Goal: Information Seeking & Learning: Learn about a topic

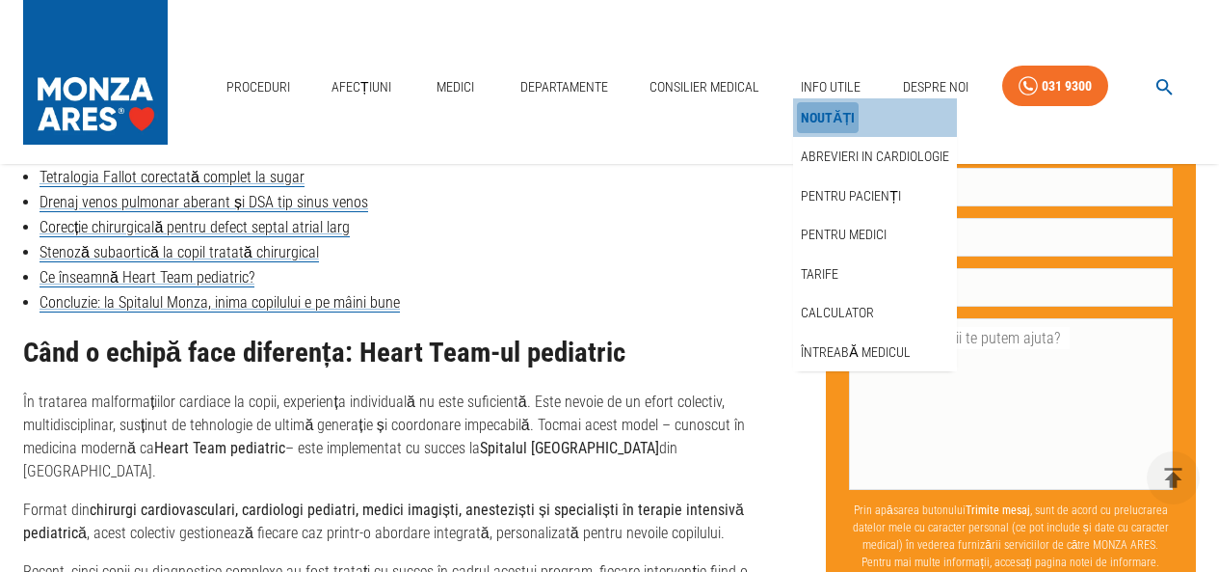
click at [821, 114] on link "Noutăți" at bounding box center [828, 118] width 62 height 32
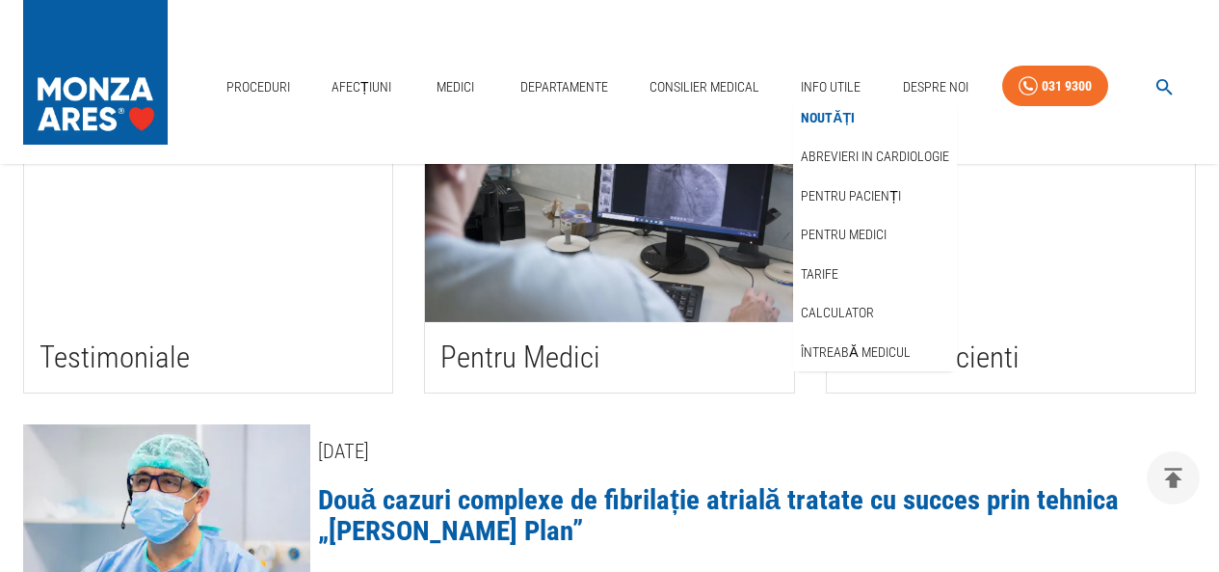
scroll to position [578, 0]
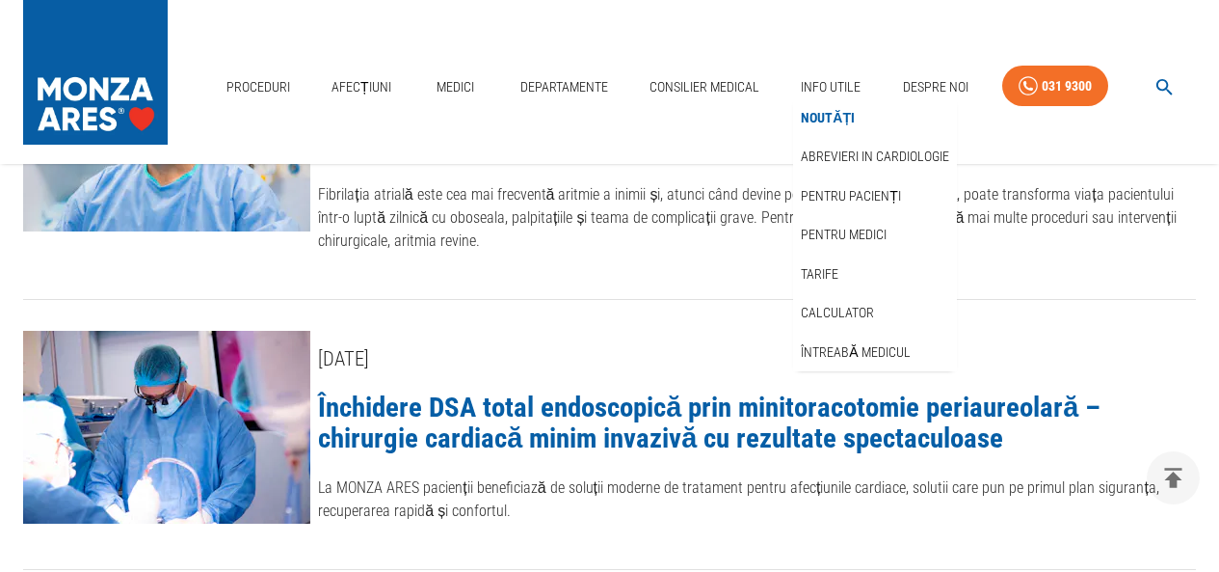
click at [560, 401] on link "Închidere DSA total endoscopică prin minitoracotomie periaureolară – chirurgie …" at bounding box center [709, 422] width 783 height 64
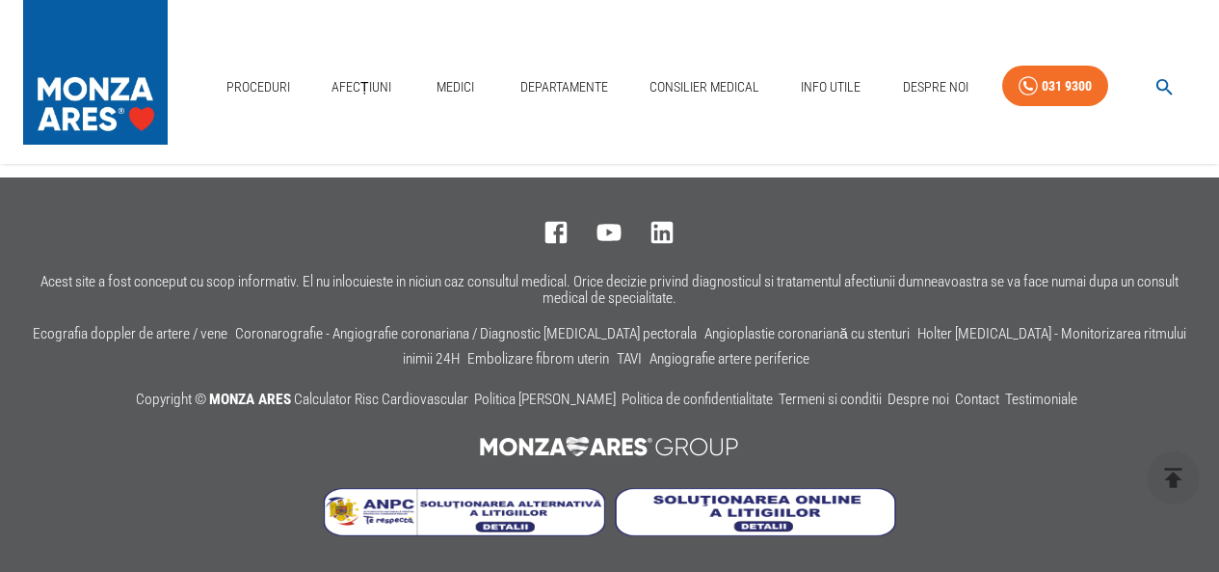
scroll to position [3830, 0]
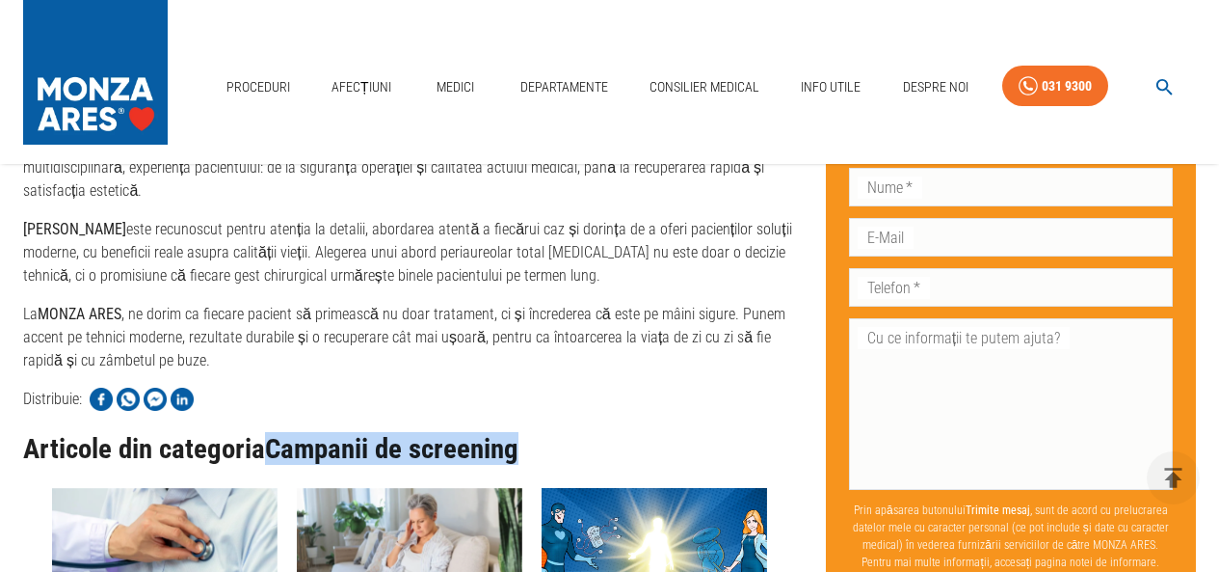
drag, startPoint x: 271, startPoint y: 447, endPoint x: 555, endPoint y: 444, distance: 284.4
click at [555, 444] on h3 "Articole din categoria Campanii de screening" at bounding box center [409, 449] width 772 height 31
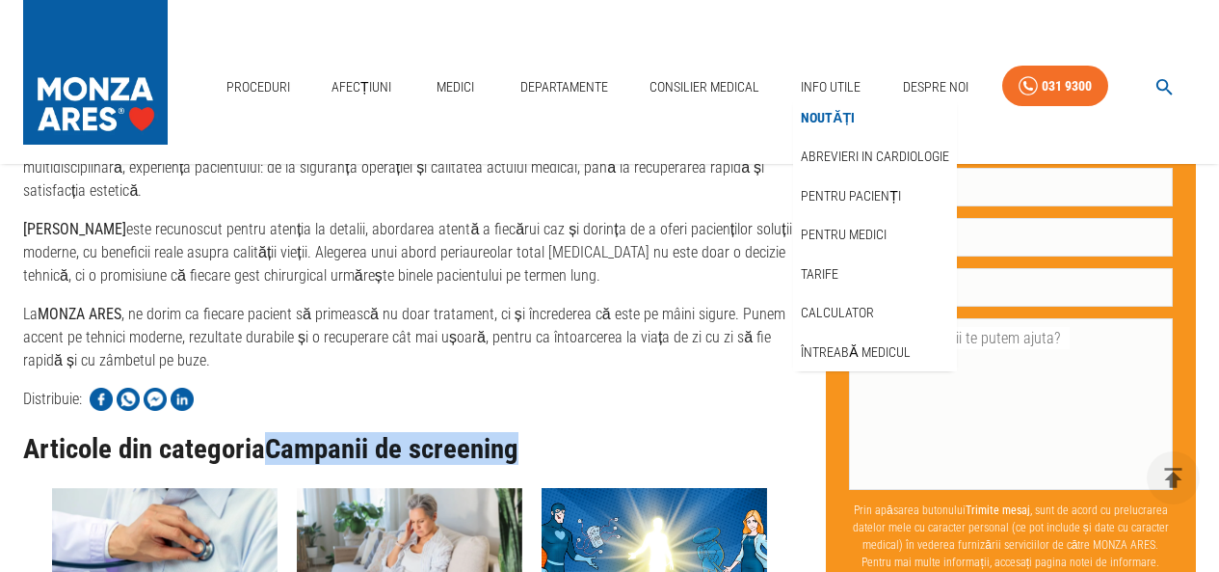
click at [825, 111] on link "Noutăți" at bounding box center [828, 118] width 62 height 32
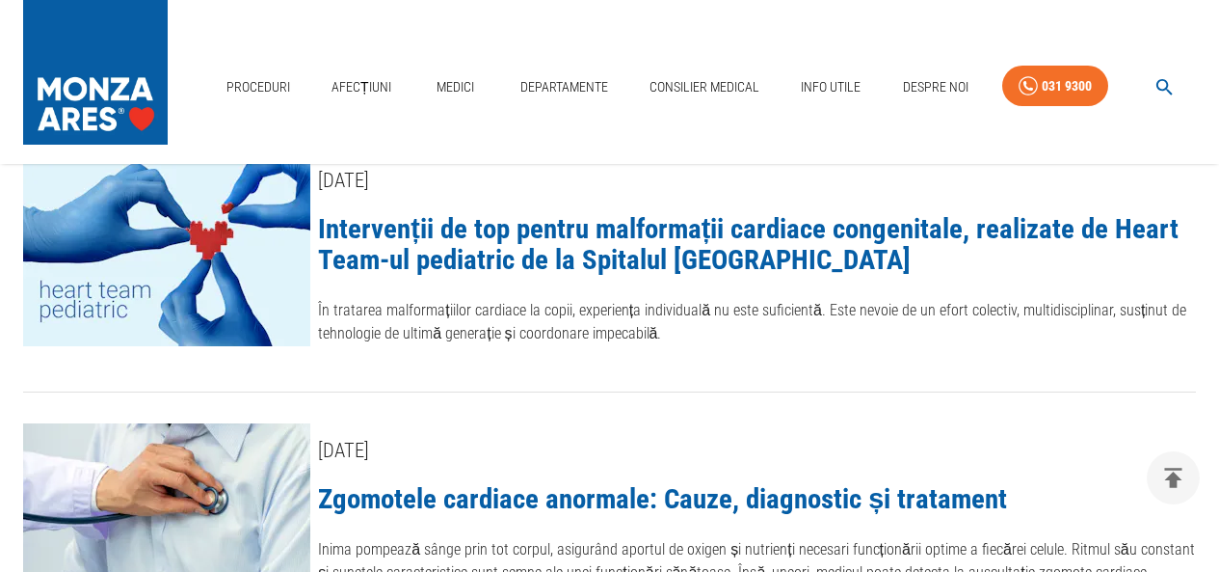
scroll to position [1542, 0]
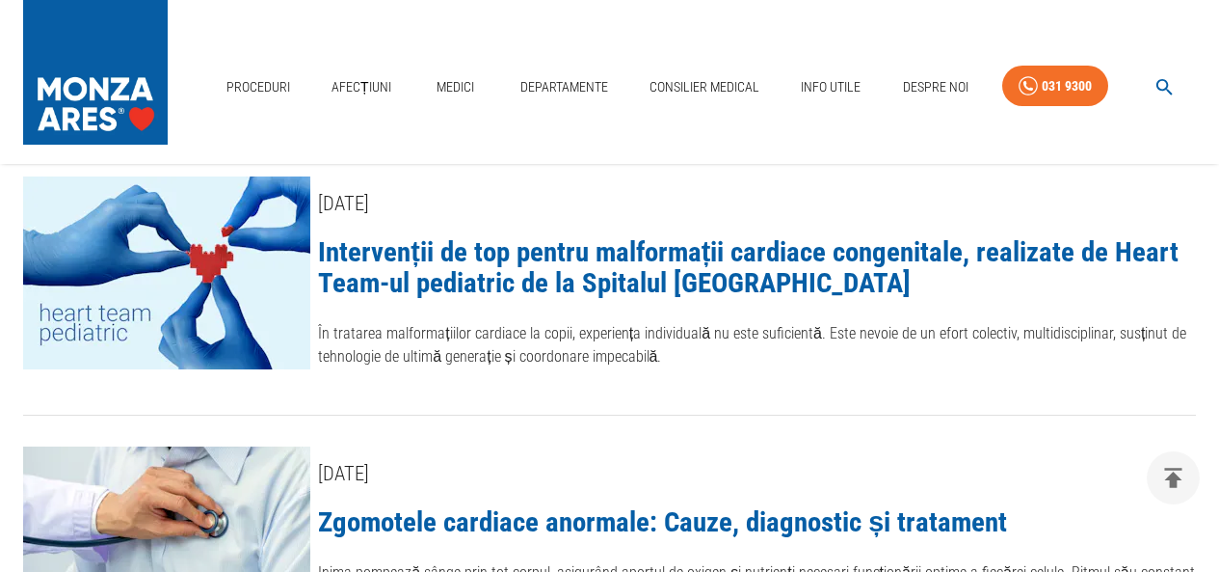
click at [220, 261] on img at bounding box center [166, 272] width 287 height 193
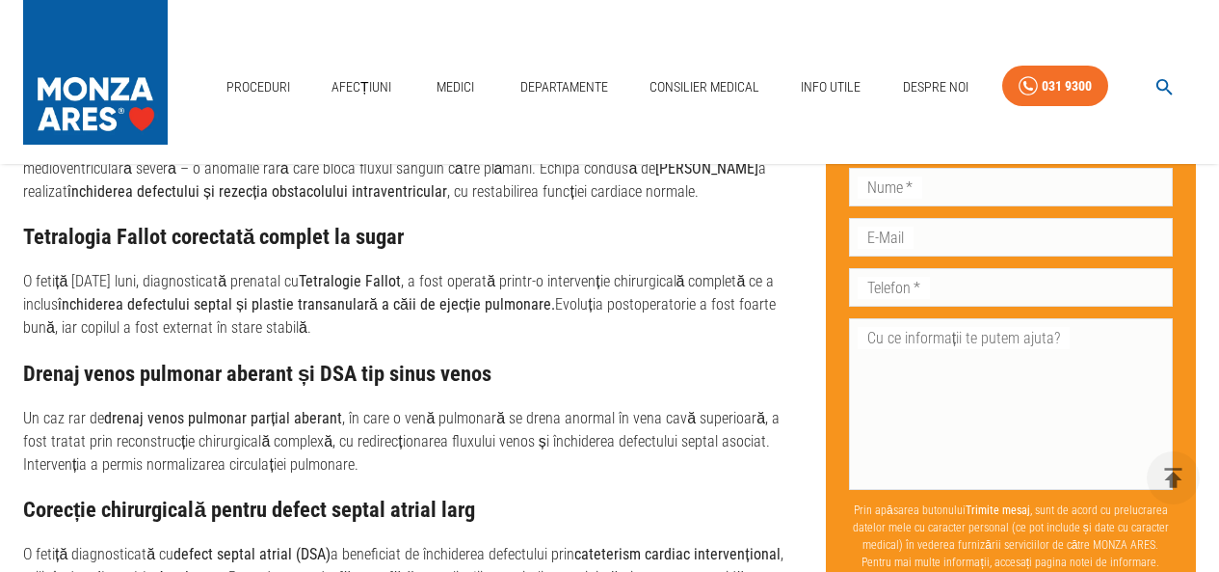
scroll to position [1553, 0]
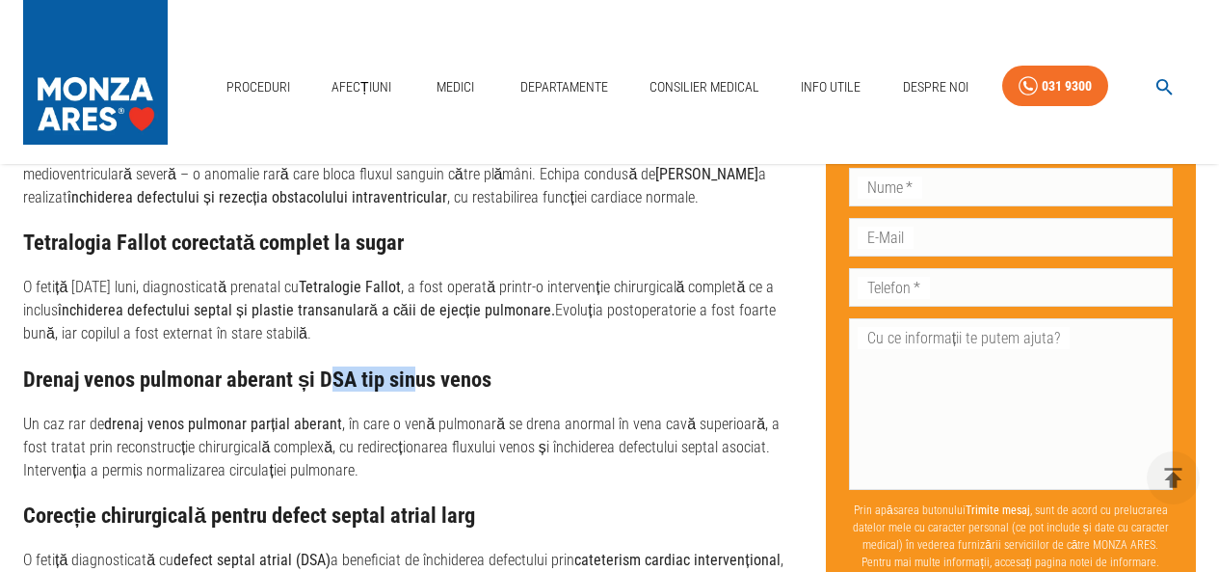
drag, startPoint x: 325, startPoint y: 313, endPoint x: 414, endPoint y: 310, distance: 89.7
click at [414, 367] on h3 "Drenaj venos pulmonar aberant și DSA tip sinus venos" at bounding box center [409, 379] width 772 height 24
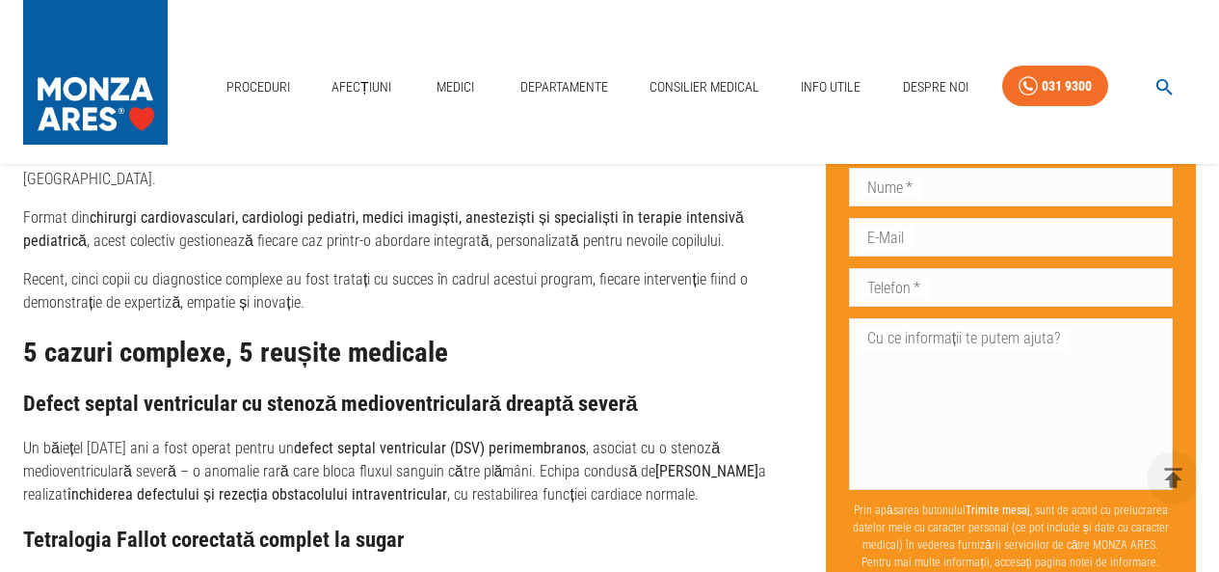
scroll to position [1264, 0]
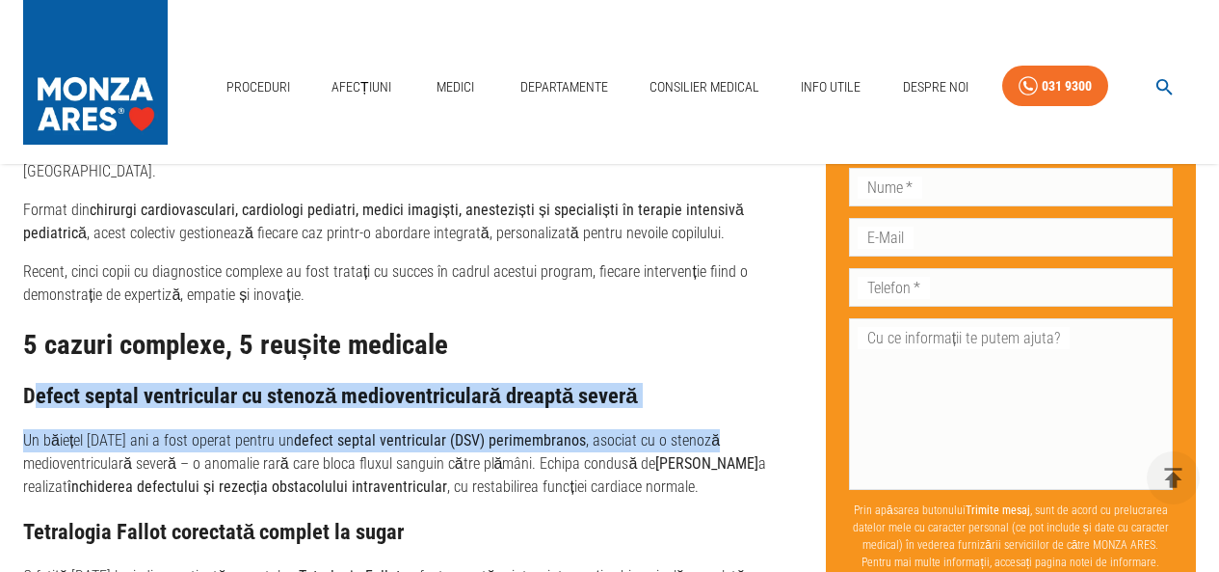
drag, startPoint x: 38, startPoint y: 334, endPoint x: 753, endPoint y: 357, distance: 715.5
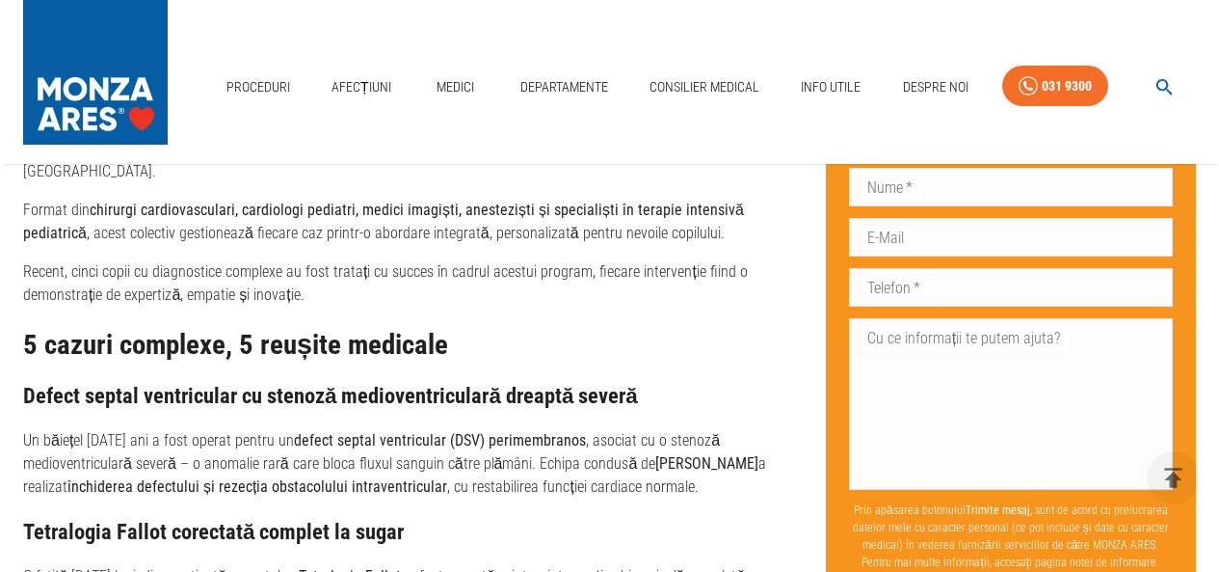
click at [622, 520] on h3 "Tetralogia Fallot corectată complet la sugar" at bounding box center [409, 532] width 772 height 24
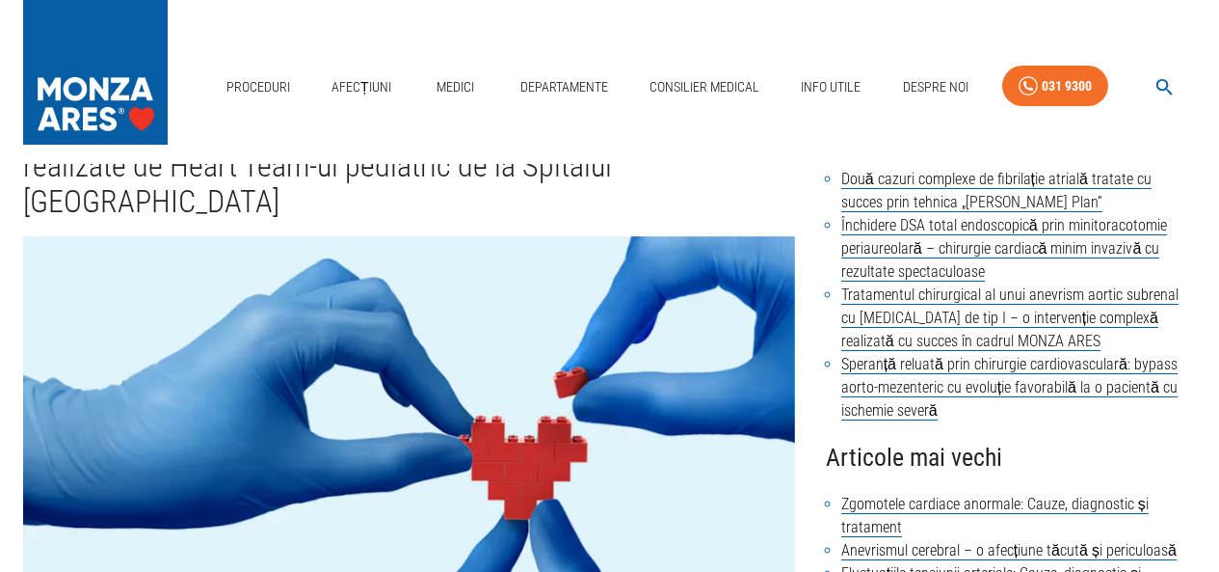
scroll to position [0, 0]
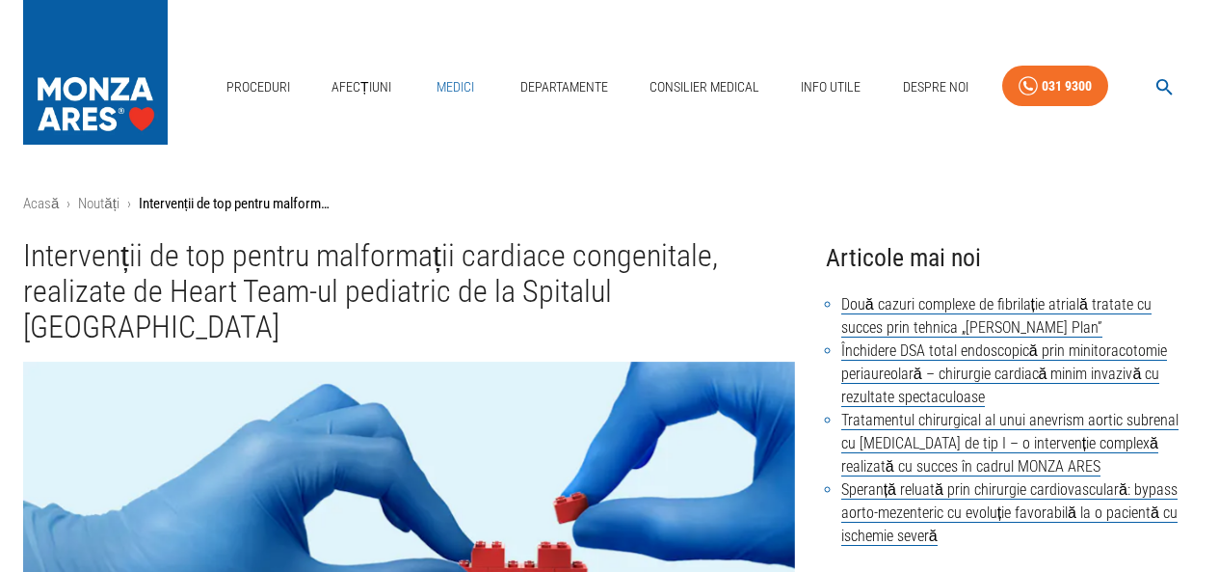
click at [460, 81] on link "Medici" at bounding box center [456, 87] width 62 height 40
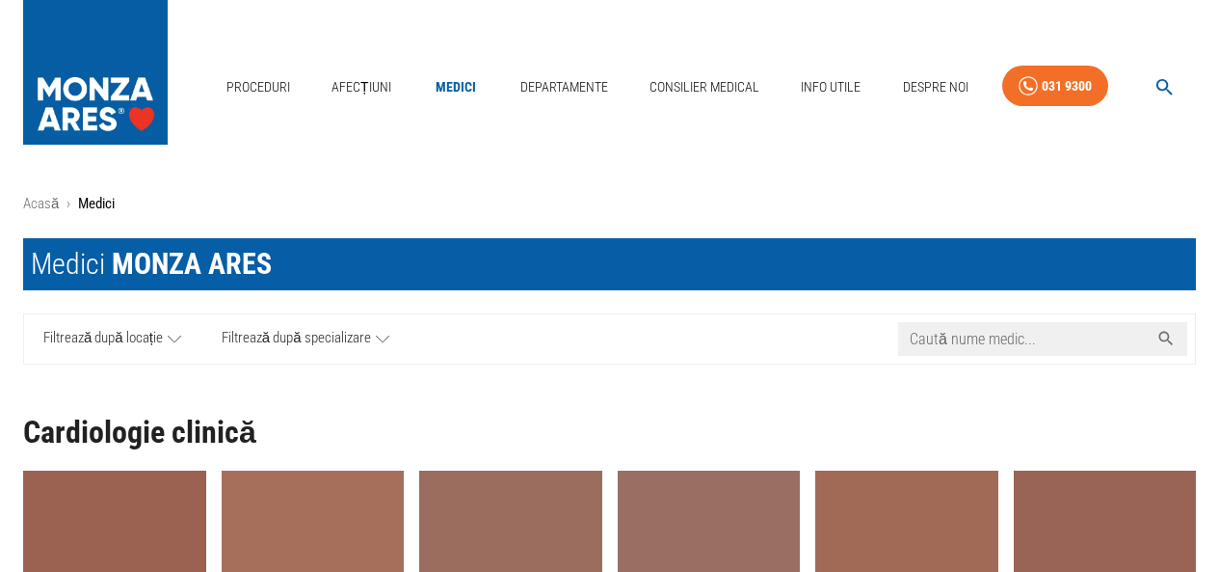
click at [1029, 338] on input "Caută nume medic..." at bounding box center [1023, 339] width 251 height 34
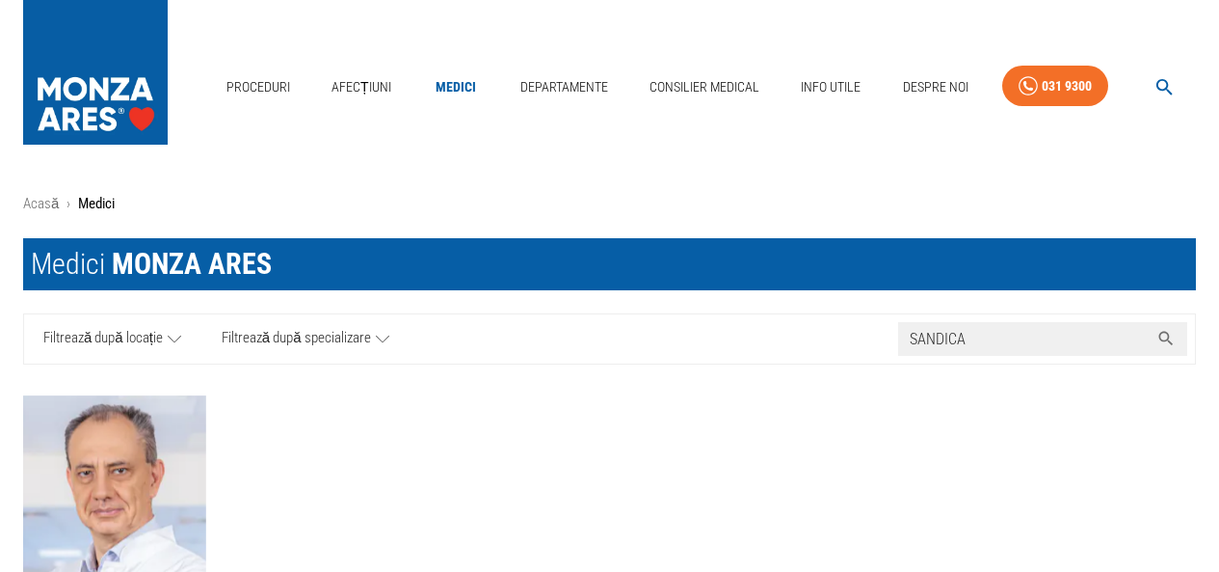
type input "SANDICA"
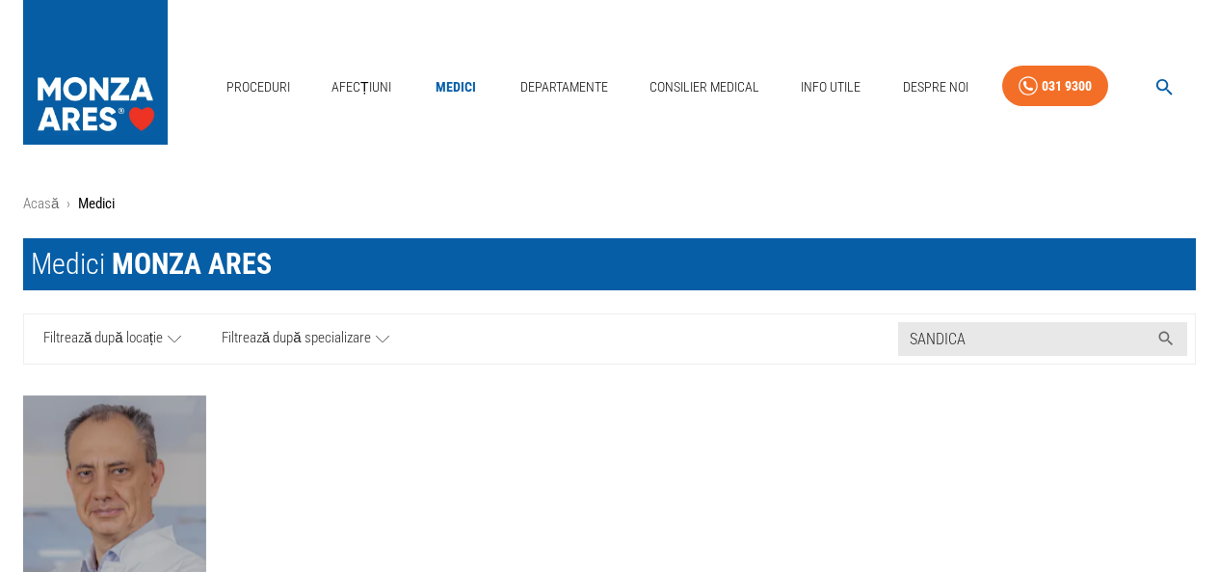
click at [94, 480] on img "button" at bounding box center [114, 501] width 183 height 212
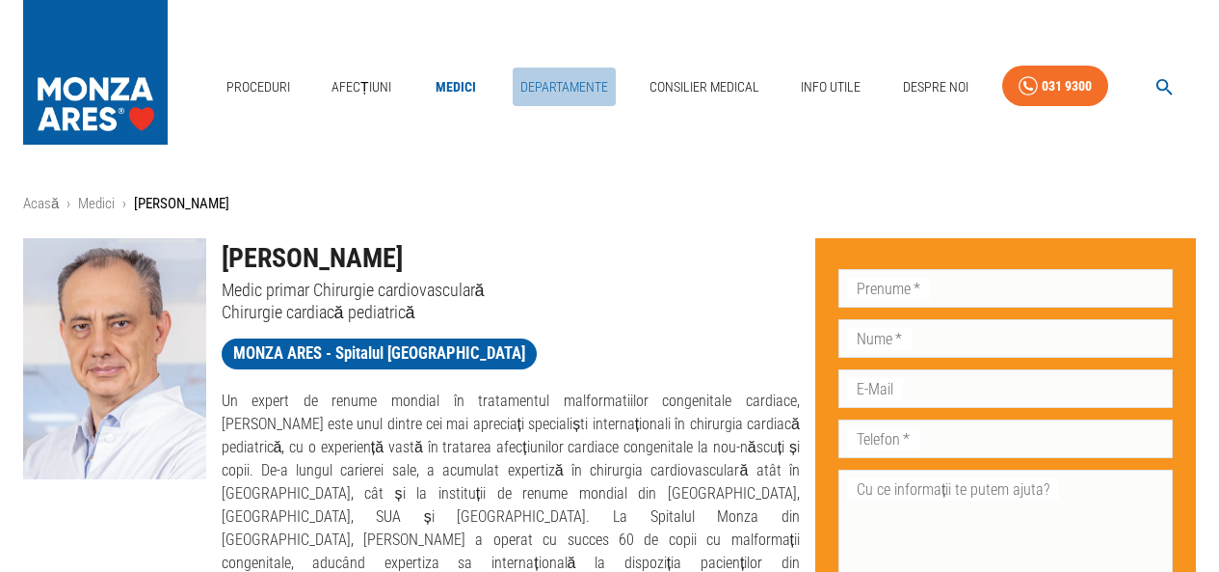
click at [574, 80] on link "Departamente" at bounding box center [564, 87] width 103 height 40
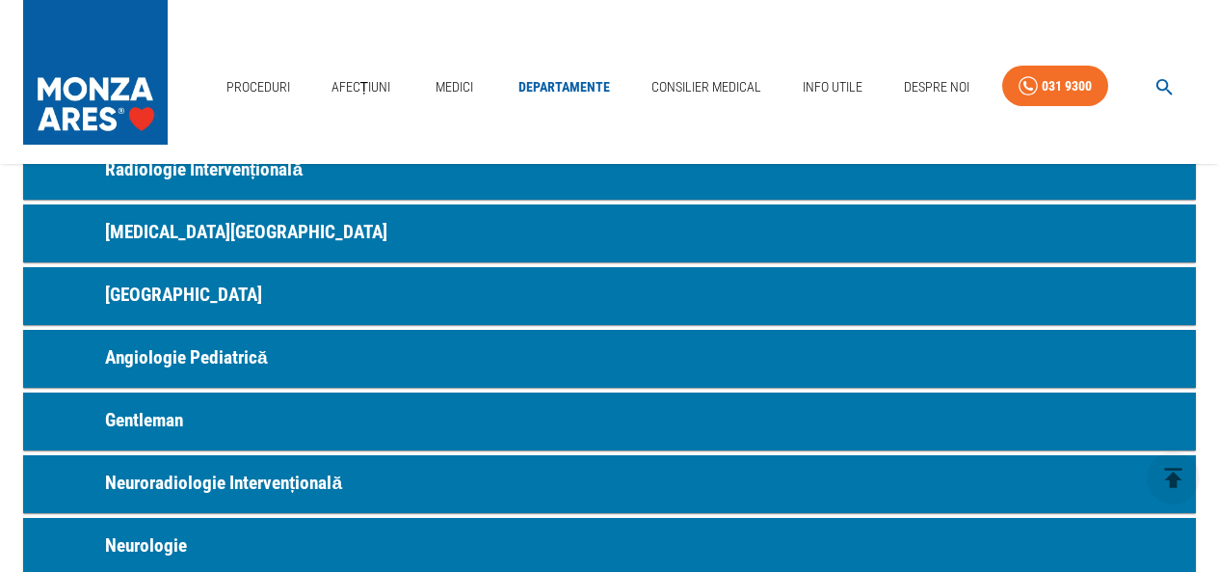
scroll to position [1060, 0]
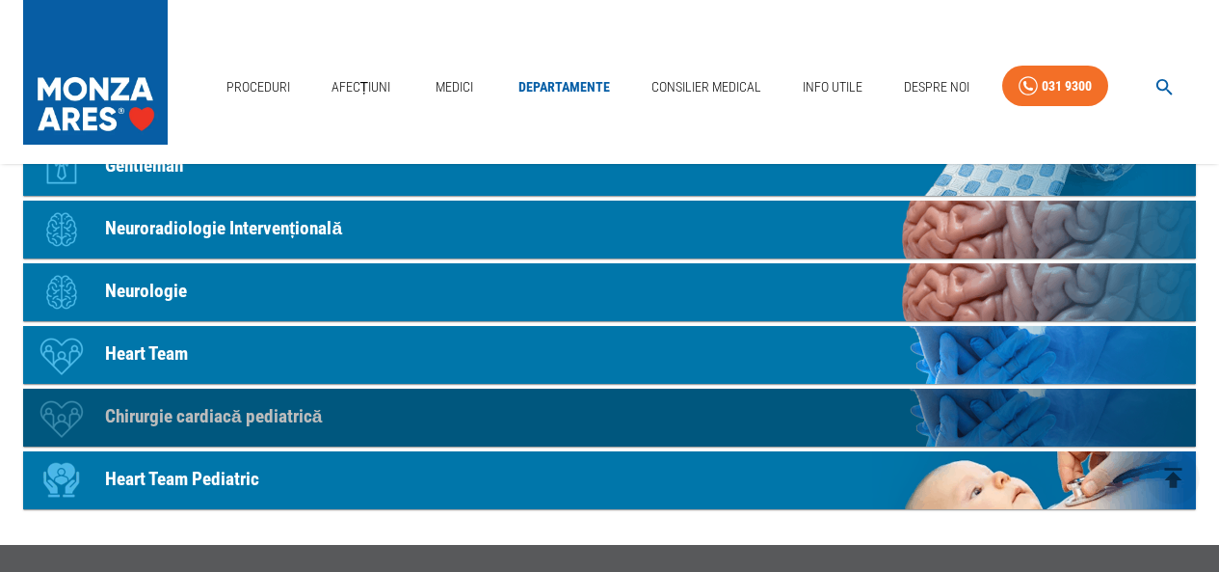
click at [233, 417] on p "Chirurgie cardiacă pediatrică" at bounding box center [213, 417] width 217 height 28
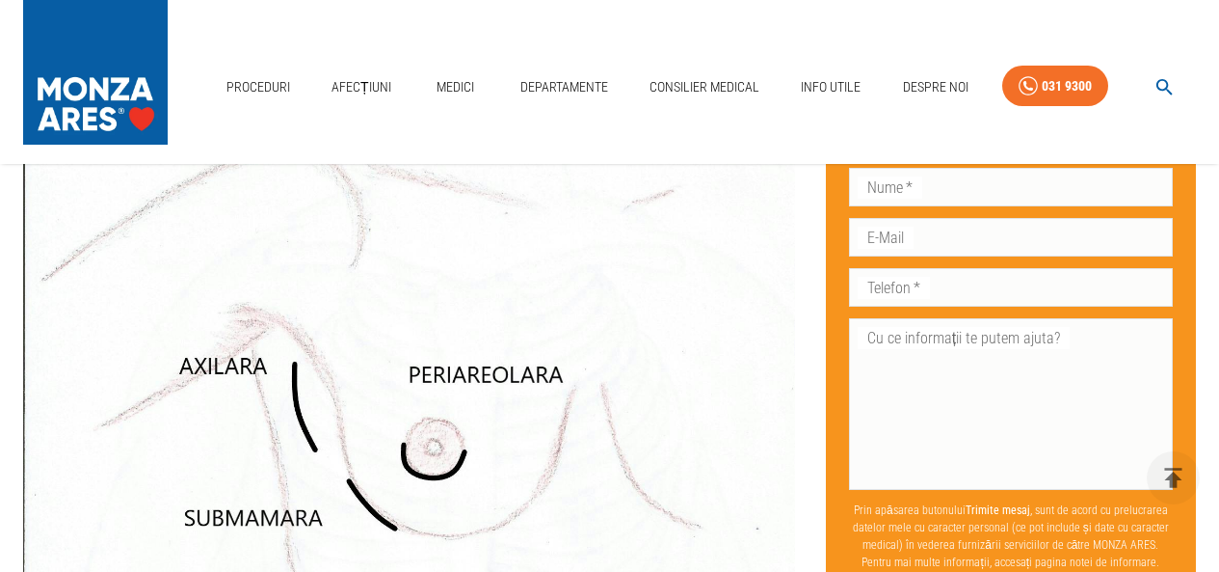
scroll to position [1446, 0]
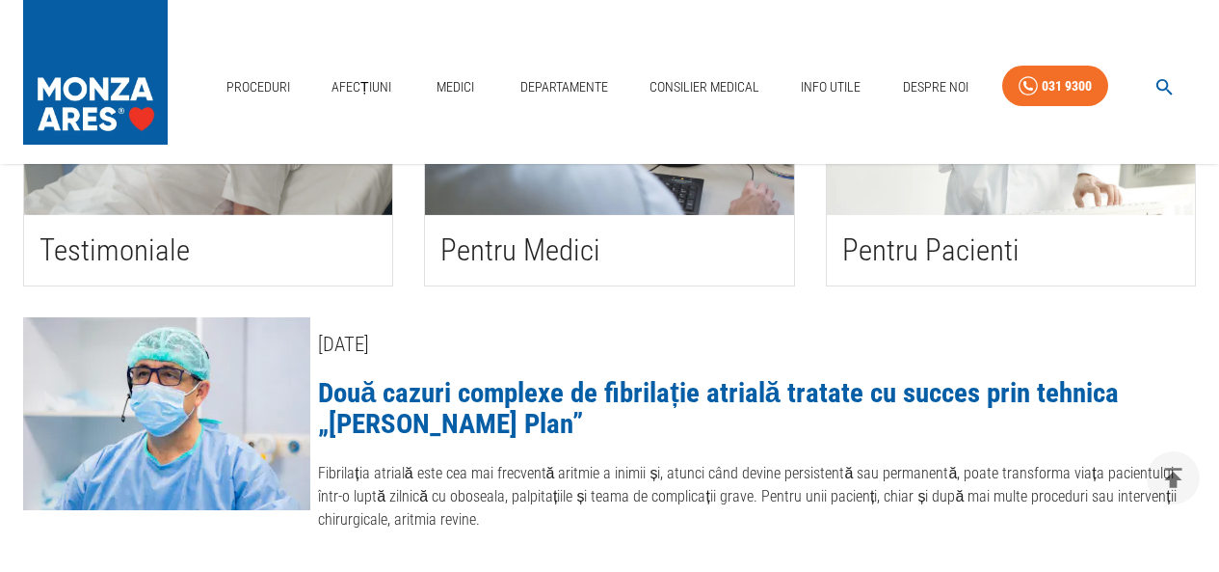
scroll to position [482, 0]
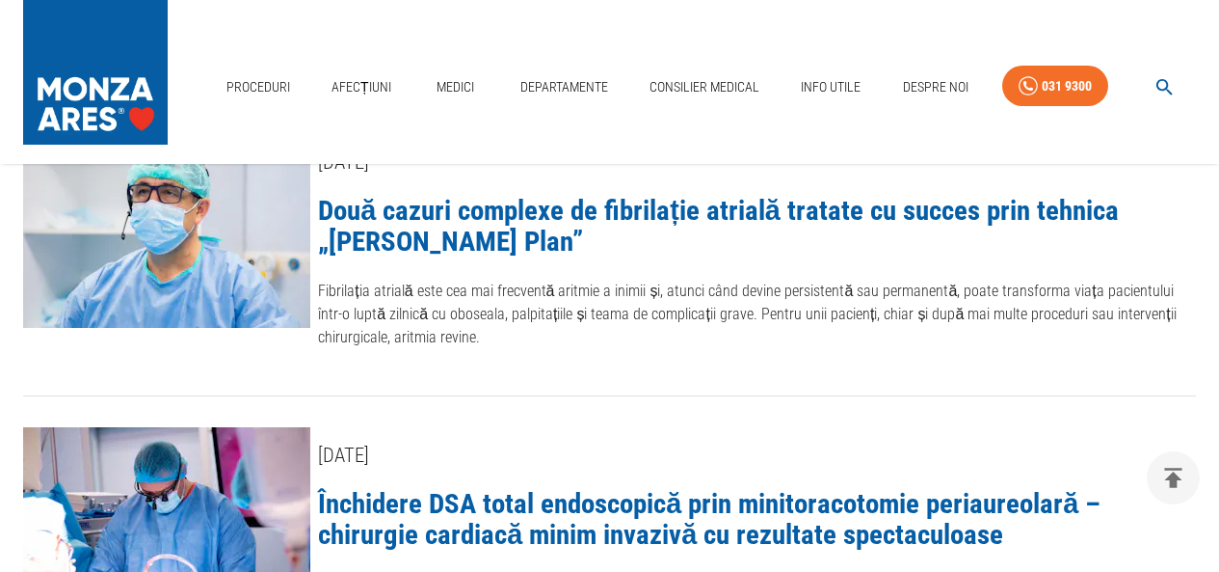
click at [675, 207] on link "Două cazuri complexe de fibrilație atrială tratate cu succes prin tehnica „[PER…" at bounding box center [718, 226] width 801 height 64
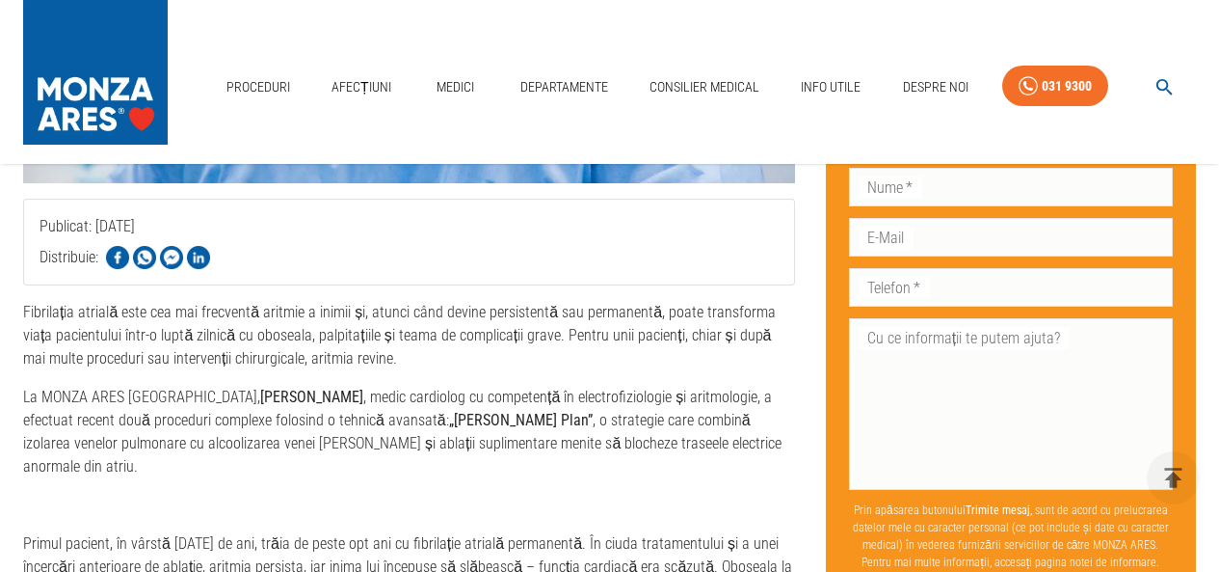
scroll to position [675, 0]
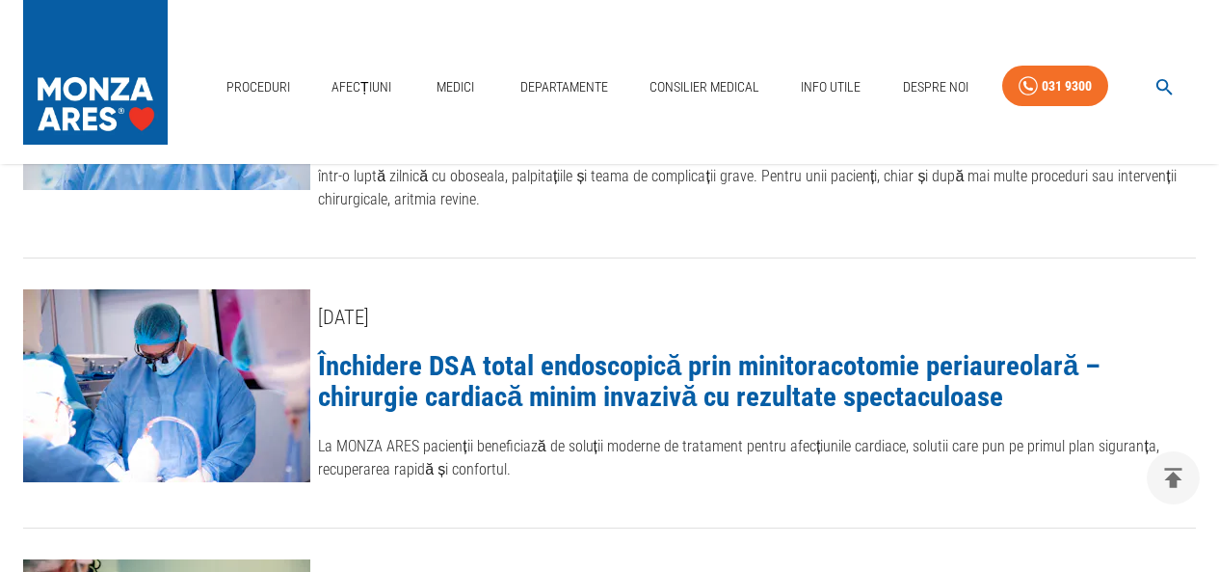
scroll to position [675, 0]
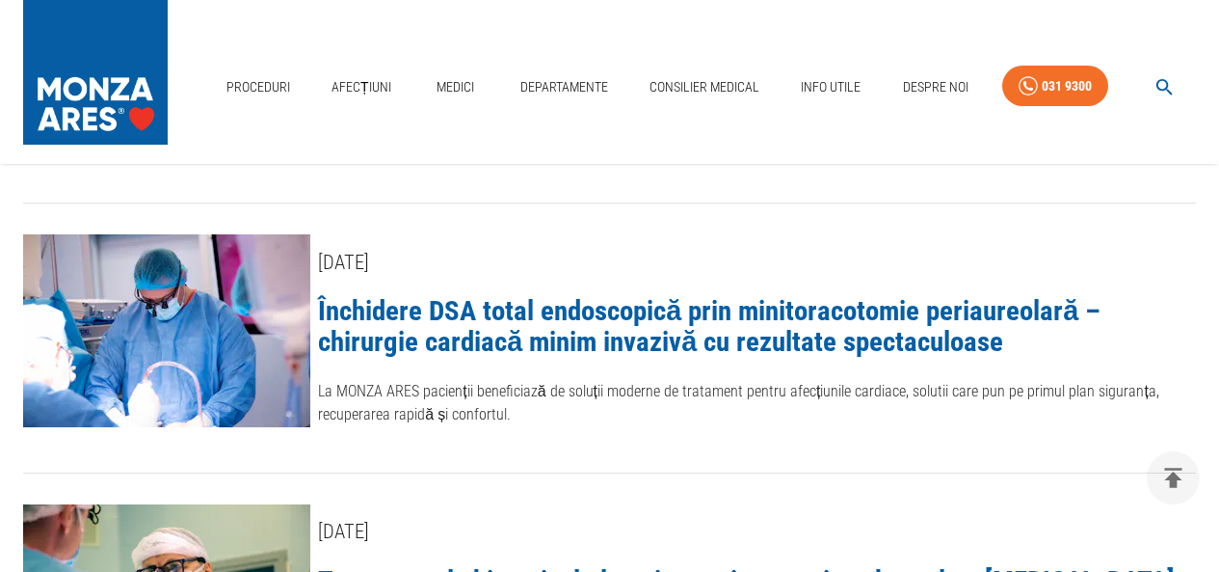
click at [897, 314] on link "Închidere DSA total endoscopică prin minitoracotomie periaureolară – chirurgie …" at bounding box center [709, 326] width 783 height 64
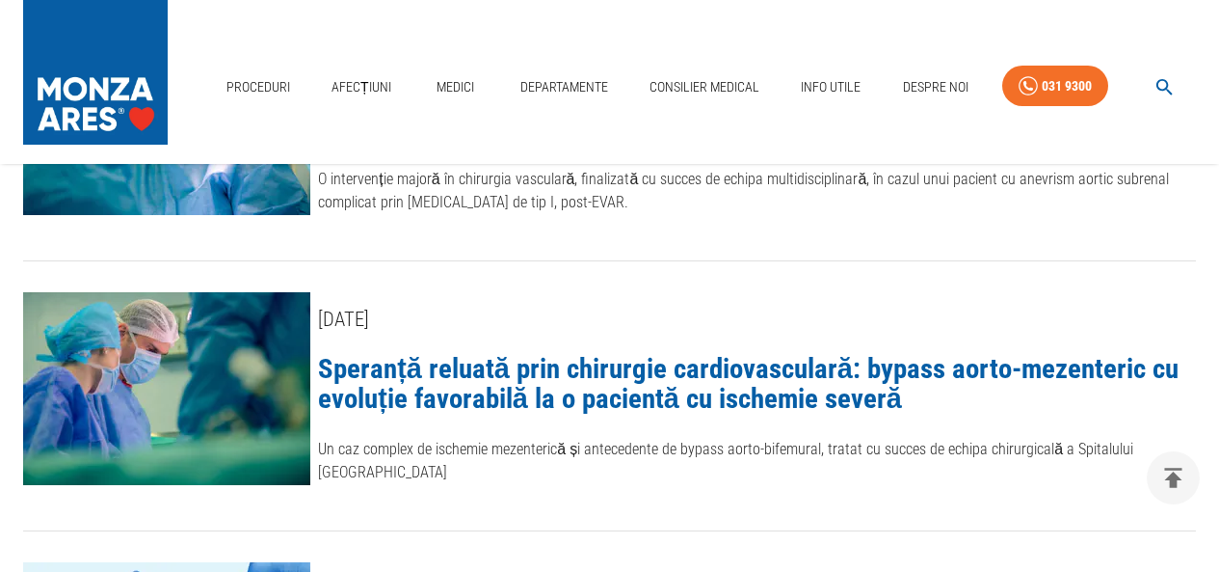
scroll to position [1446, 0]
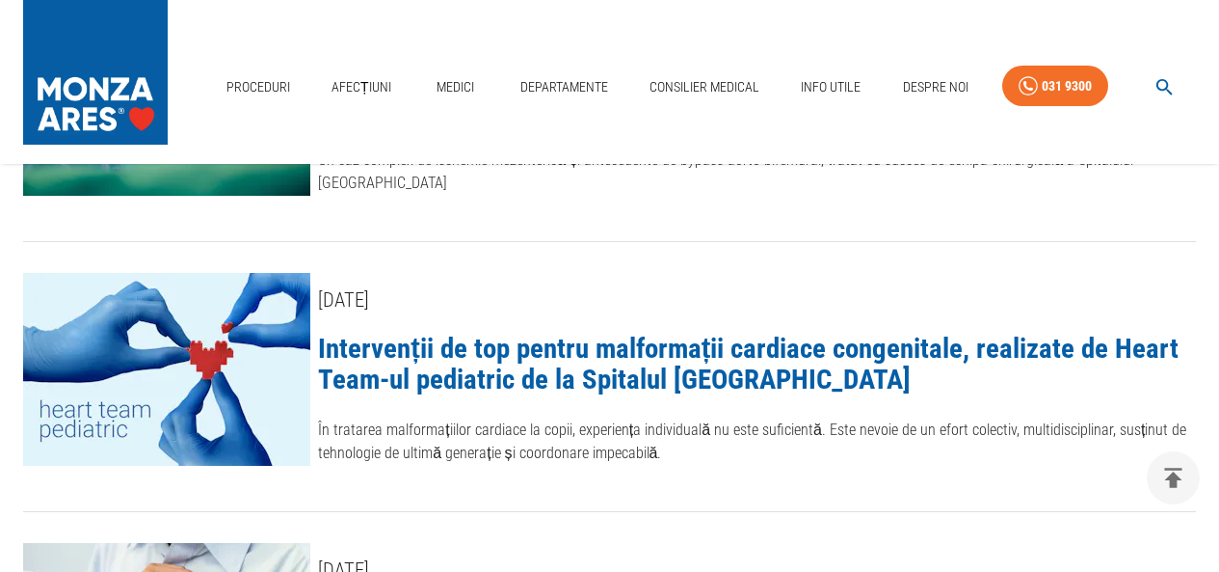
click at [515, 333] on link "Intervenții de top pentru malformații cardiace congenitale, realizate de Heart …" at bounding box center [748, 364] width 861 height 64
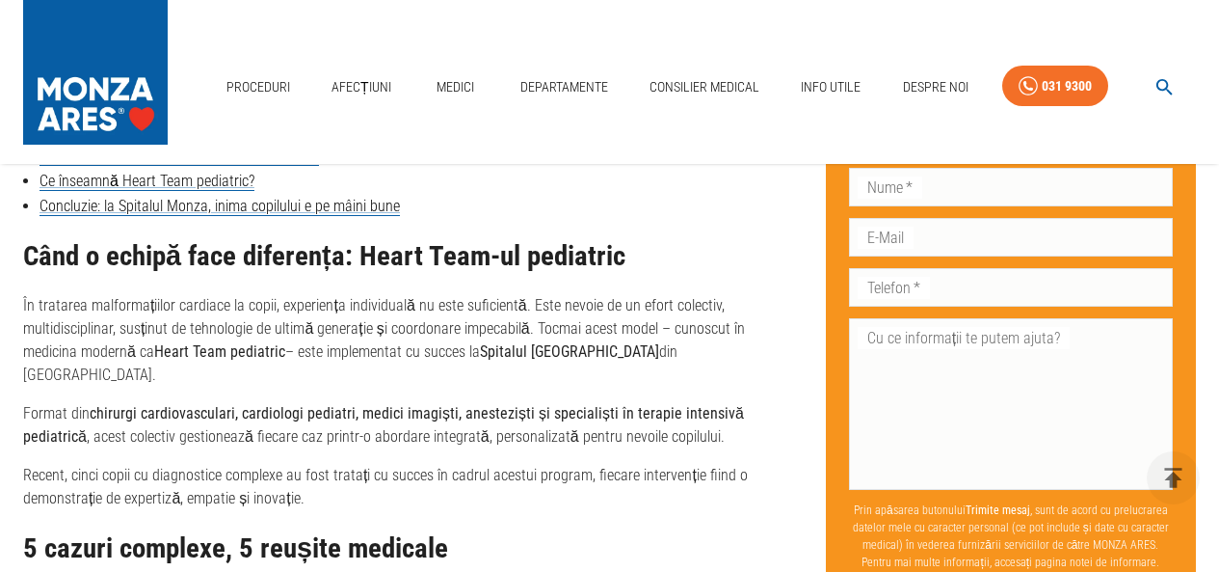
scroll to position [1382, 0]
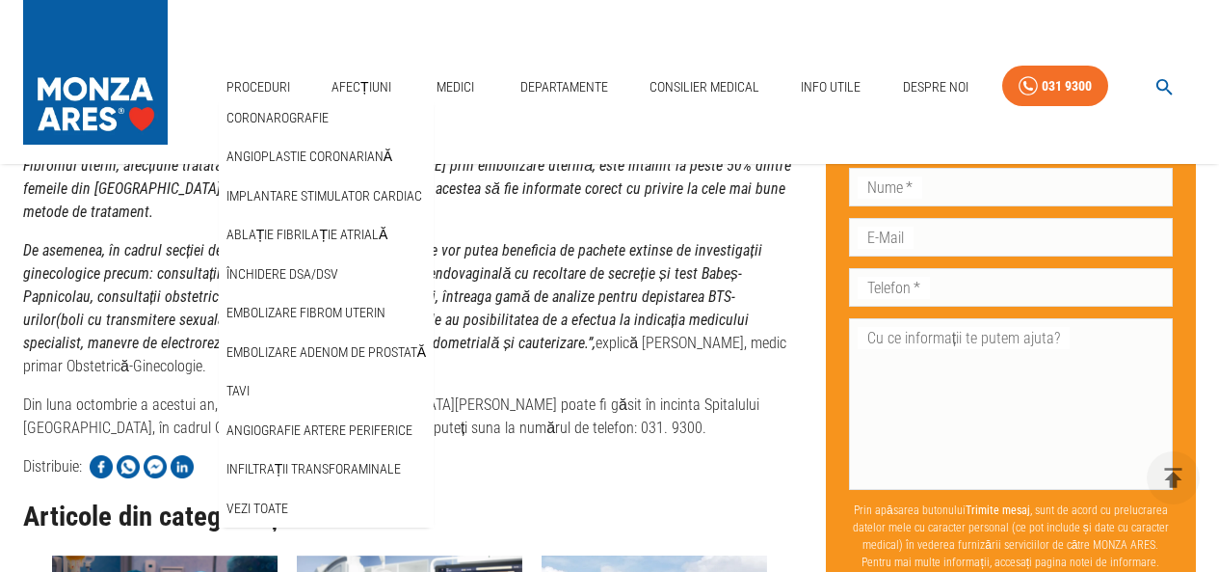
scroll to position [964, 0]
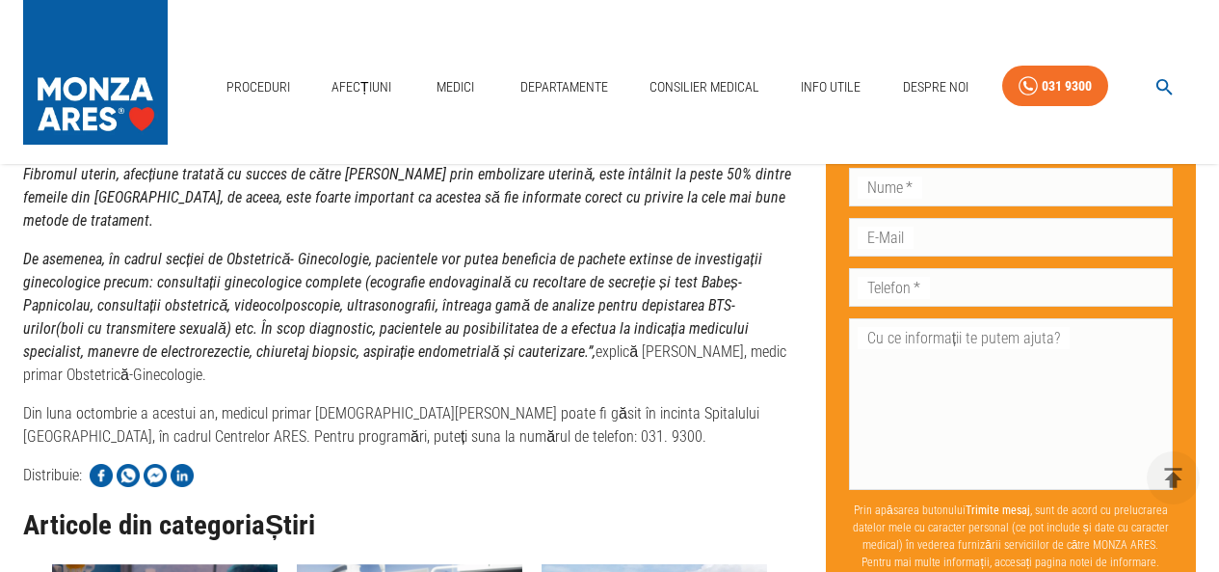
click at [1161, 83] on icon "button" at bounding box center [1165, 87] width 22 height 22
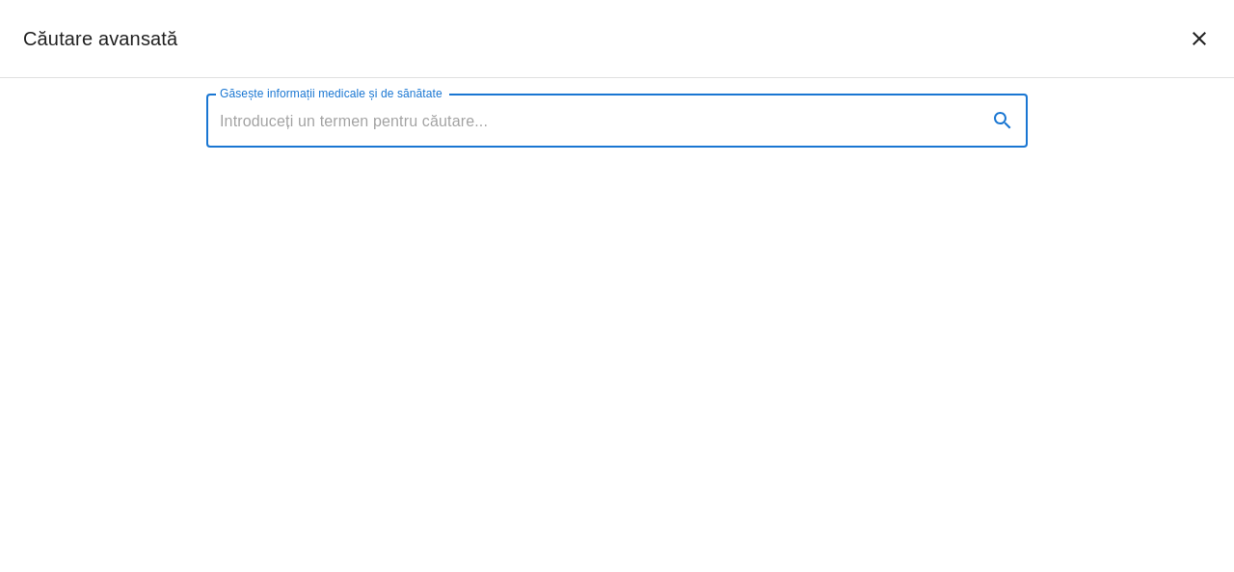
drag, startPoint x: 639, startPoint y: 124, endPoint x: 681, endPoint y: 73, distance: 65.8
click at [639, 123] on input "Găsește informații medicale și de sănătate" at bounding box center [588, 120] width 765 height 54
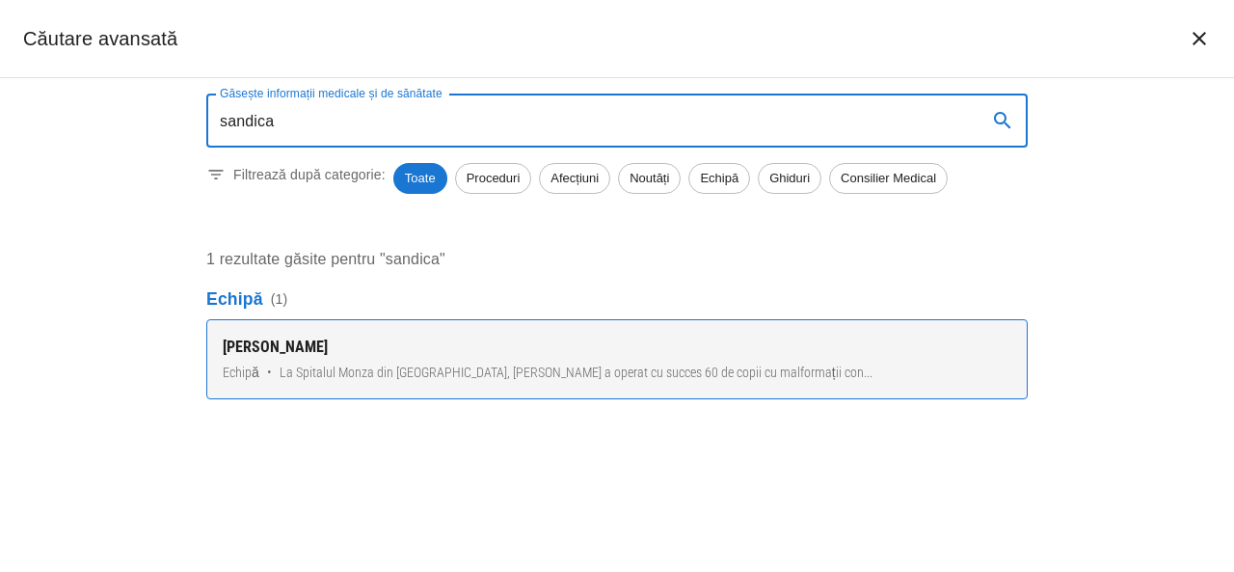
type input "sandica"
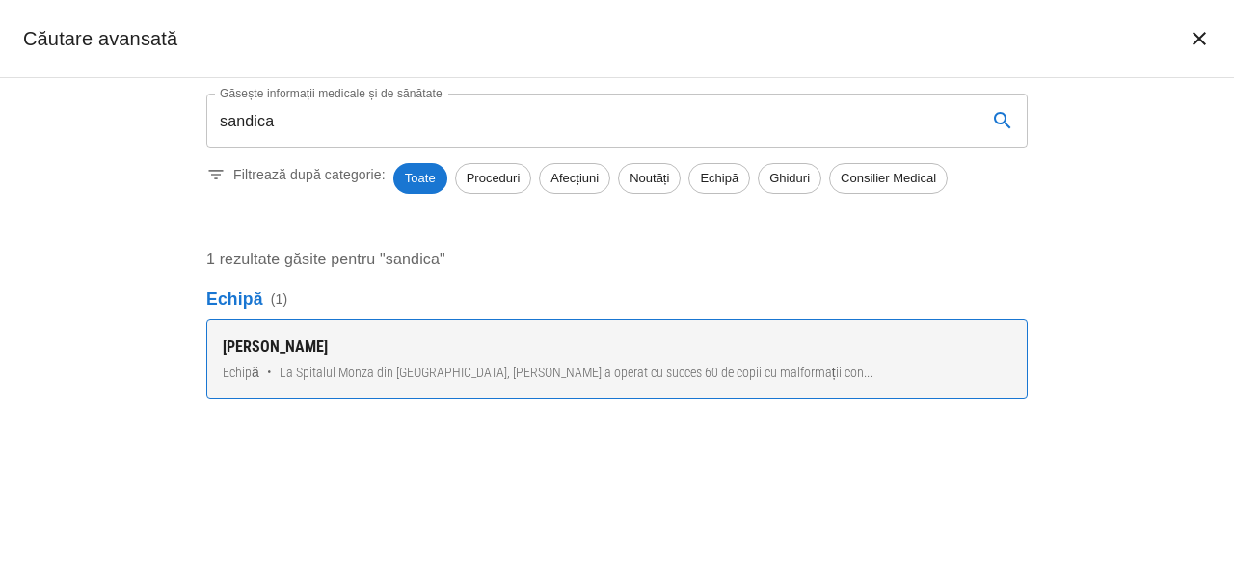
click at [509, 377] on span "La Spitalul Monza din București, Dr. Eugen Săndică a operat cu succes 60 de cop…" at bounding box center [576, 372] width 593 height 20
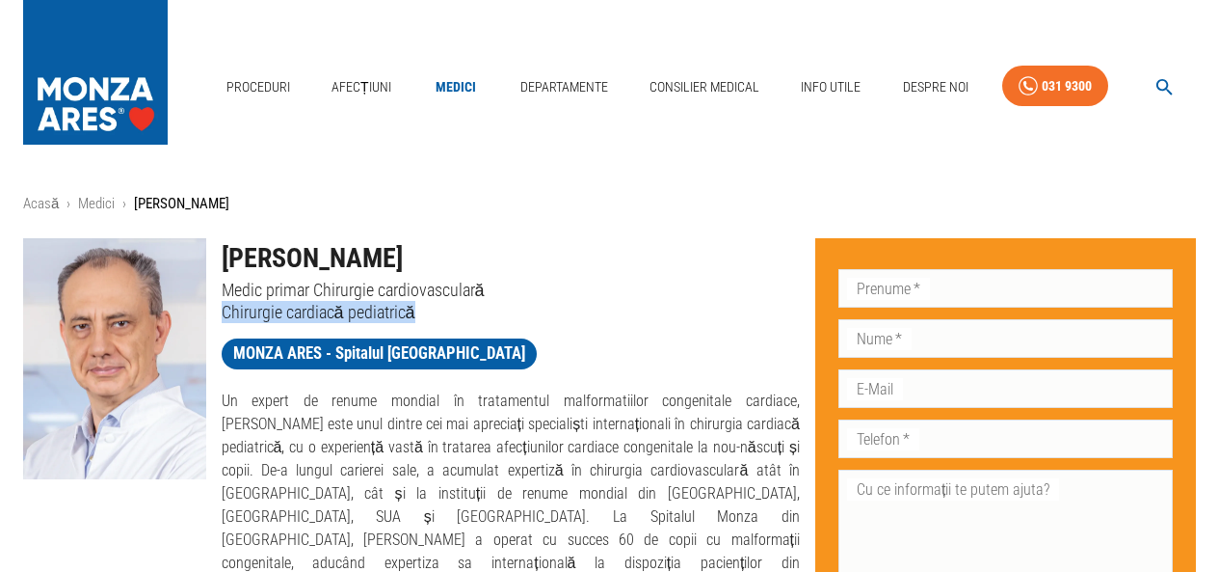
drag, startPoint x: 225, startPoint y: 307, endPoint x: 431, endPoint y: 309, distance: 206.3
click at [431, 309] on p "Chirurgie cardiacă pediatrică" at bounding box center [511, 312] width 579 height 22
click at [536, 83] on link "Departamente" at bounding box center [564, 87] width 103 height 40
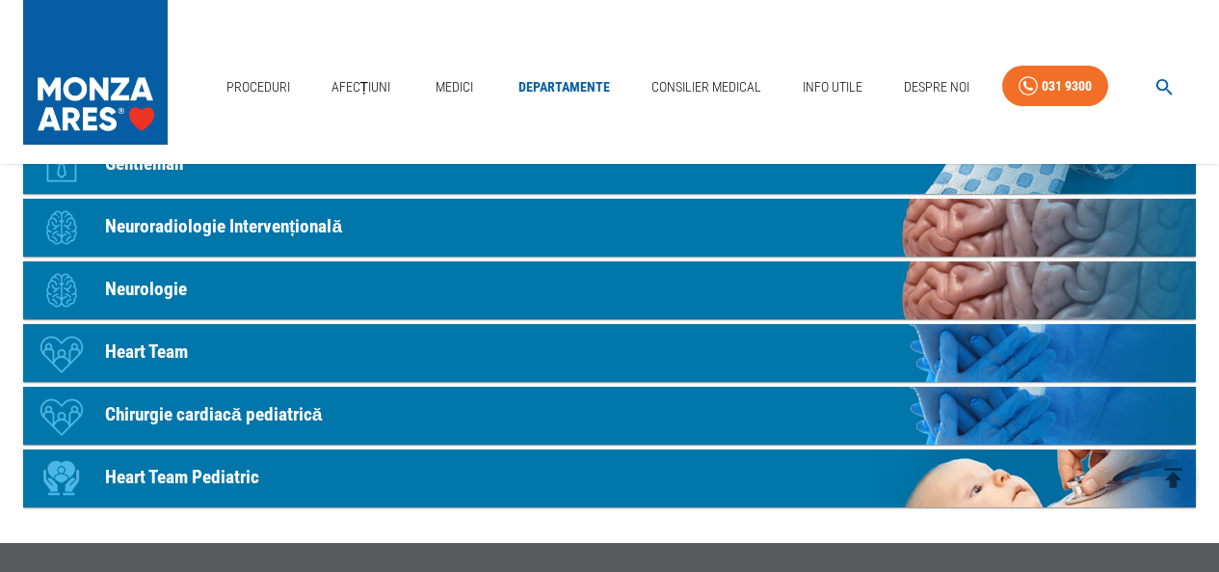
scroll to position [1157, 0]
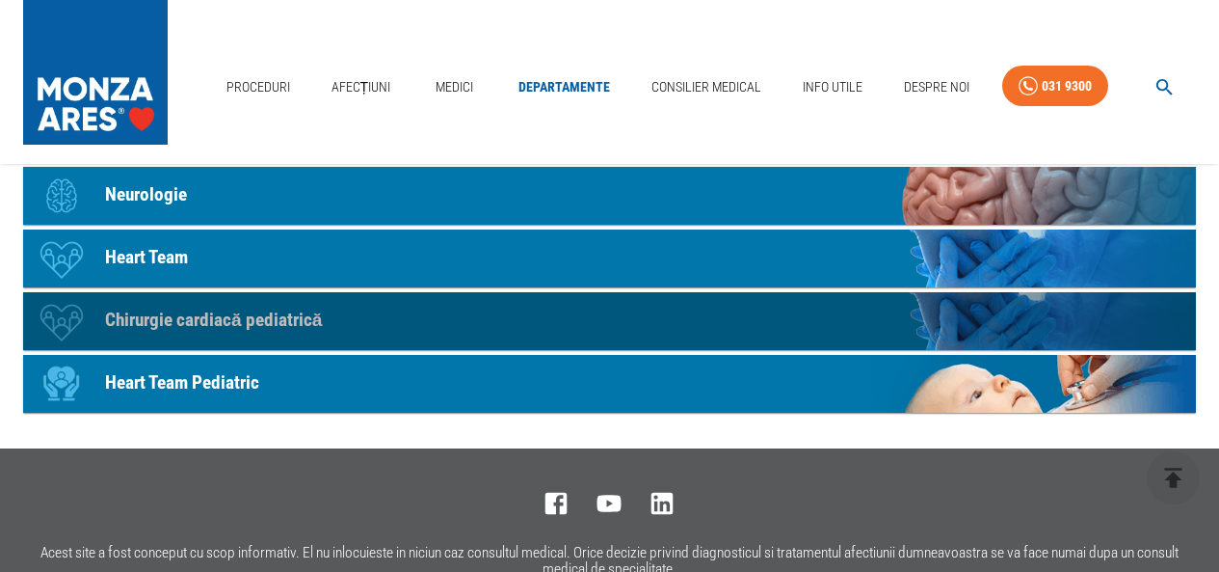
click at [242, 322] on p "Chirurgie cardiacă pediatrică" at bounding box center [213, 321] width 217 height 28
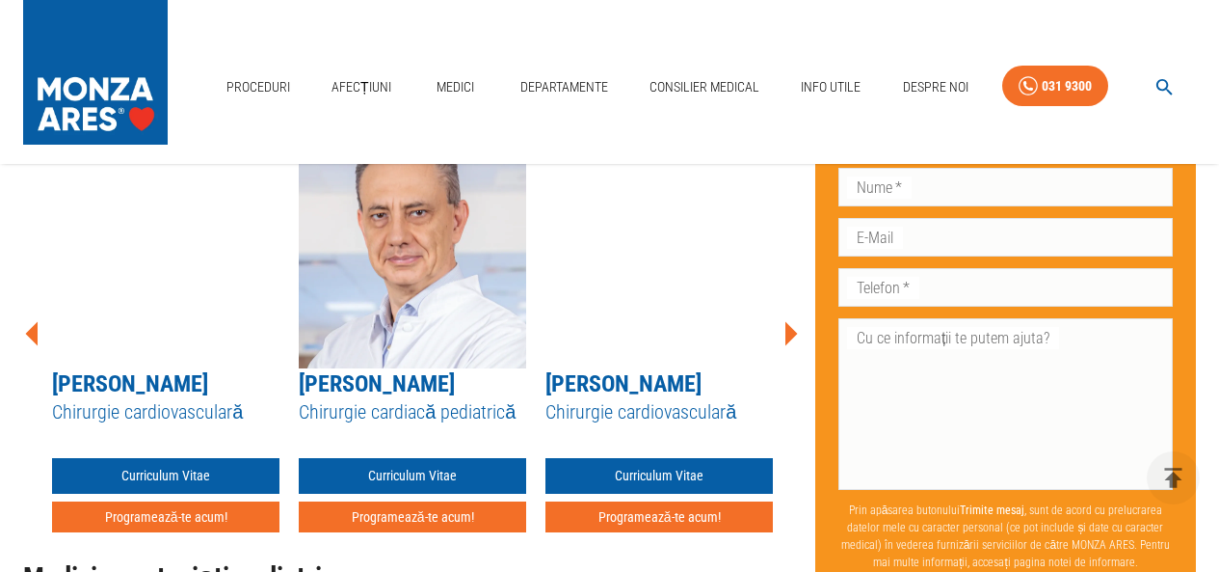
scroll to position [3663, 0]
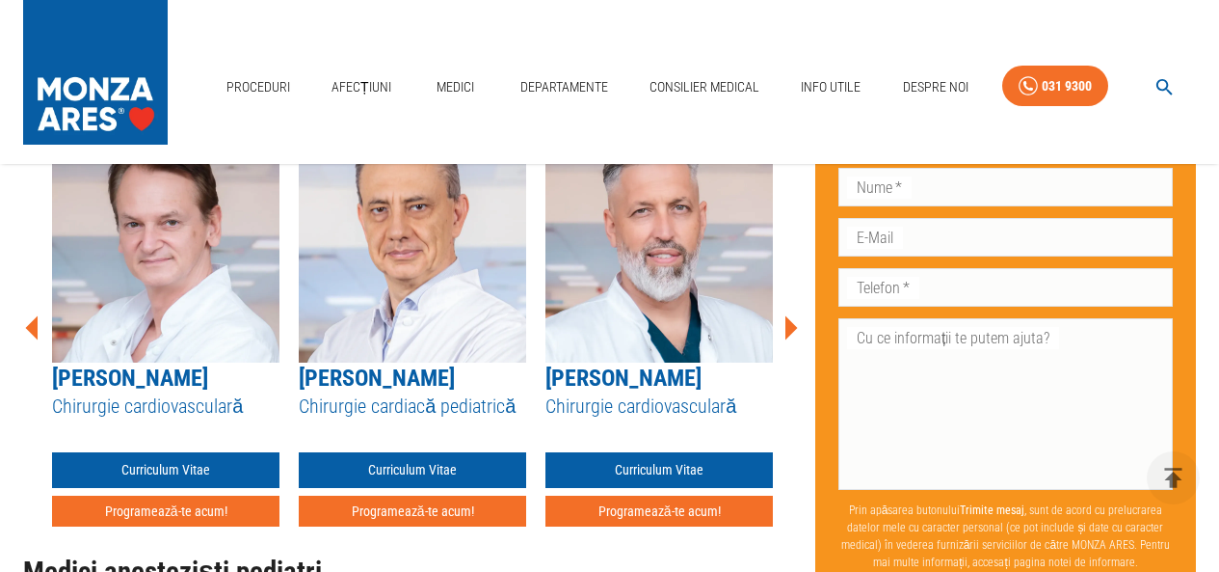
click at [476, 253] on img at bounding box center [412, 241] width 227 height 241
click at [425, 452] on link "Curriculum Vitae" at bounding box center [412, 470] width 227 height 36
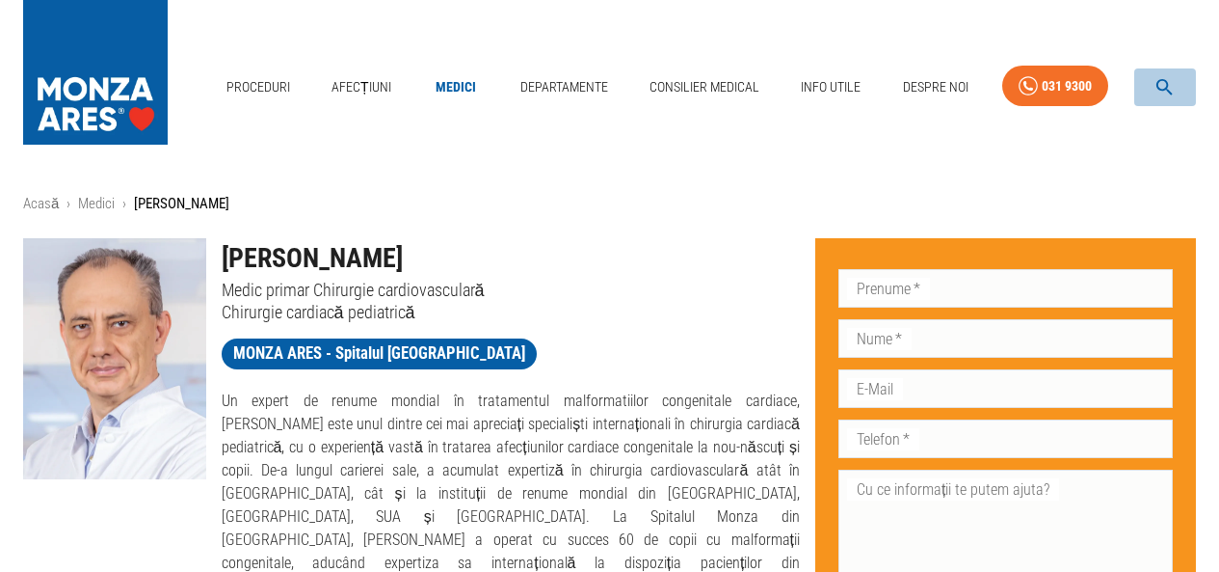
click at [1164, 80] on icon "button" at bounding box center [1165, 87] width 16 height 16
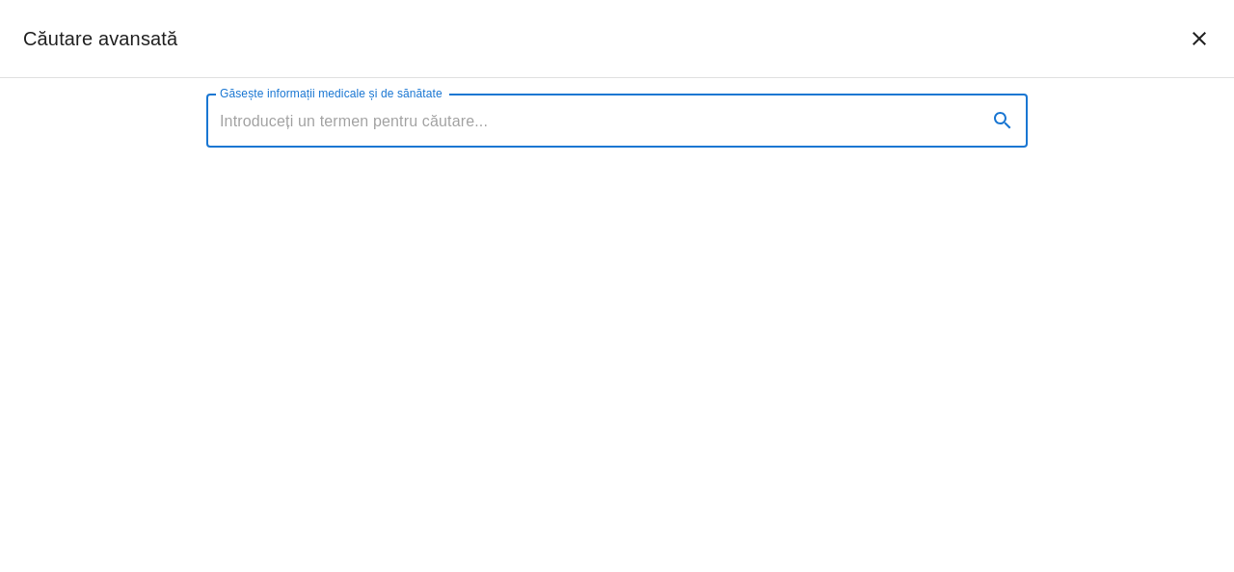
click at [730, 130] on input "Găsește informații medicale și de sănătate" at bounding box center [588, 120] width 765 height 54
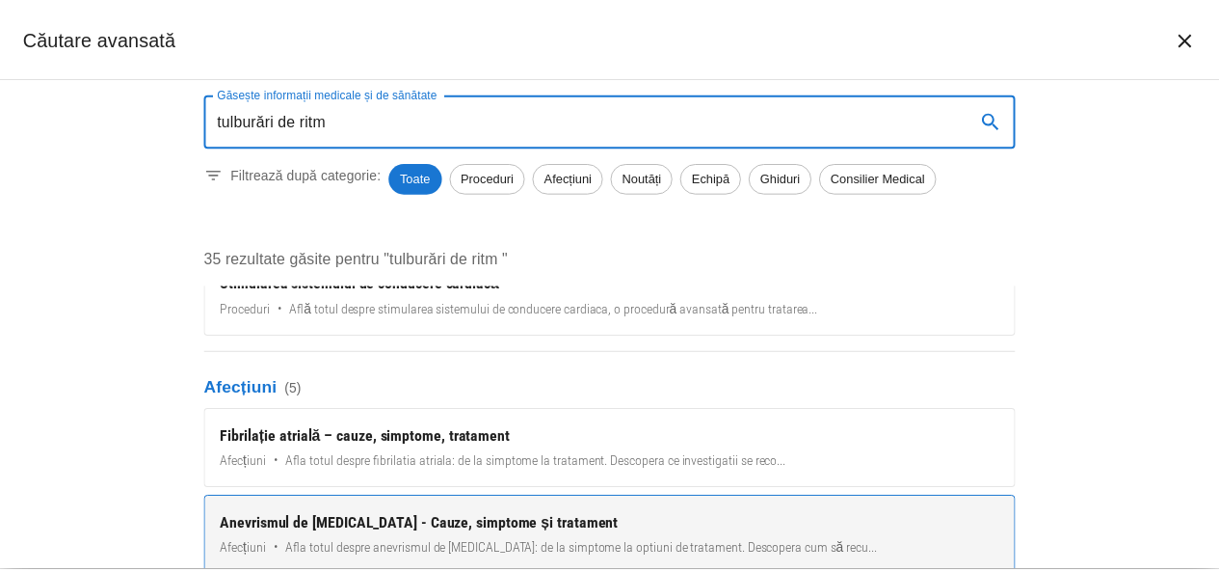
scroll to position [482, 0]
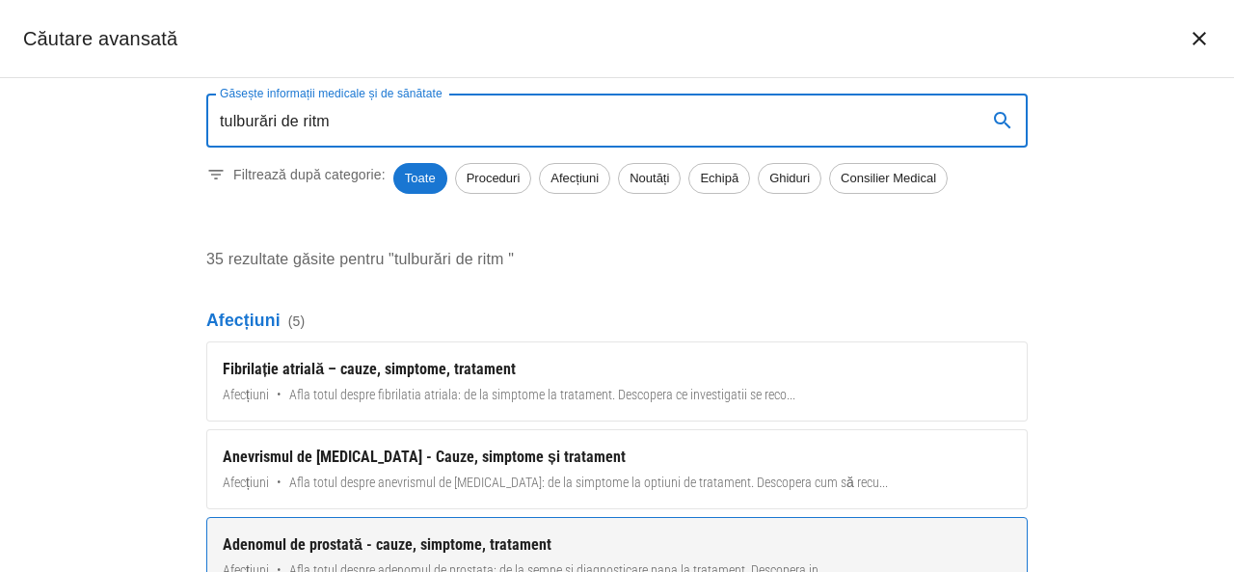
type input "tulburări de ritm"
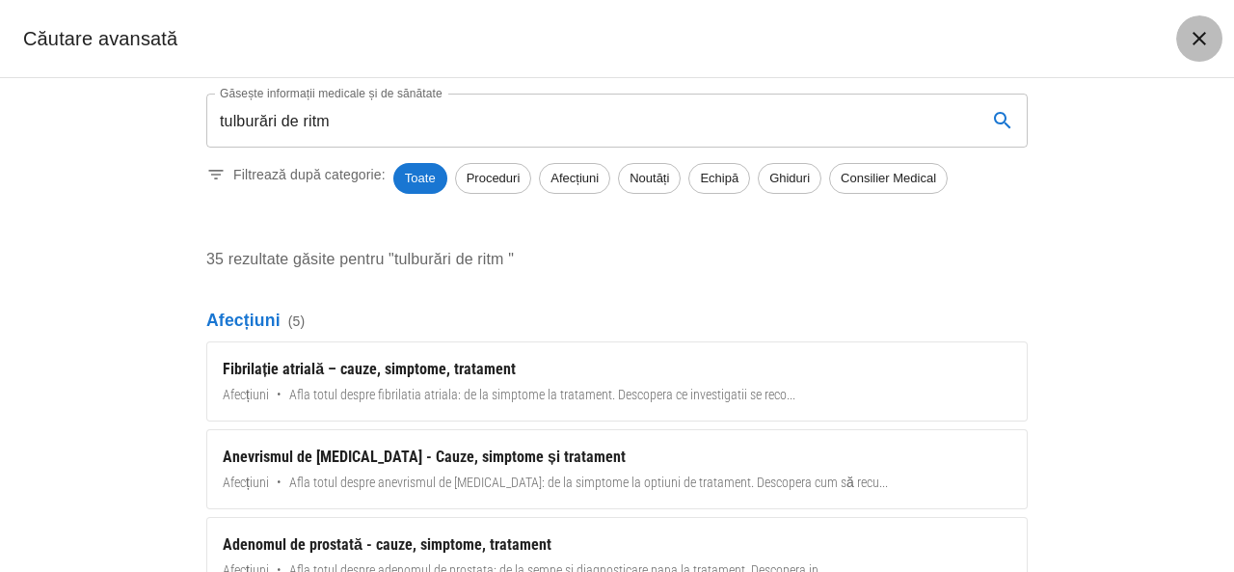
click at [1202, 37] on icon "închide căutarea" at bounding box center [1199, 38] width 23 height 23
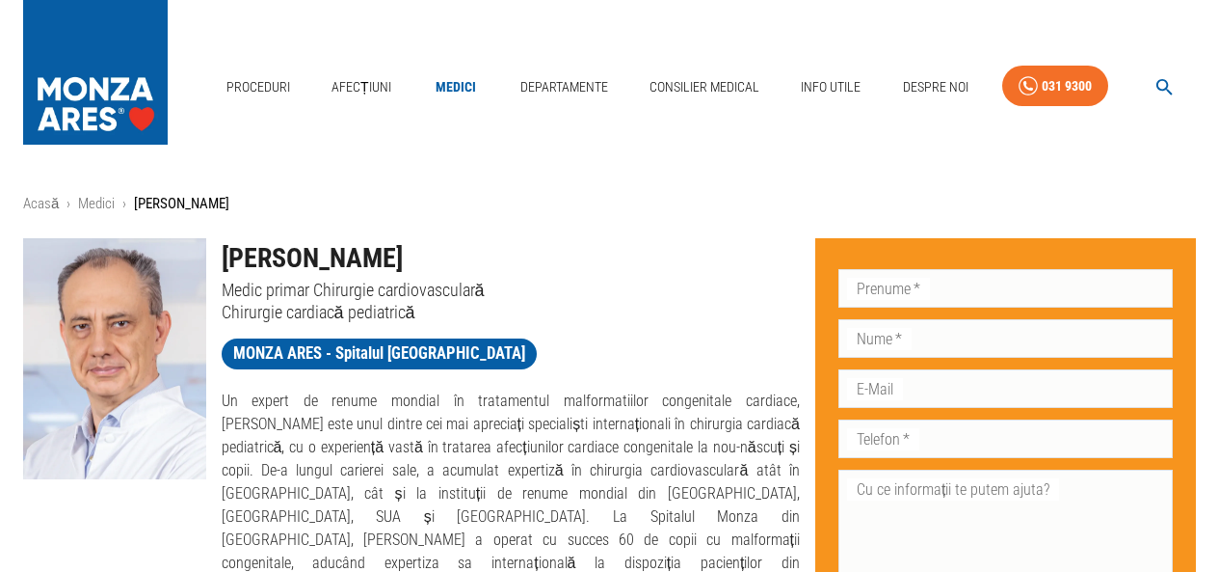
click at [1165, 86] on icon "button" at bounding box center [1165, 87] width 22 height 22
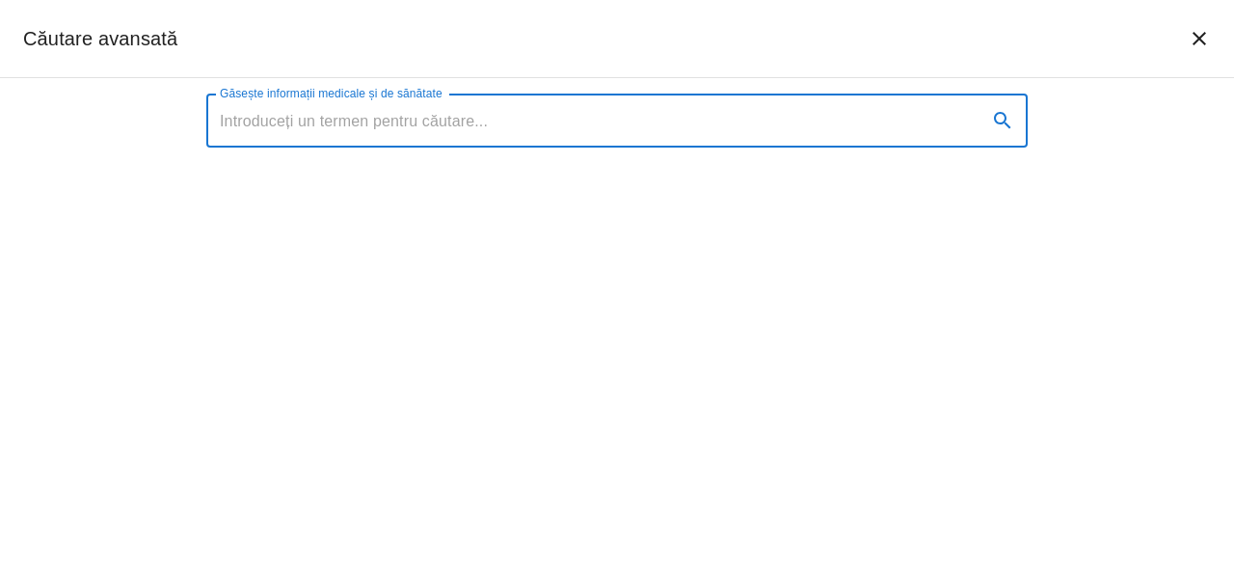
click at [316, 108] on input "Găsește informații medicale și de sănătate" at bounding box center [588, 120] width 765 height 54
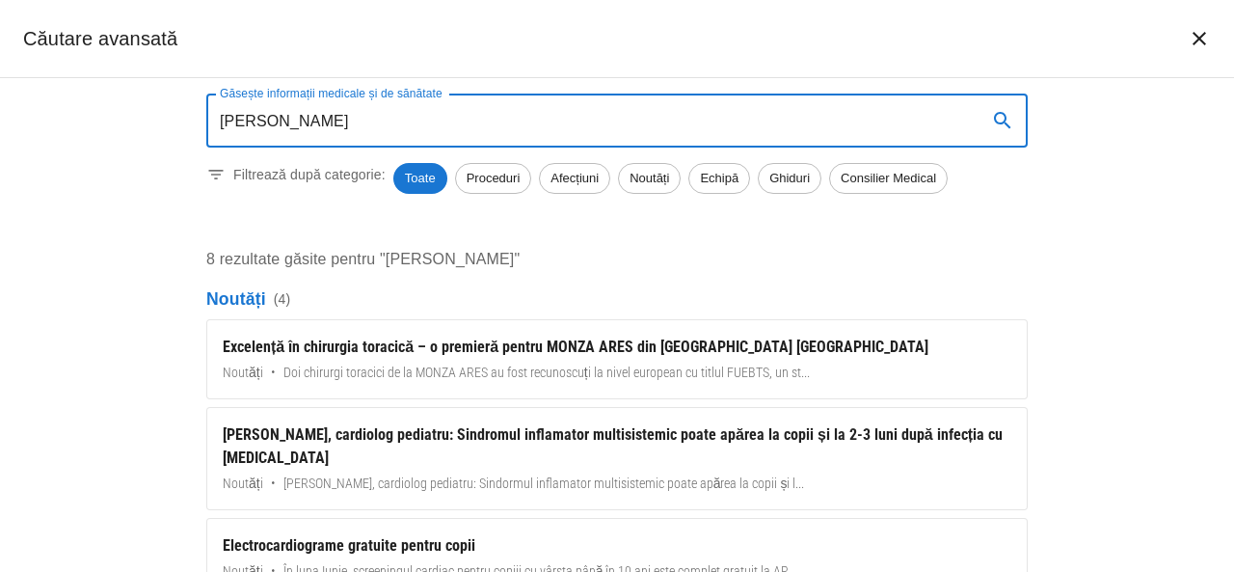
type input "alin nicolescu"
click at [445, 120] on input "alin nicolescu" at bounding box center [588, 120] width 765 height 54
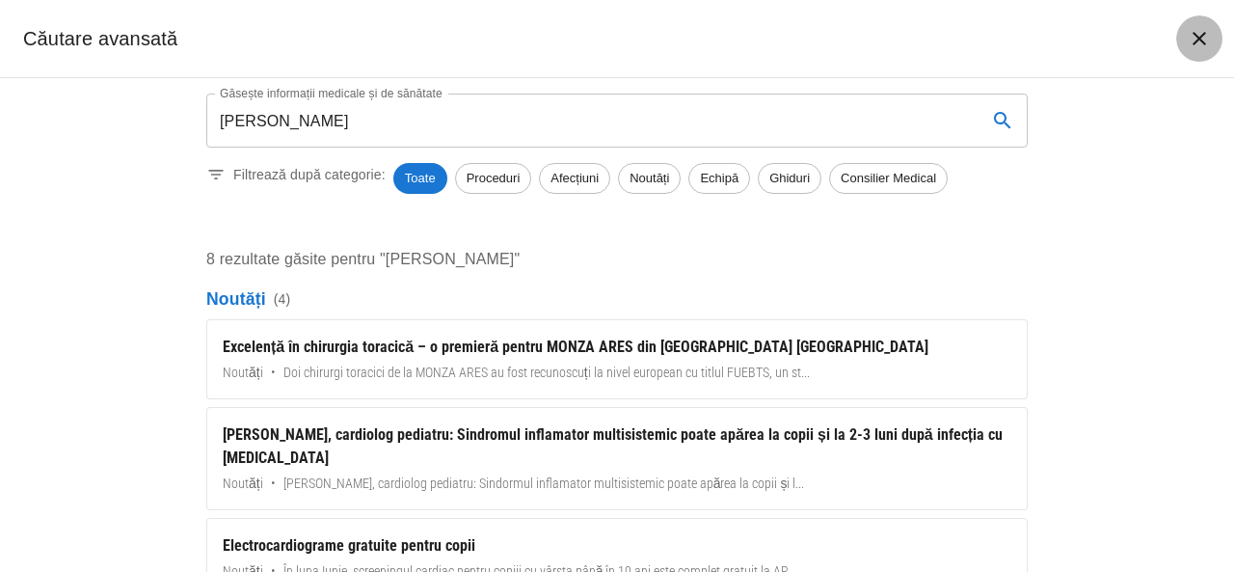
drag, startPoint x: 1196, startPoint y: 40, endPoint x: 686, endPoint y: 219, distance: 540.2
click at [1196, 41] on icon "închide căutarea" at bounding box center [1198, 38] width 13 height 13
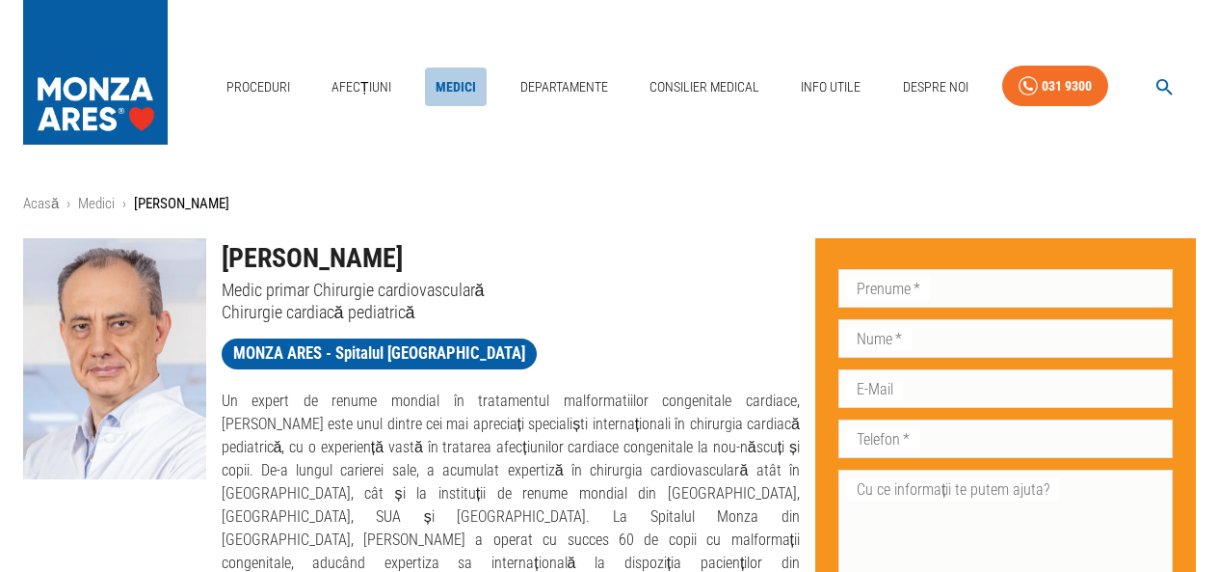
click at [459, 83] on link "Medici" at bounding box center [456, 87] width 62 height 40
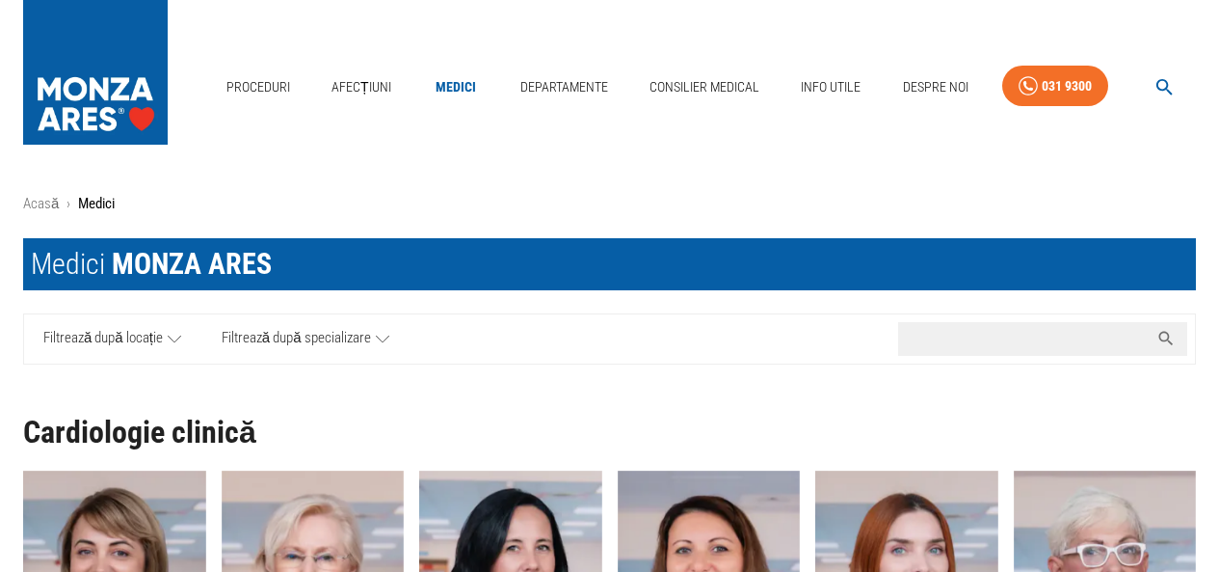
click at [1071, 346] on input "Caută nume medic..." at bounding box center [1023, 339] width 251 height 34
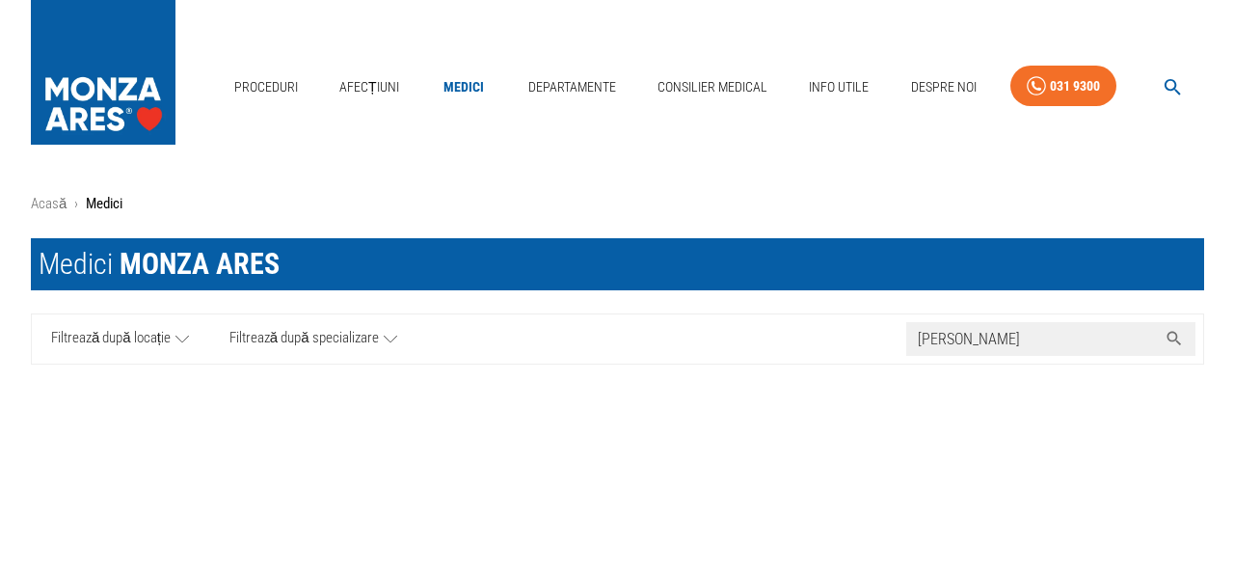
scroll to position [289, 0]
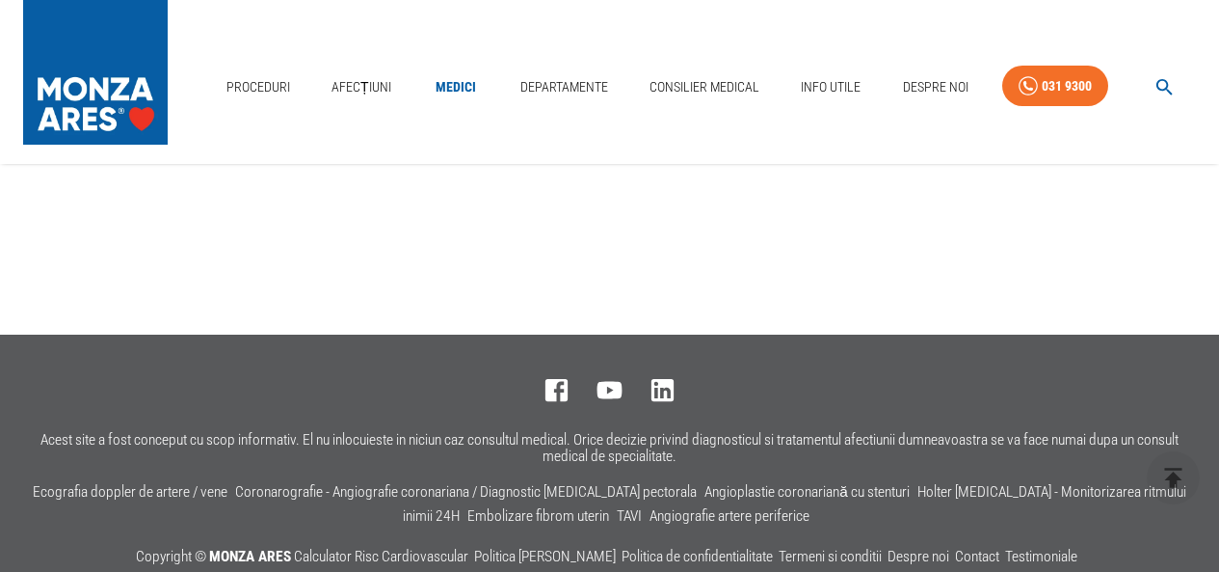
type input "nicolescu"
click at [1162, 80] on icon "button" at bounding box center [1165, 87] width 16 height 16
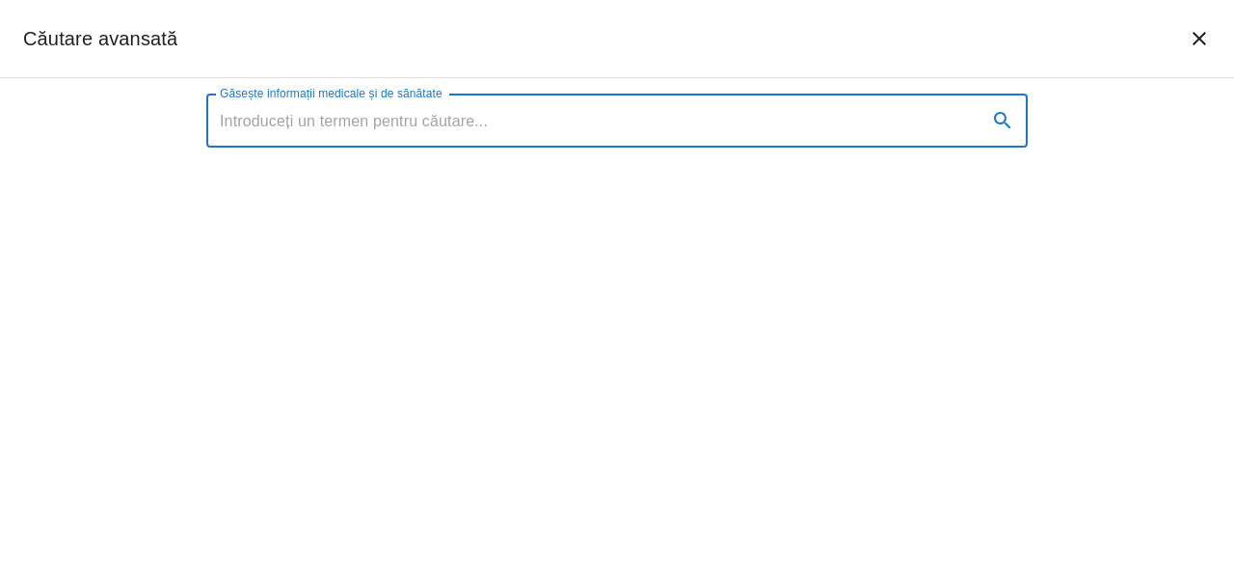
drag, startPoint x: 460, startPoint y: 126, endPoint x: 473, endPoint y: 131, distance: 14.3
click at [460, 126] on input "Găsește informații medicale și de sănătate" at bounding box center [588, 120] width 765 height 54
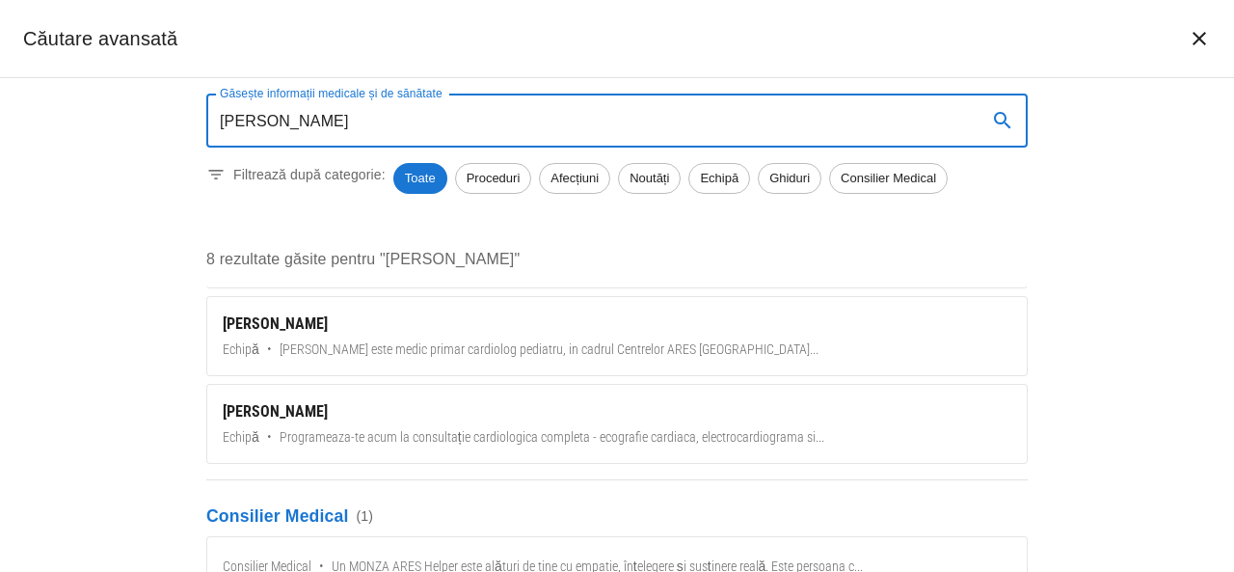
scroll to position [553, 0]
type input "Alin Nicolescu"
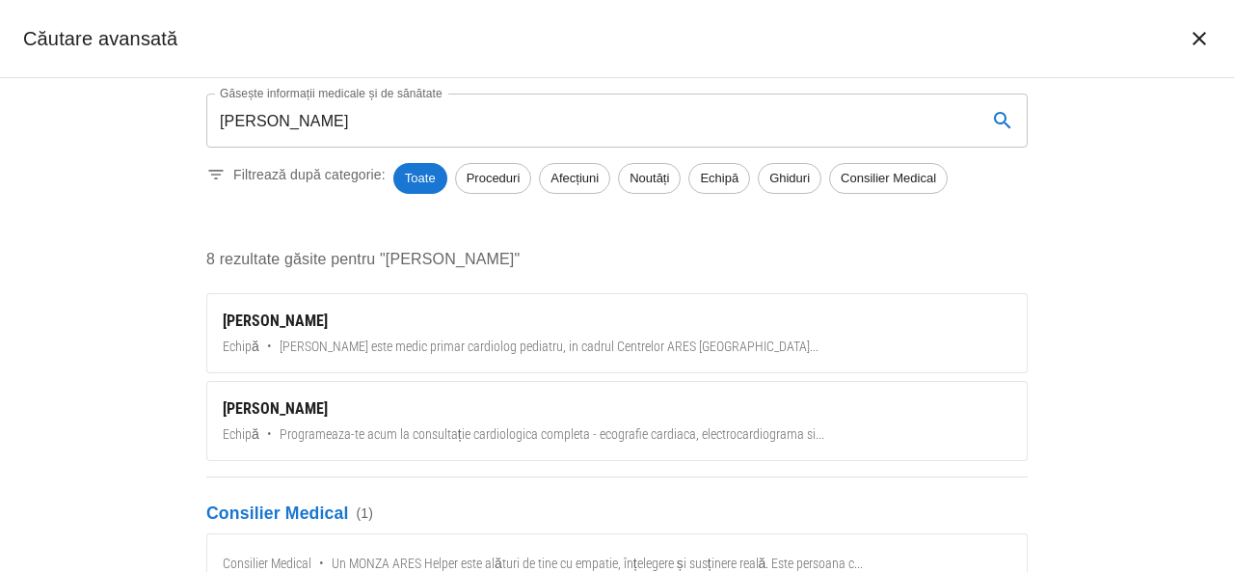
click at [150, 436] on div "Găsește informații medicale și de sănătate Alin Nicolescu Găsește informații me…" at bounding box center [617, 325] width 1234 height 494
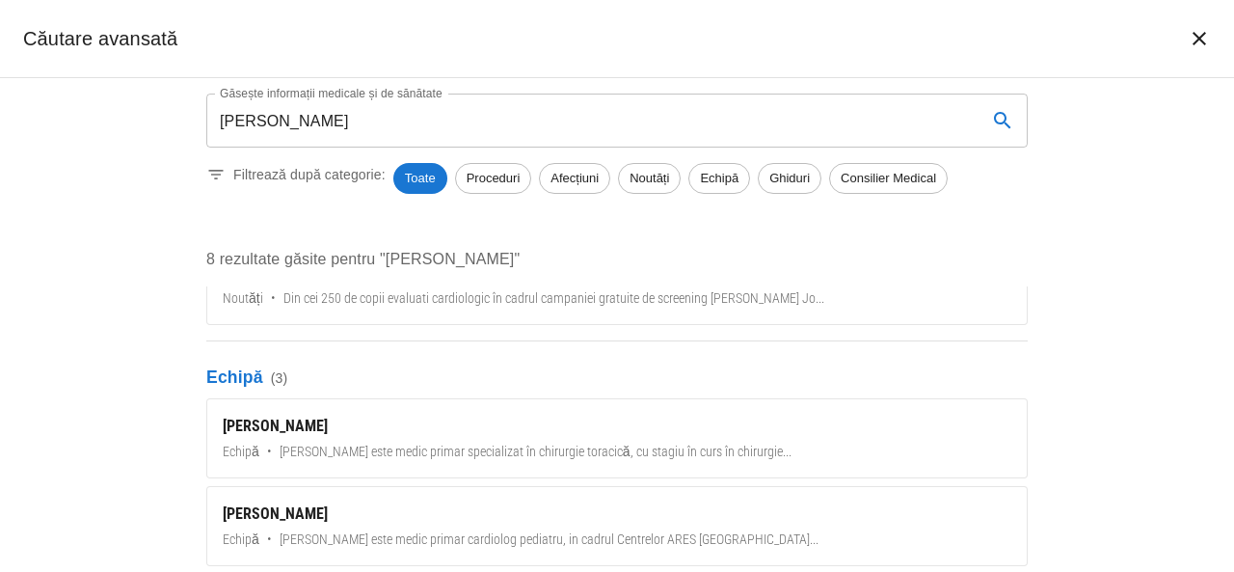
scroll to position [71, 0]
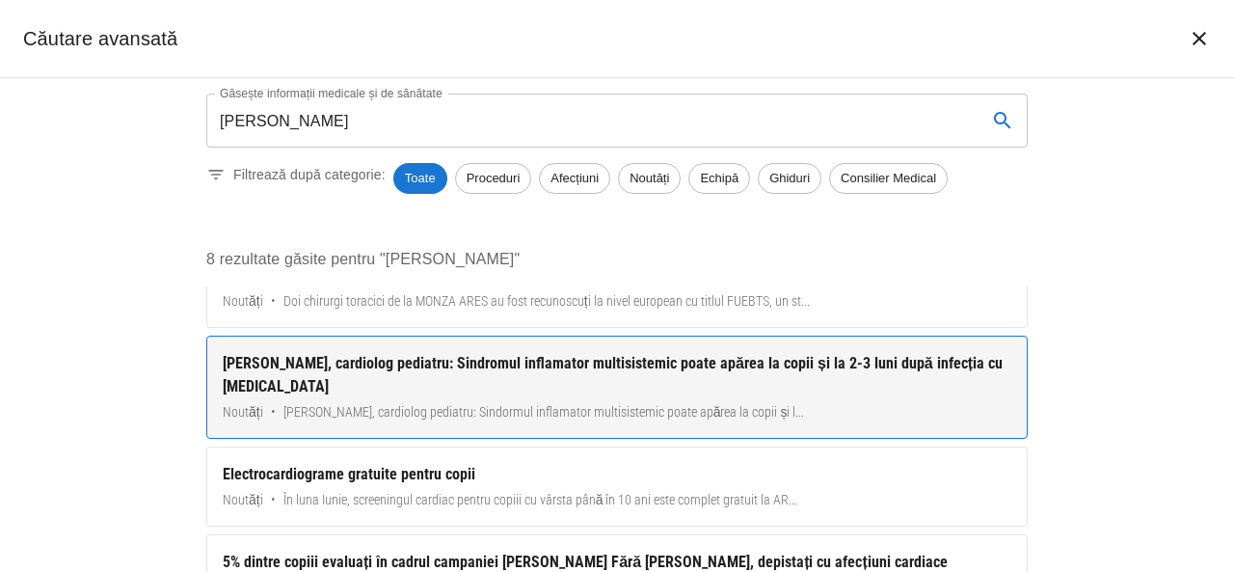
click at [561, 365] on div "Dr. Alina Oprescu, cardiolog pediatru: Sindromul inflamator multisistemic poate…" at bounding box center [617, 375] width 788 height 46
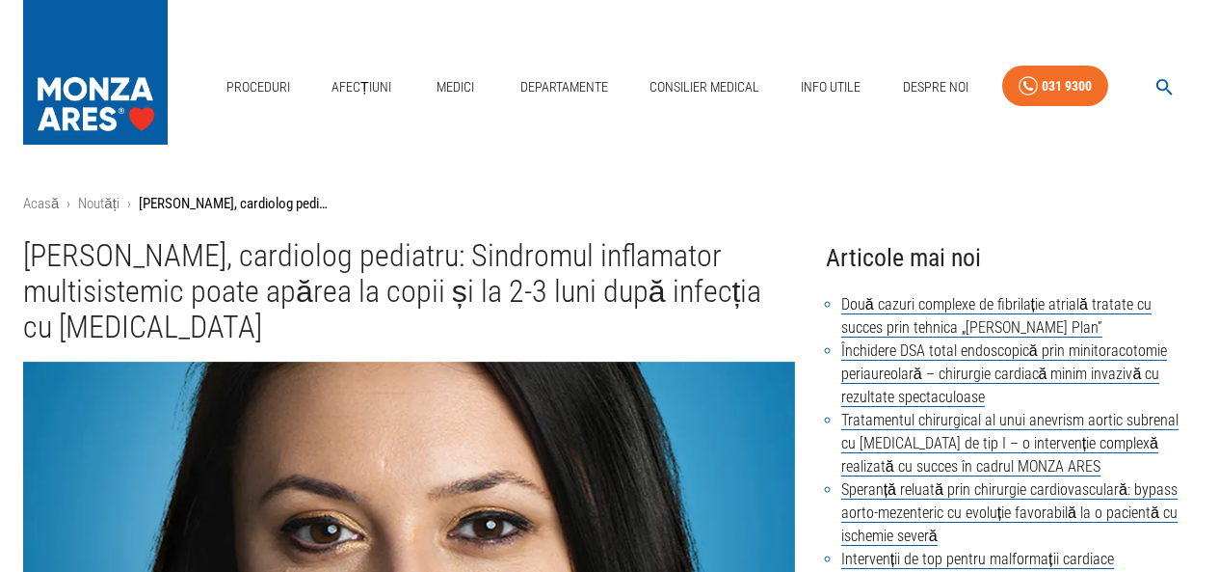
click at [1160, 83] on icon "button" at bounding box center [1165, 87] width 22 height 22
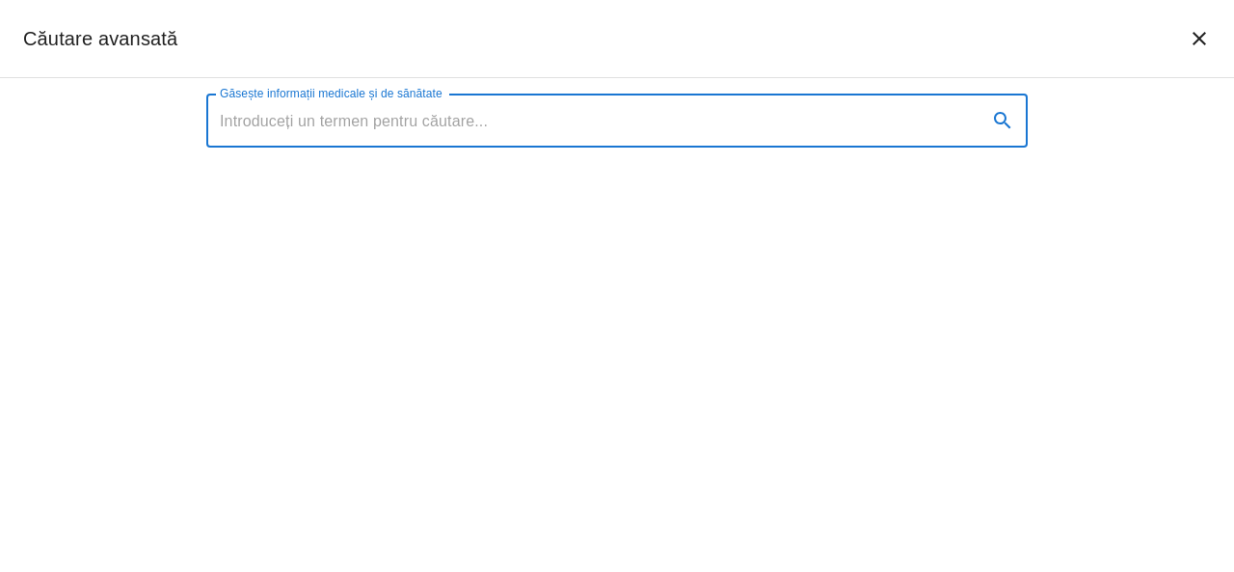
click at [323, 122] on input "Găsește informații medicale și de sănătate" at bounding box center [588, 120] width 765 height 54
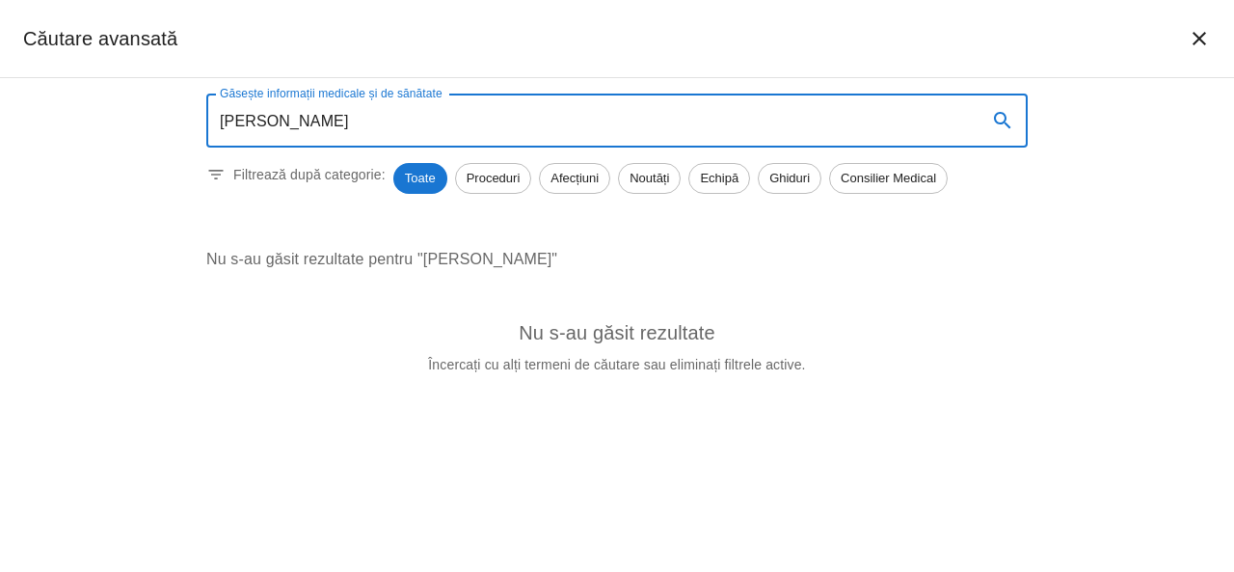
type input "nicolescu"
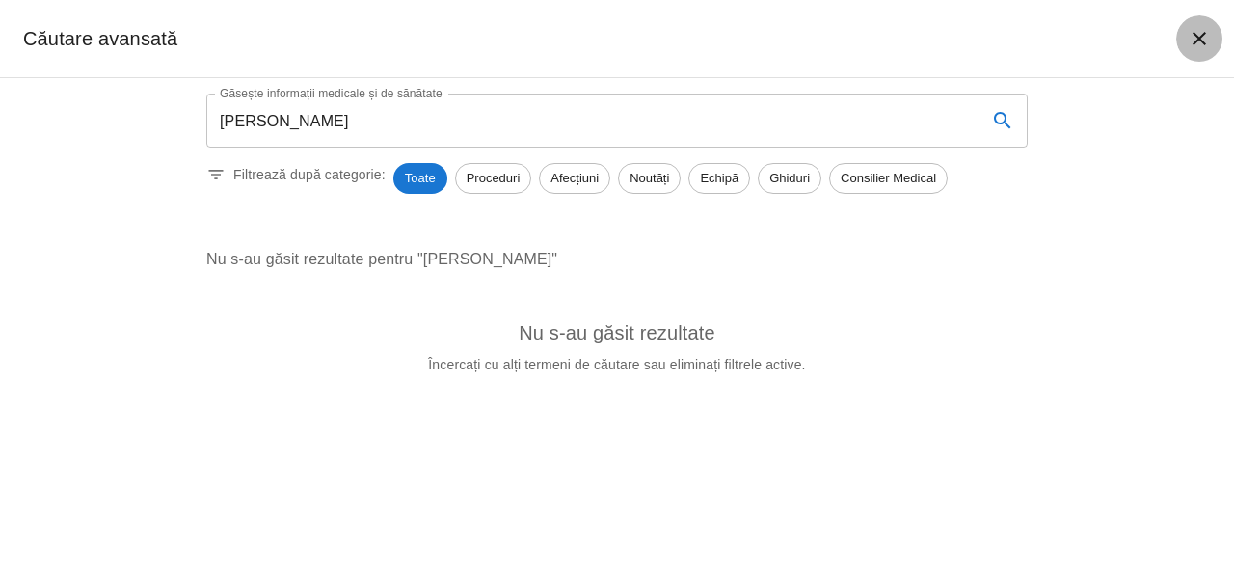
drag, startPoint x: 1199, startPoint y: 30, endPoint x: 885, endPoint y: 238, distance: 376.9
click at [1199, 31] on icon "închide căutarea" at bounding box center [1199, 38] width 23 height 23
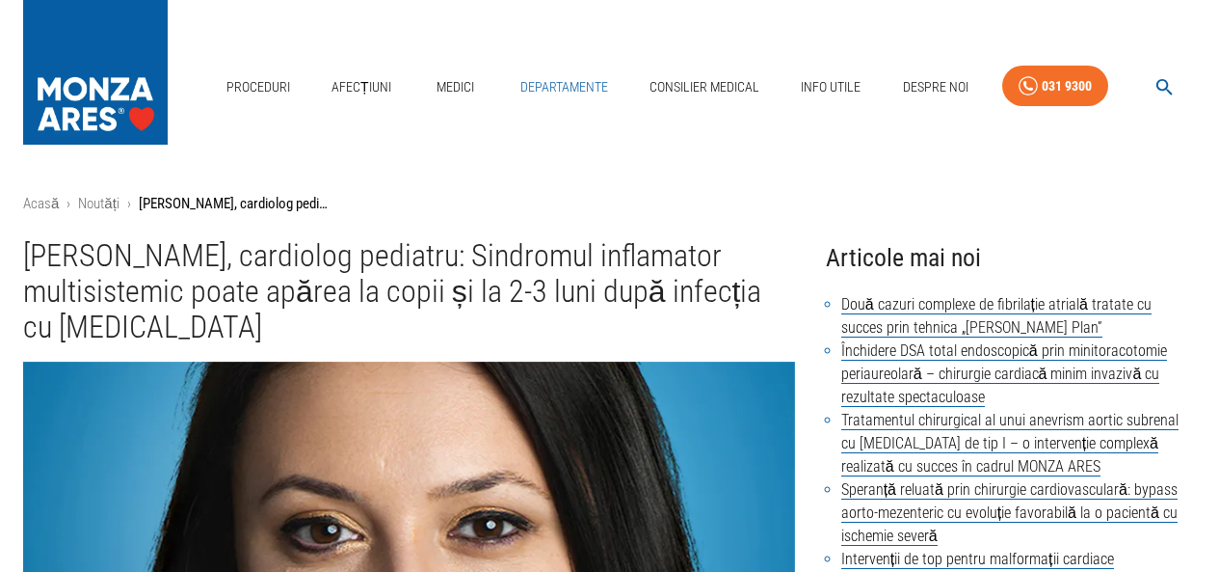
click at [545, 85] on link "Departamente" at bounding box center [564, 87] width 103 height 40
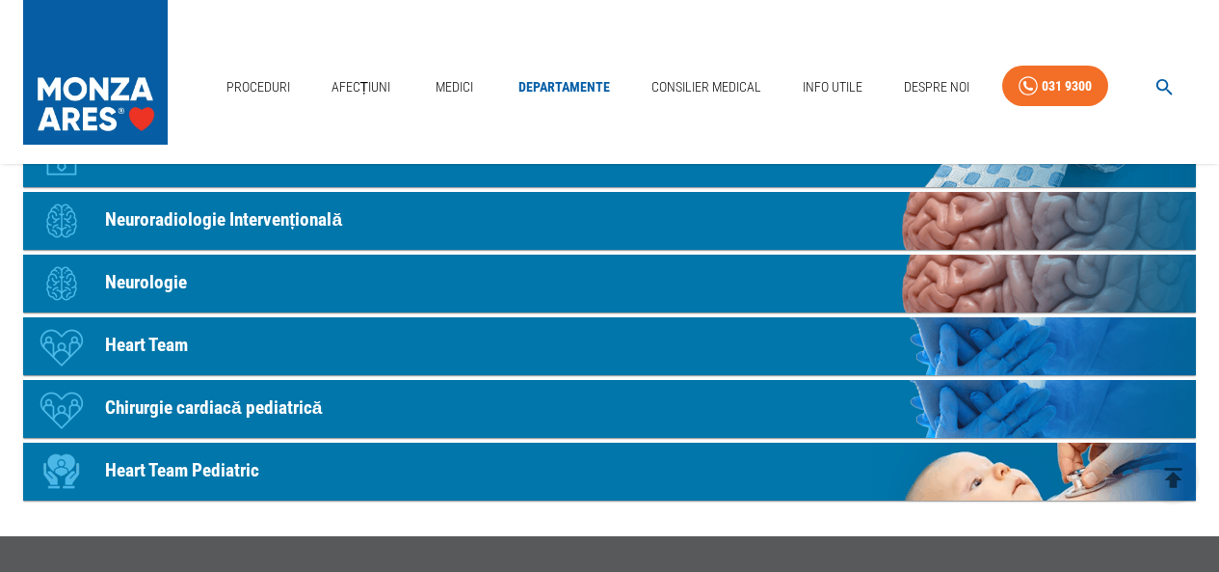
scroll to position [1157, 0]
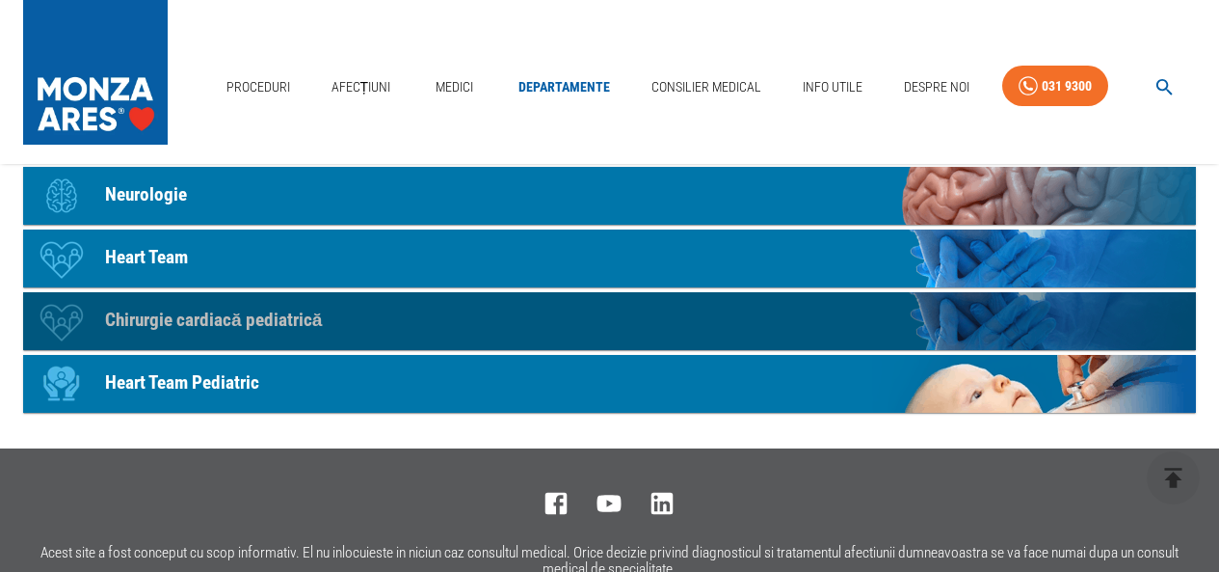
click at [285, 320] on p "Chirurgie cardiacă pediatrică" at bounding box center [213, 321] width 217 height 28
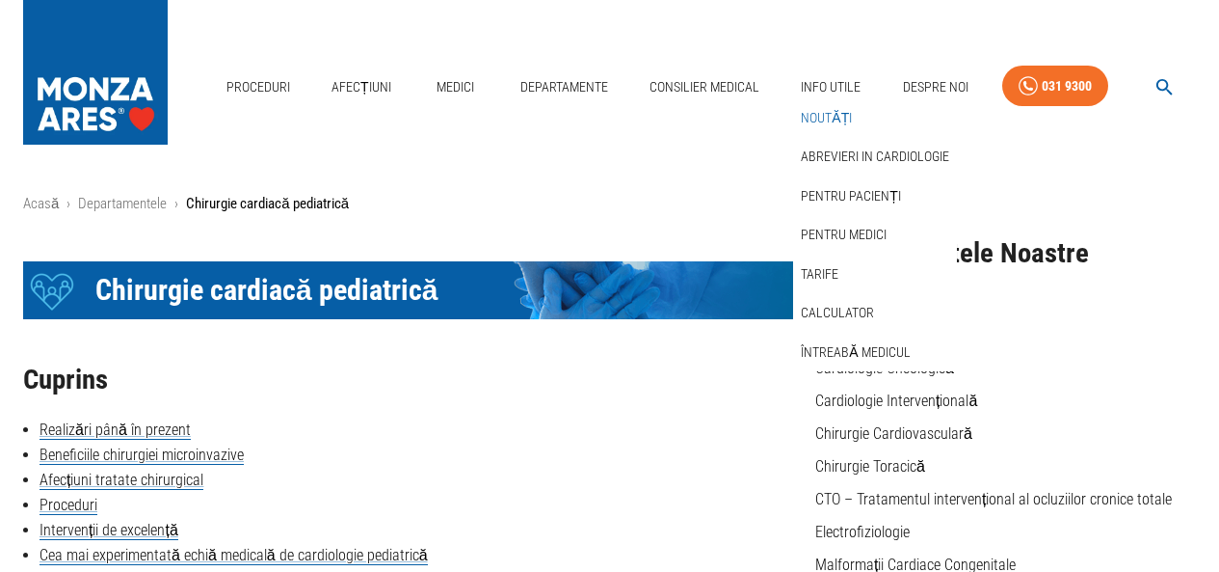
click at [841, 113] on link "Noutăți" at bounding box center [826, 118] width 59 height 32
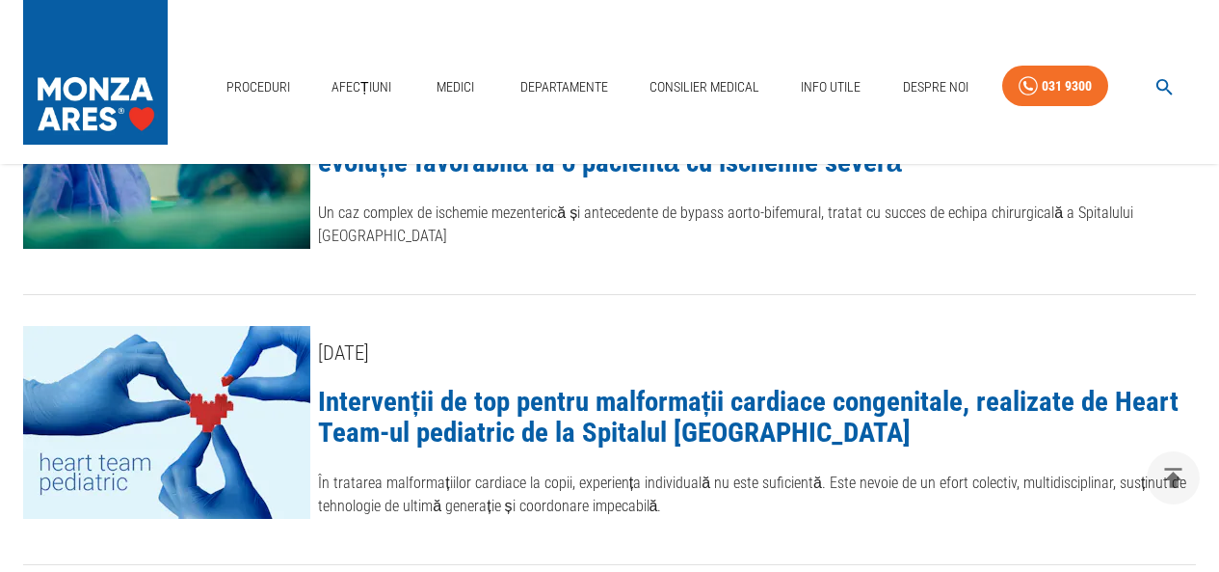
scroll to position [1446, 0]
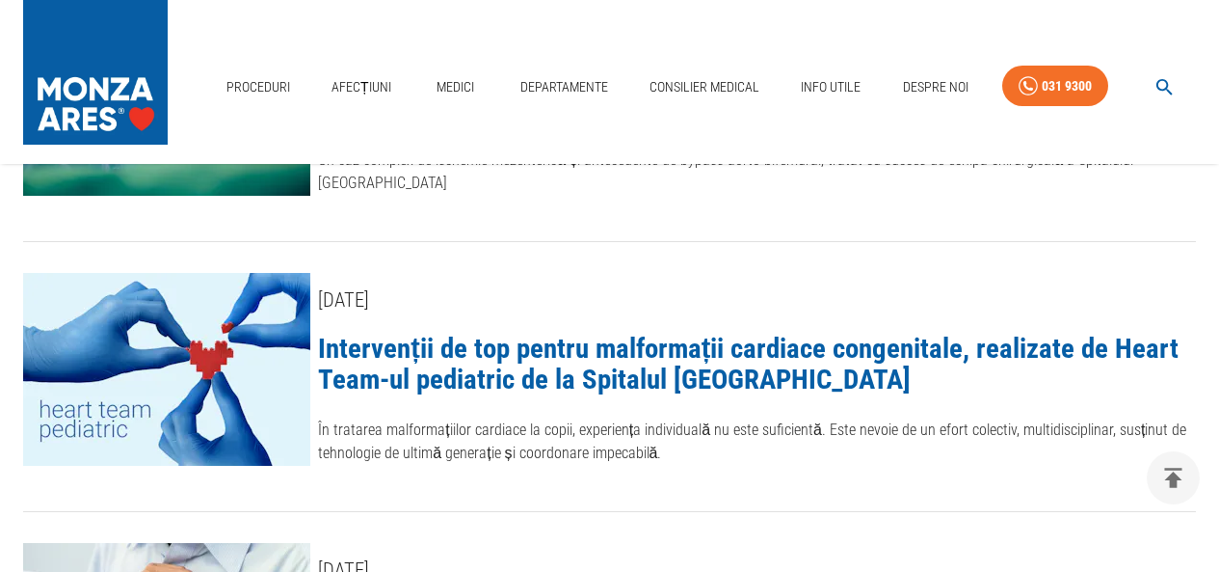
click at [461, 332] on link "Intervenții de top pentru malformații cardiace congenitale, realizate de Heart …" at bounding box center [748, 364] width 861 height 64
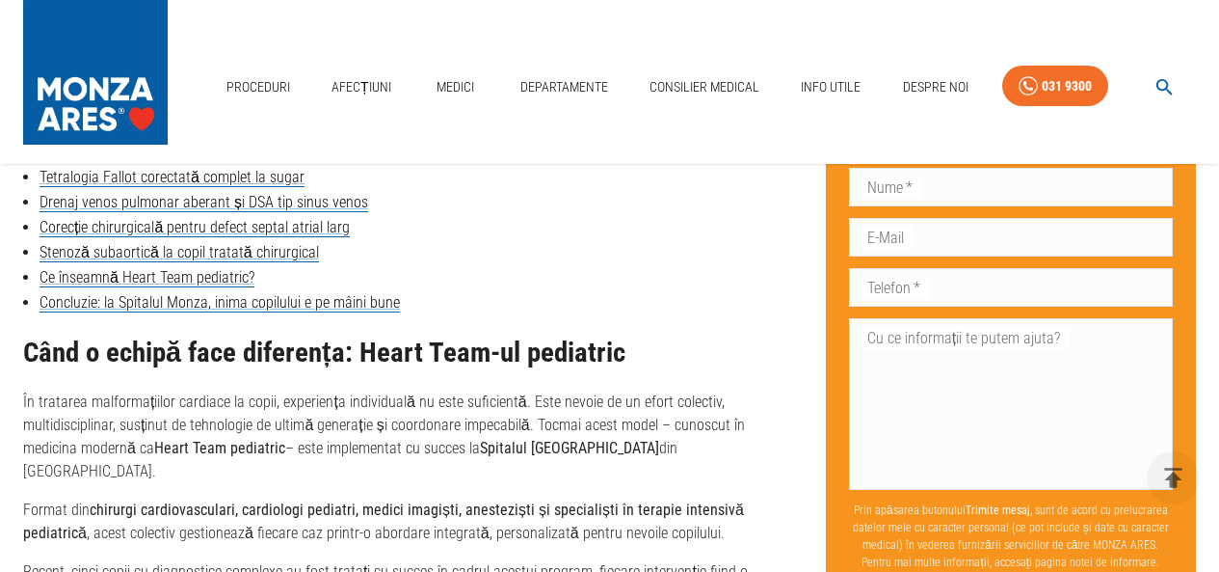
scroll to position [482, 0]
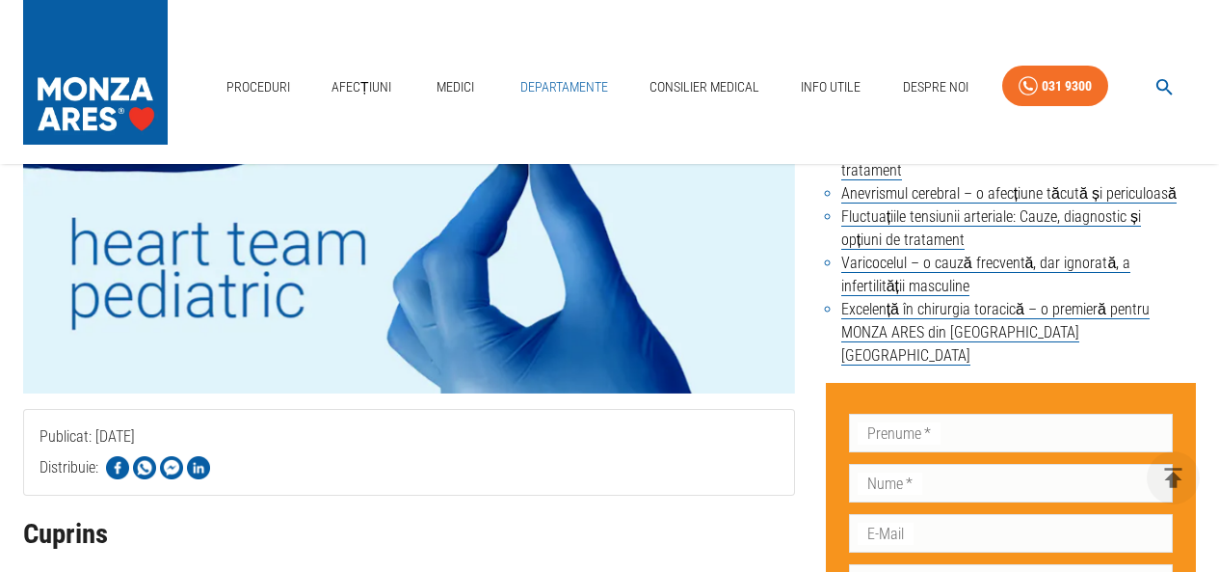
click at [591, 87] on link "Departamente" at bounding box center [564, 87] width 103 height 40
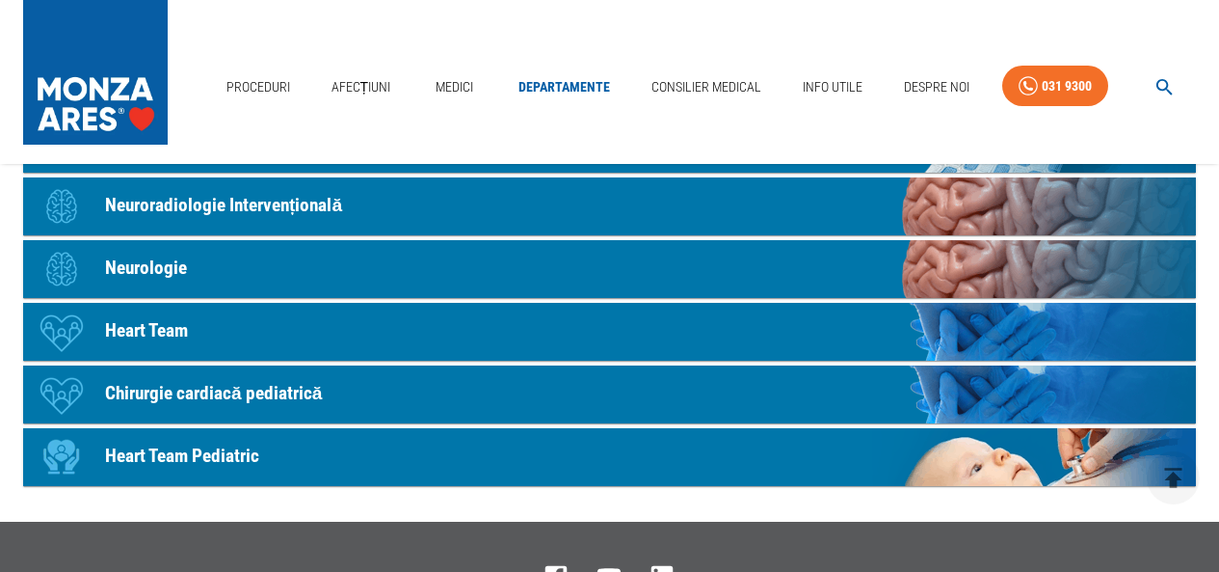
scroll to position [1157, 0]
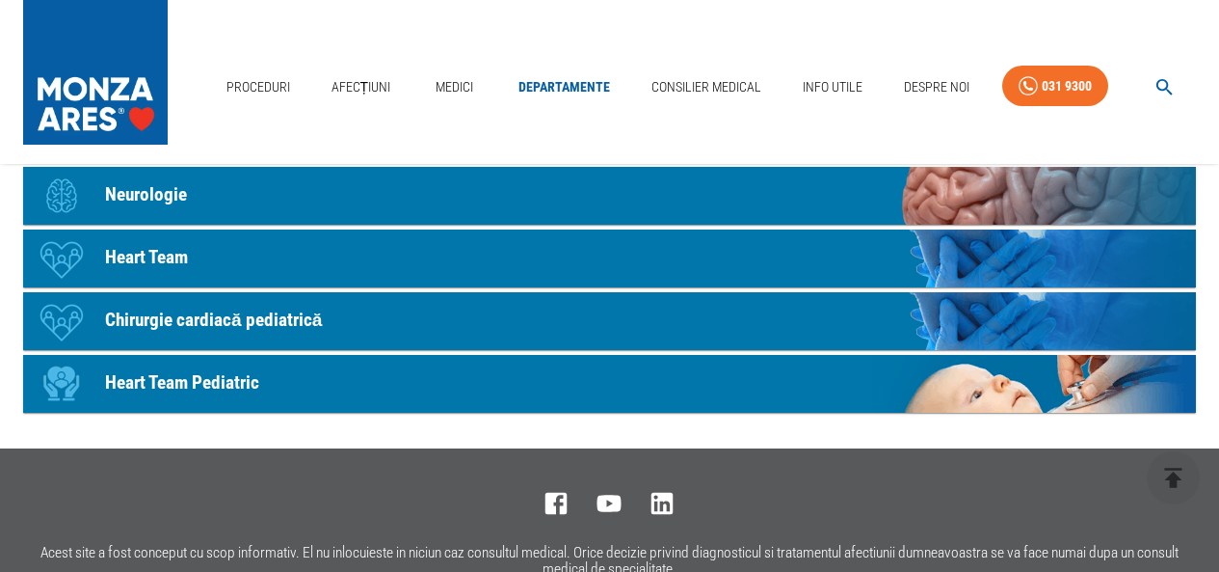
click at [283, 319] on p "Chirurgie cardiacă pediatrică" at bounding box center [213, 321] width 217 height 28
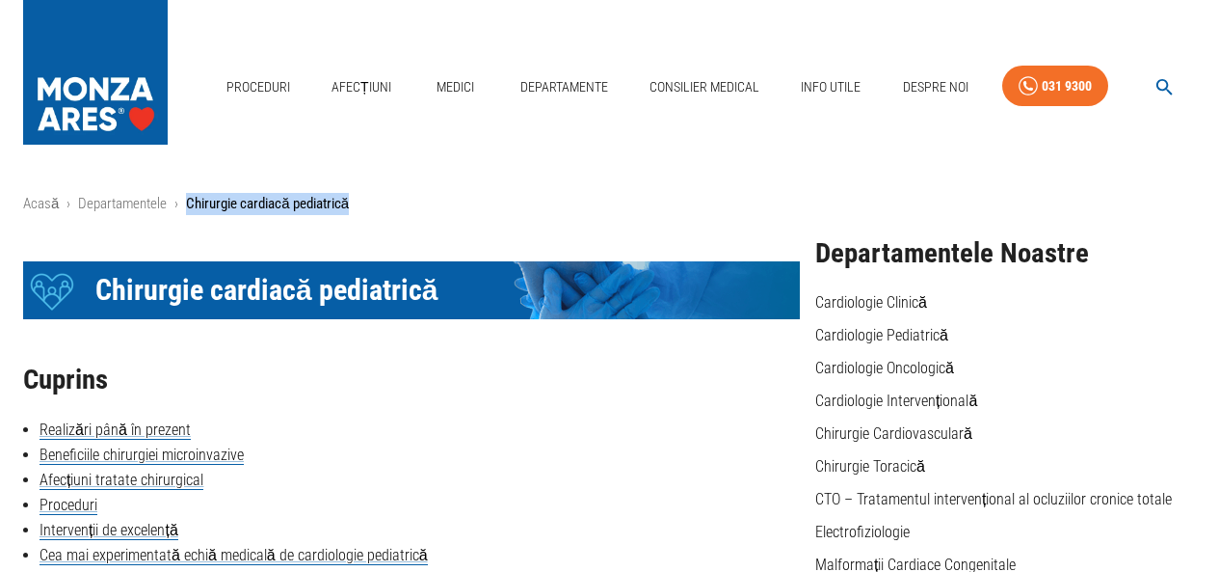
drag, startPoint x: 188, startPoint y: 200, endPoint x: 351, endPoint y: 200, distance: 162.9
click at [351, 200] on ol "Acasă › Departamentele › Chirurgie cardiacă pediatrică" at bounding box center [609, 204] width 1173 height 22
copy p "Chirurgie cardiacă pediatrică"
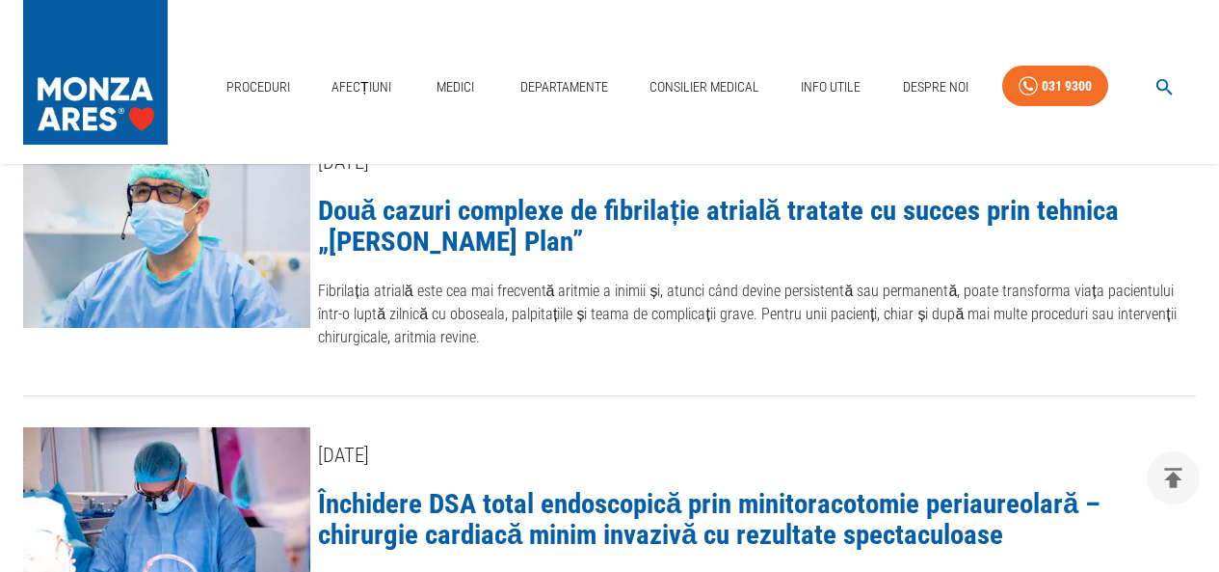
scroll to position [1446, 0]
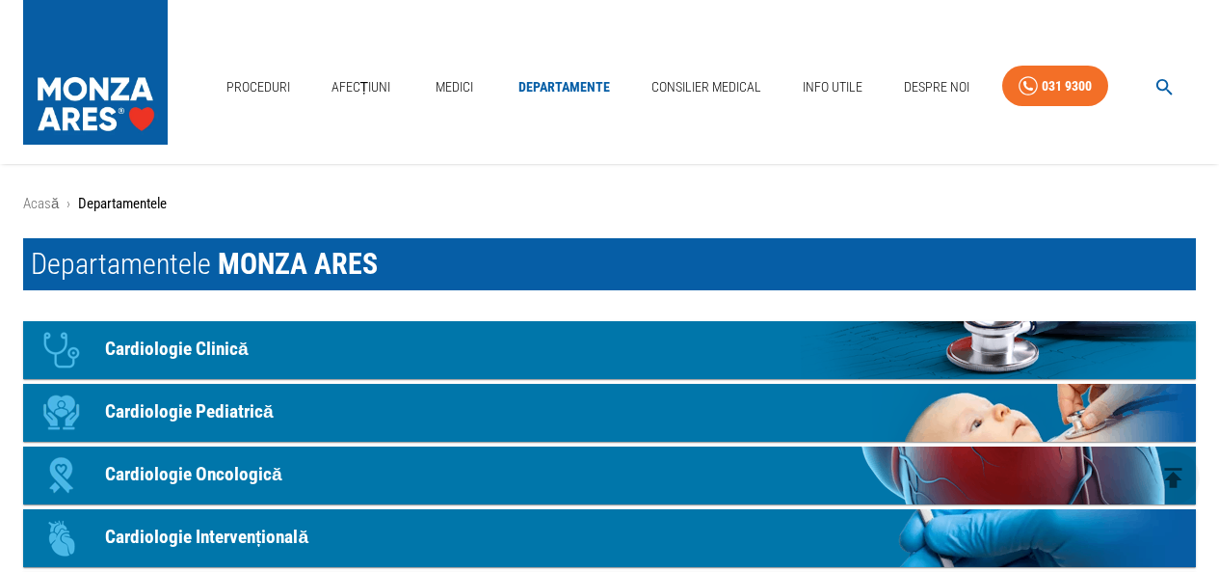
scroll to position [1157, 0]
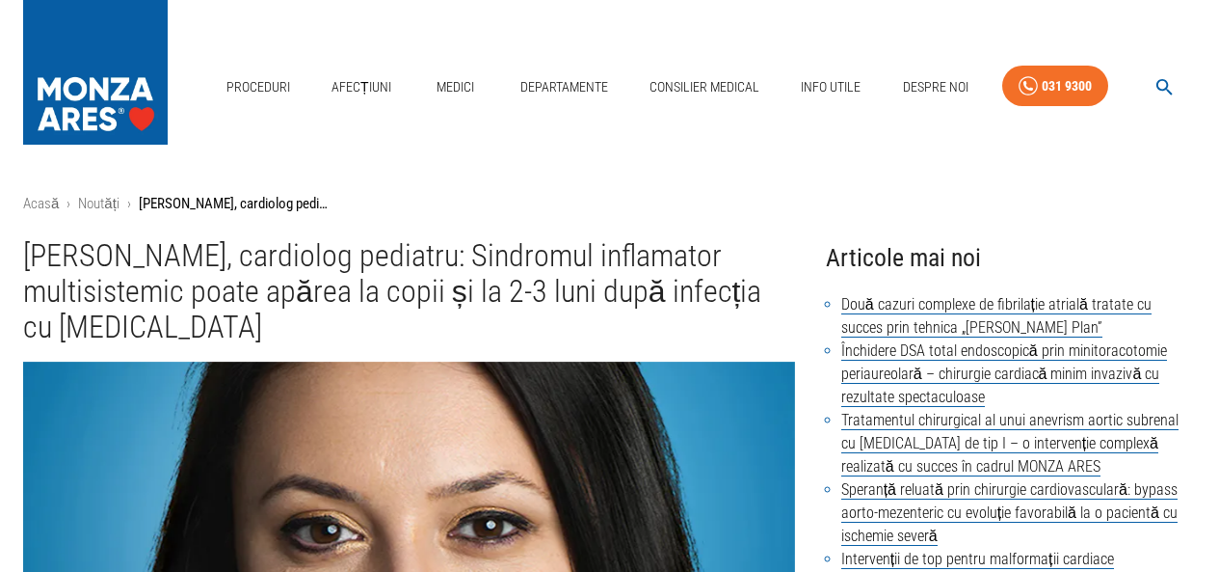
scroll to position [289, 0]
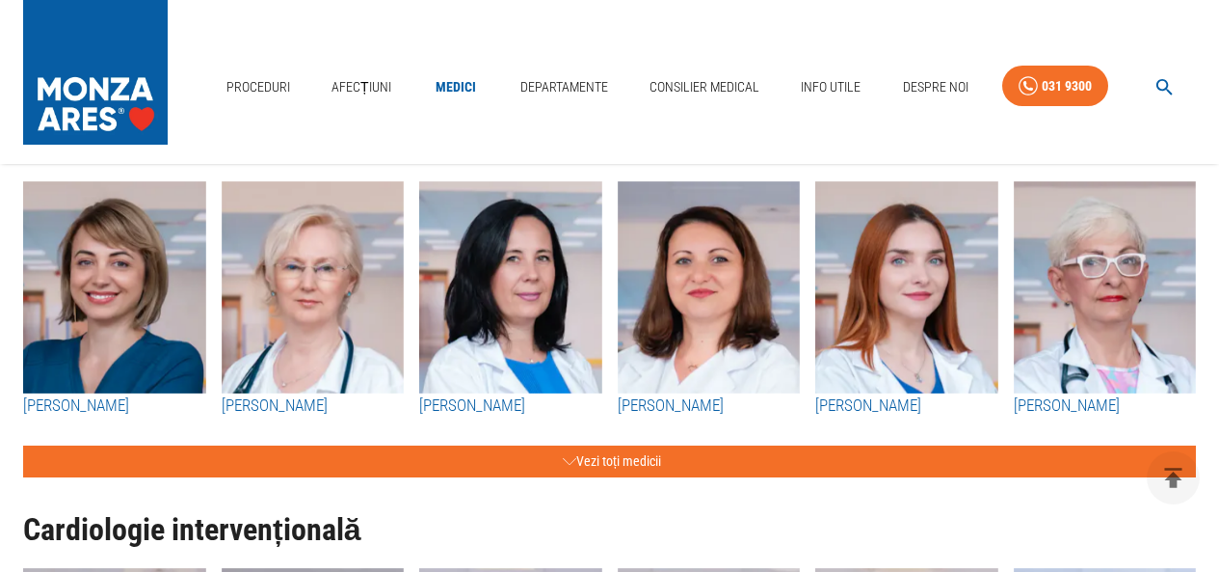
scroll to position [3663, 0]
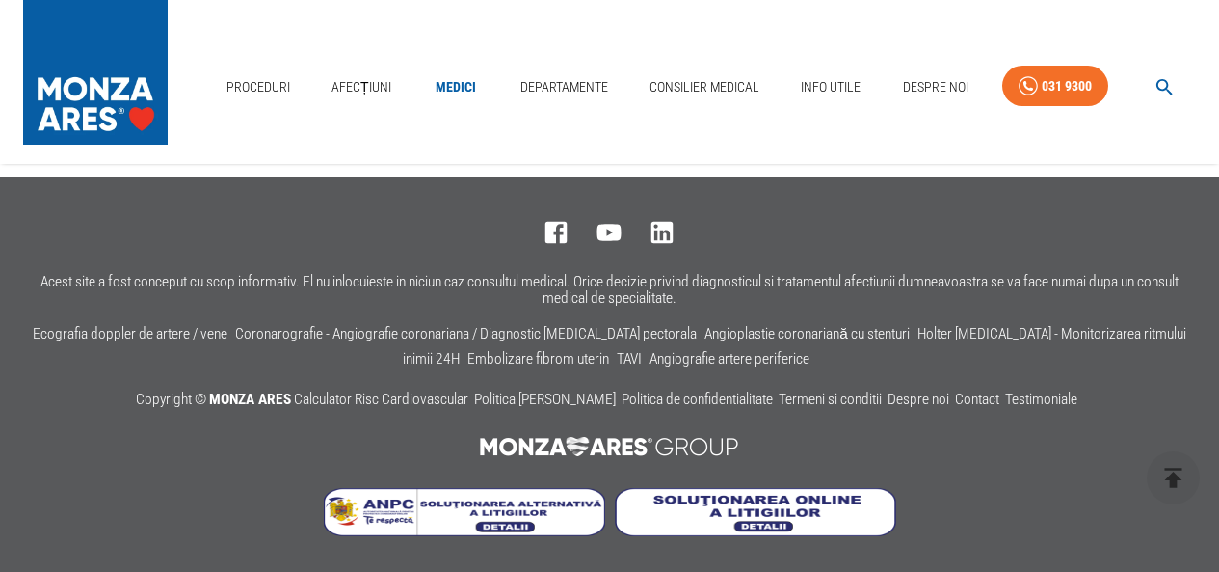
scroll to position [698, 0]
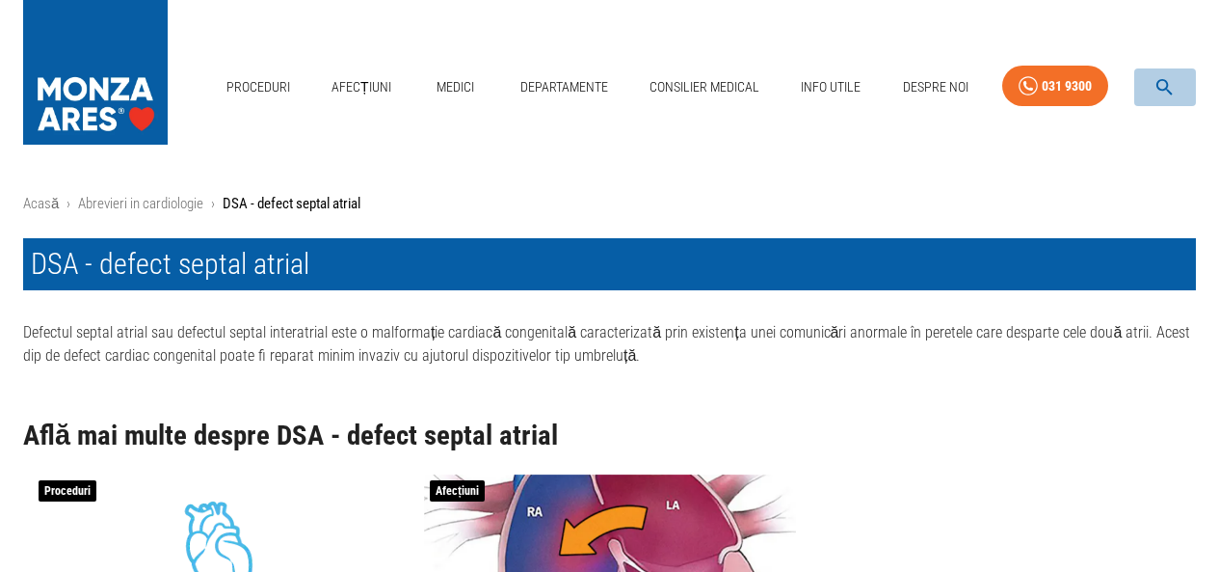
click at [1166, 84] on icon "button" at bounding box center [1165, 87] width 22 height 22
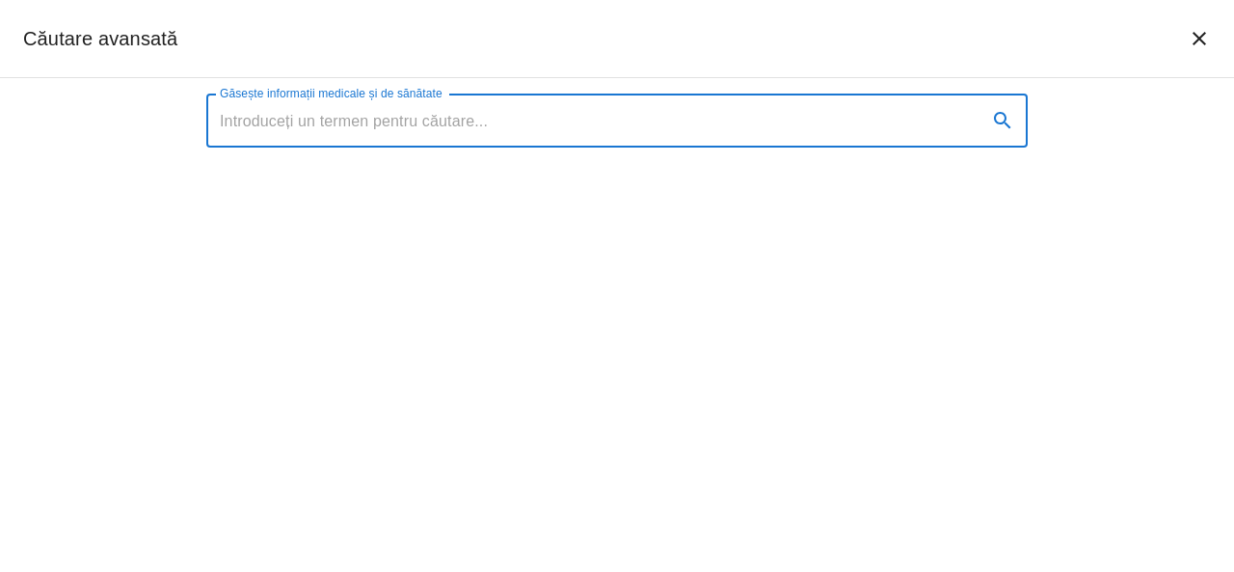
click at [396, 131] on input "Găsește informații medicale și de sănătate" at bounding box center [588, 120] width 765 height 54
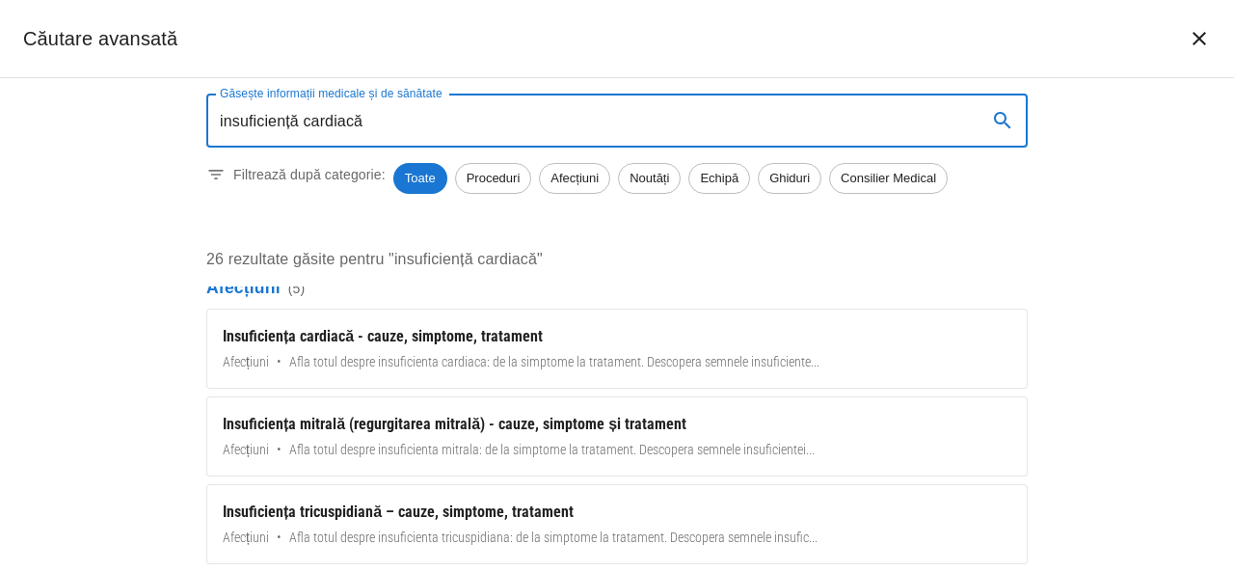
scroll to position [482, 0]
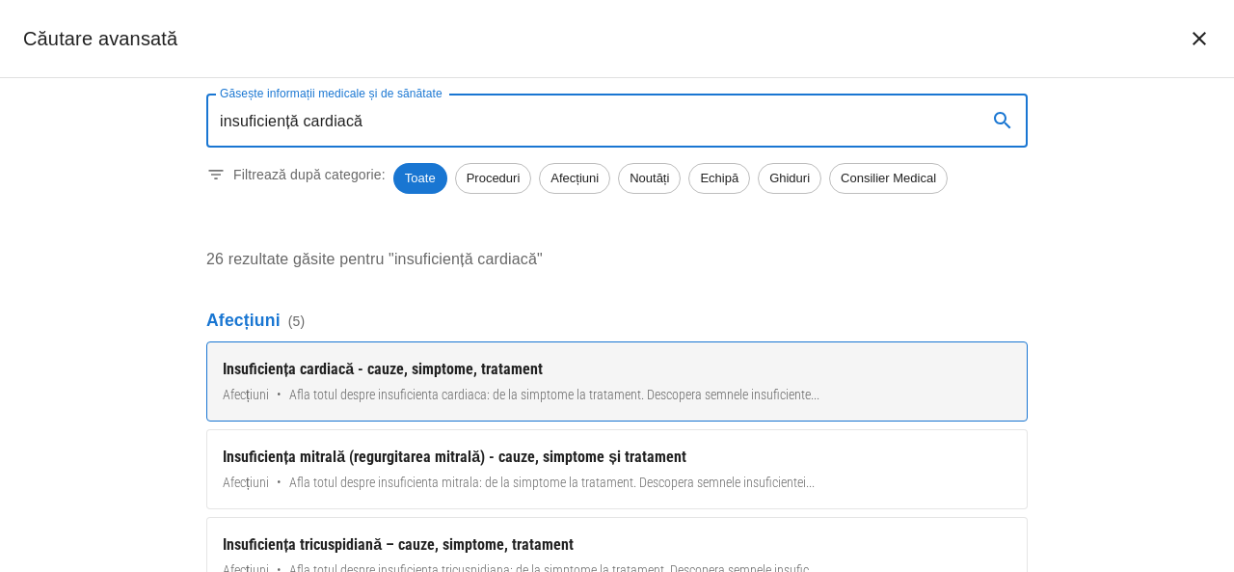
type input "insuficiență cardiacă"
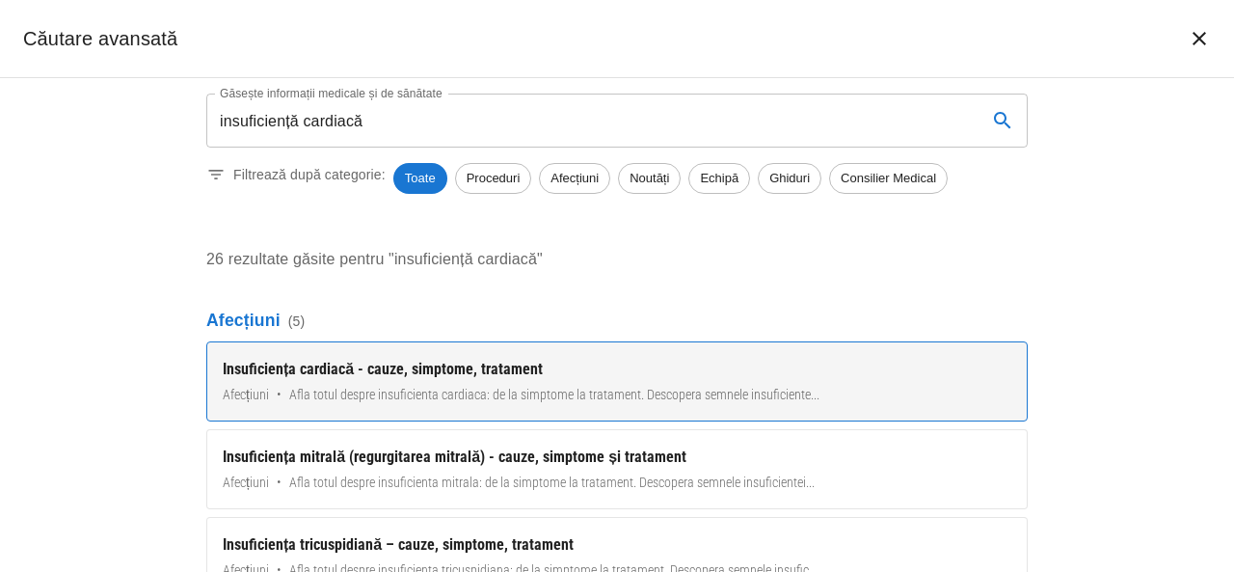
click at [414, 364] on div "Insuficiența cardiacă - cauze, simptome, tratament" at bounding box center [617, 369] width 788 height 23
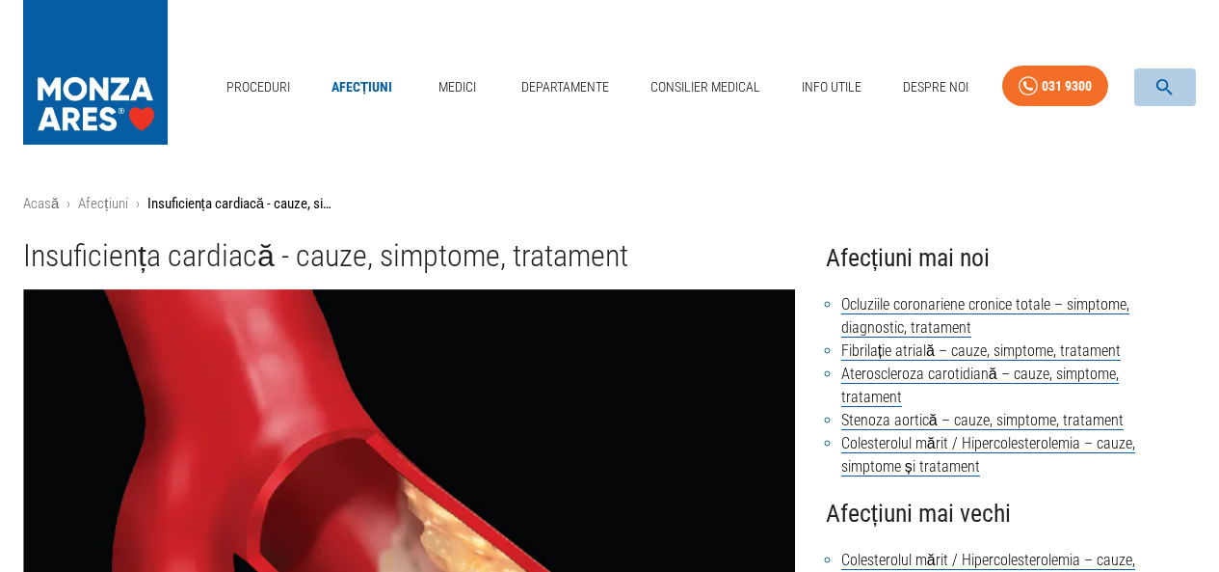
click at [1165, 87] on icon "button" at bounding box center [1165, 87] width 22 height 22
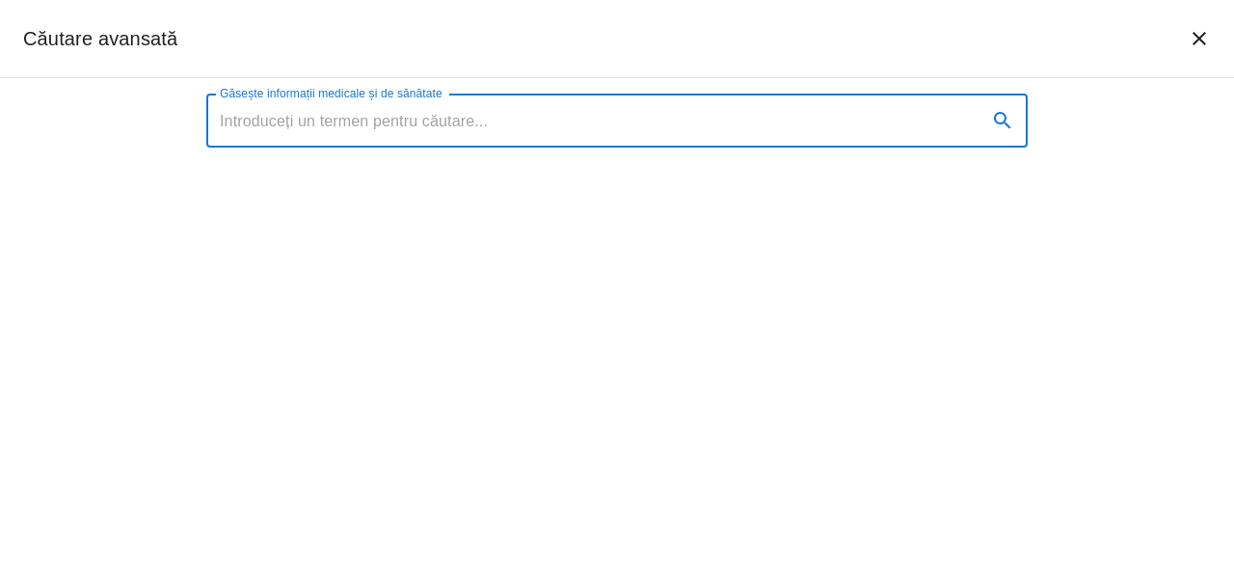
click at [421, 120] on input "Găsește informații medicale și de sănătate" at bounding box center [588, 120] width 765 height 54
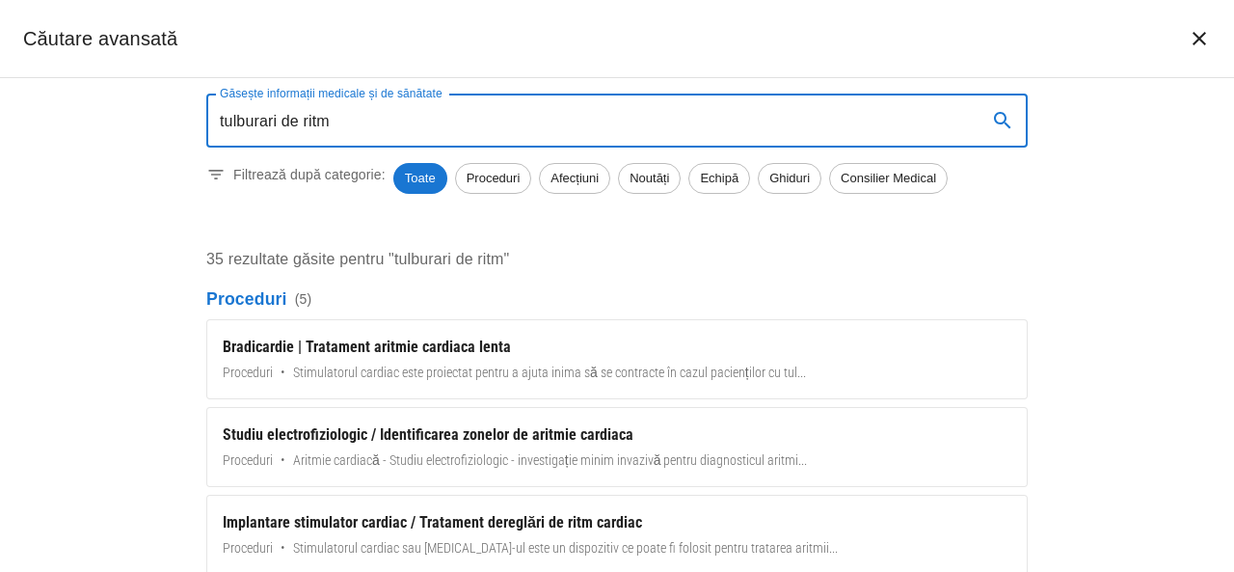
click at [1000, 120] on icon "search" at bounding box center [1002, 120] width 23 height 23
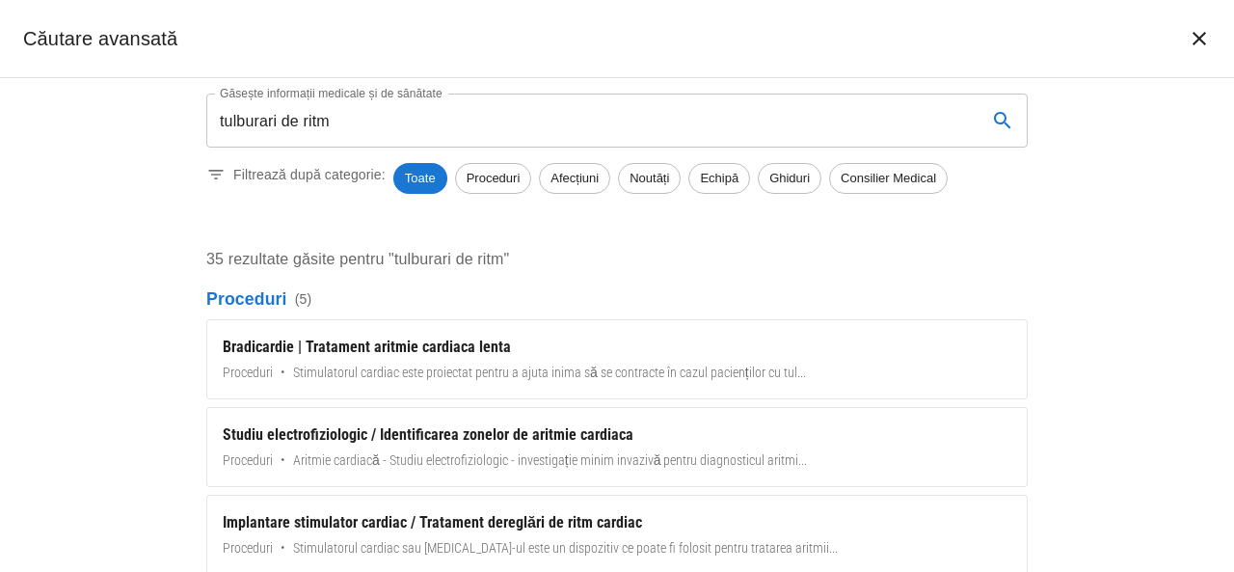
click at [998, 118] on icon "search" at bounding box center [1002, 120] width 23 height 23
click at [415, 125] on input "tulburari de ritm" at bounding box center [588, 120] width 765 height 54
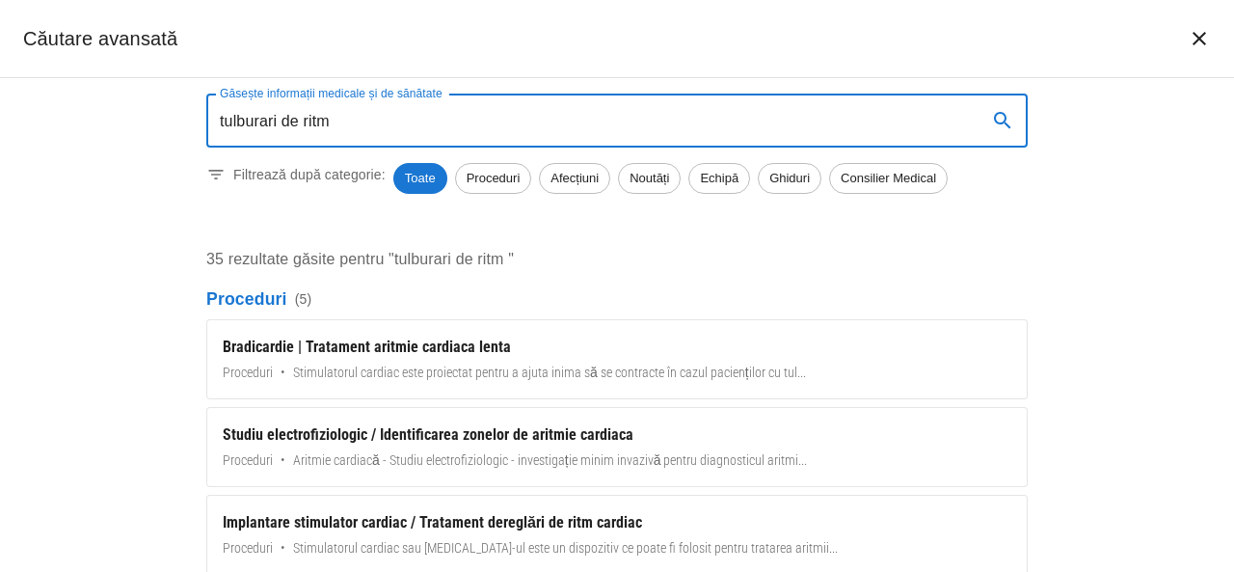
click at [1002, 116] on icon "search" at bounding box center [1002, 120] width 23 height 23
click at [568, 119] on input "tulburari de ritm" at bounding box center [588, 120] width 765 height 54
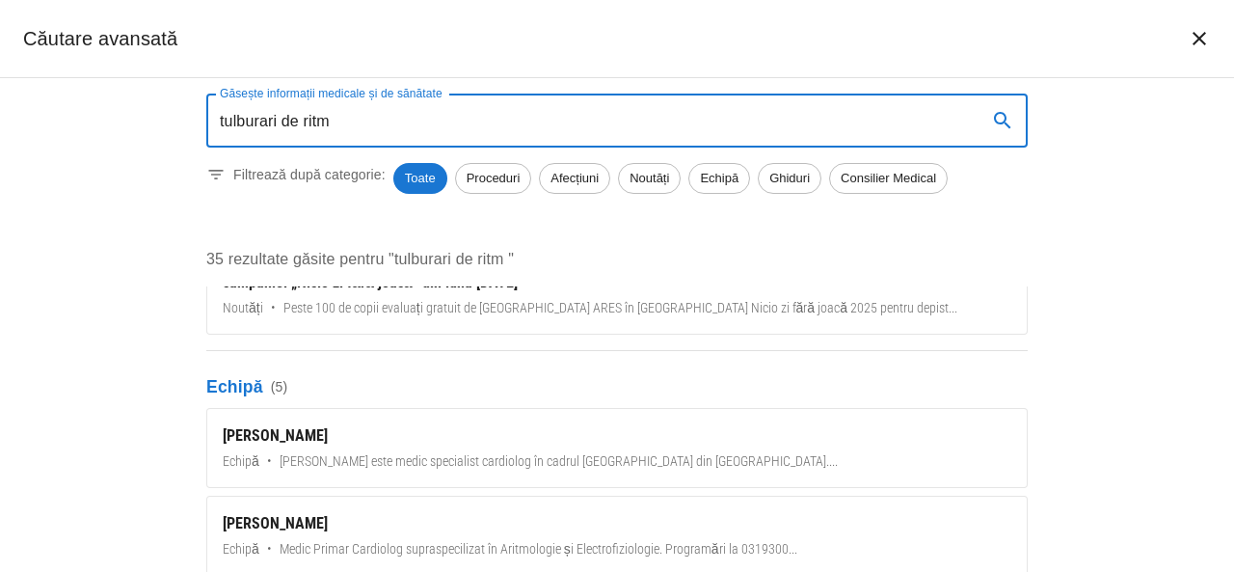
scroll to position [1639, 0]
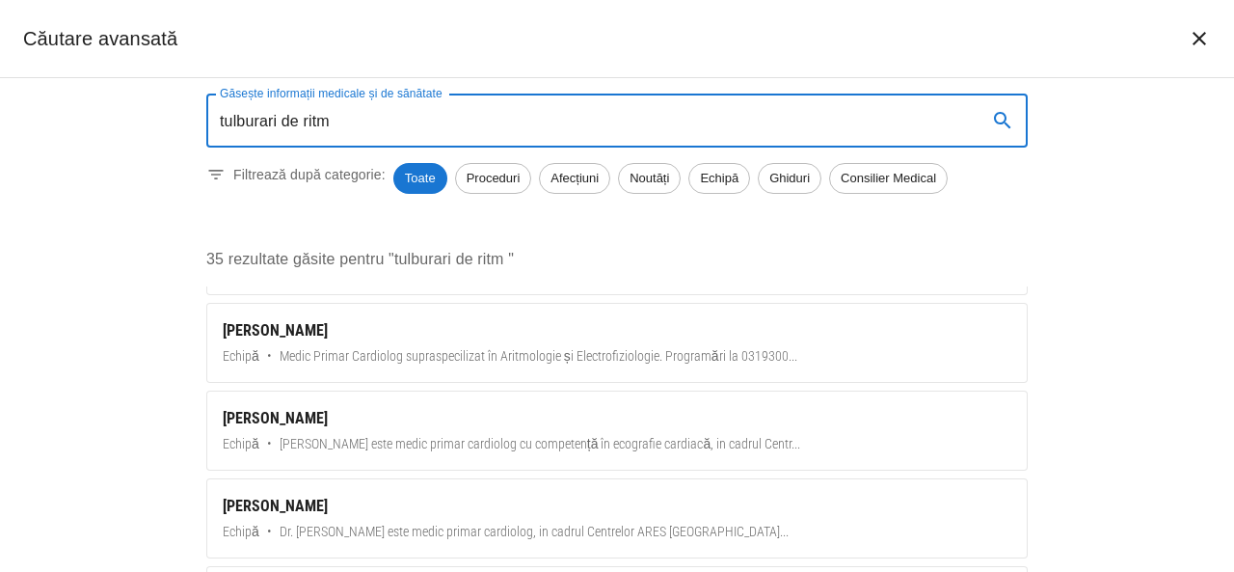
click at [353, 122] on input "tulburari de ritm" at bounding box center [588, 120] width 765 height 54
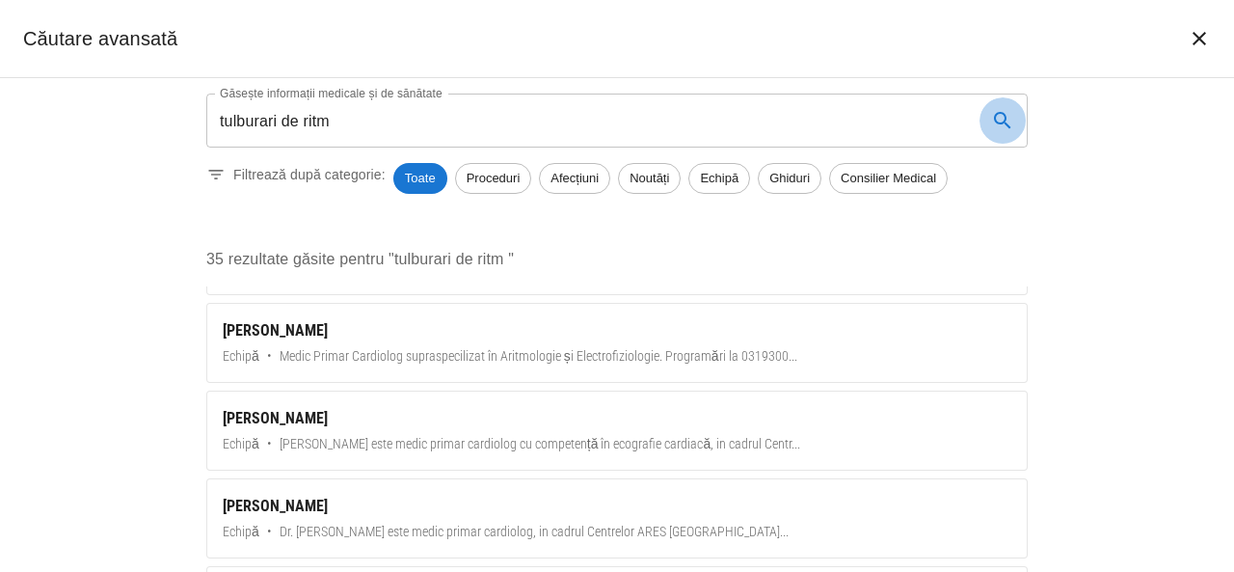
click at [1001, 114] on icon "search" at bounding box center [1002, 120] width 16 height 16
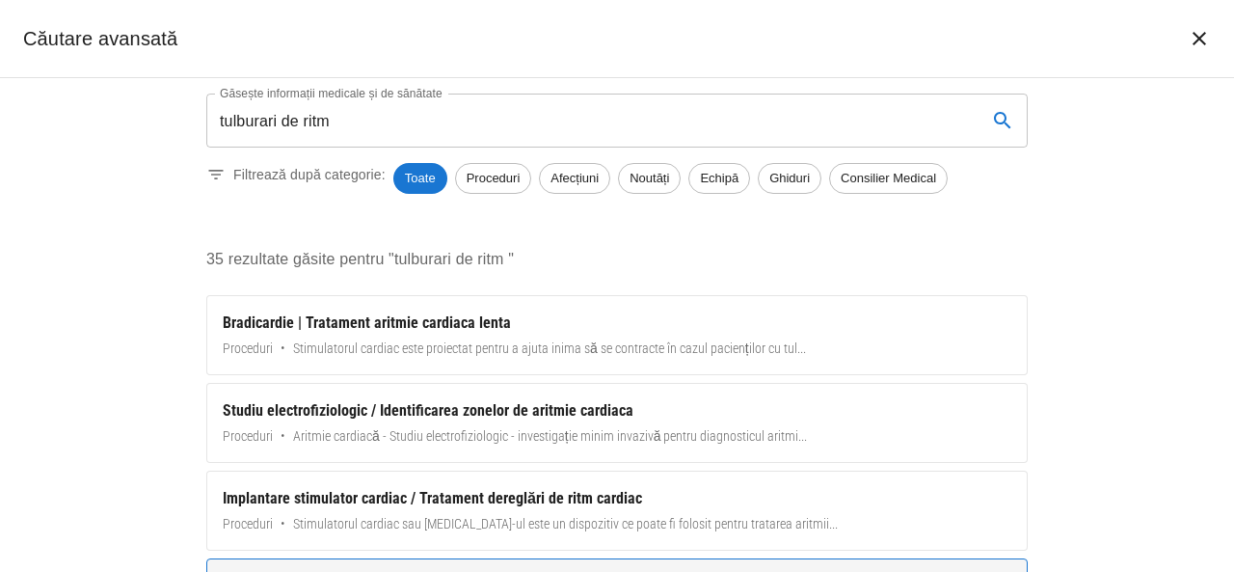
scroll to position [0, 0]
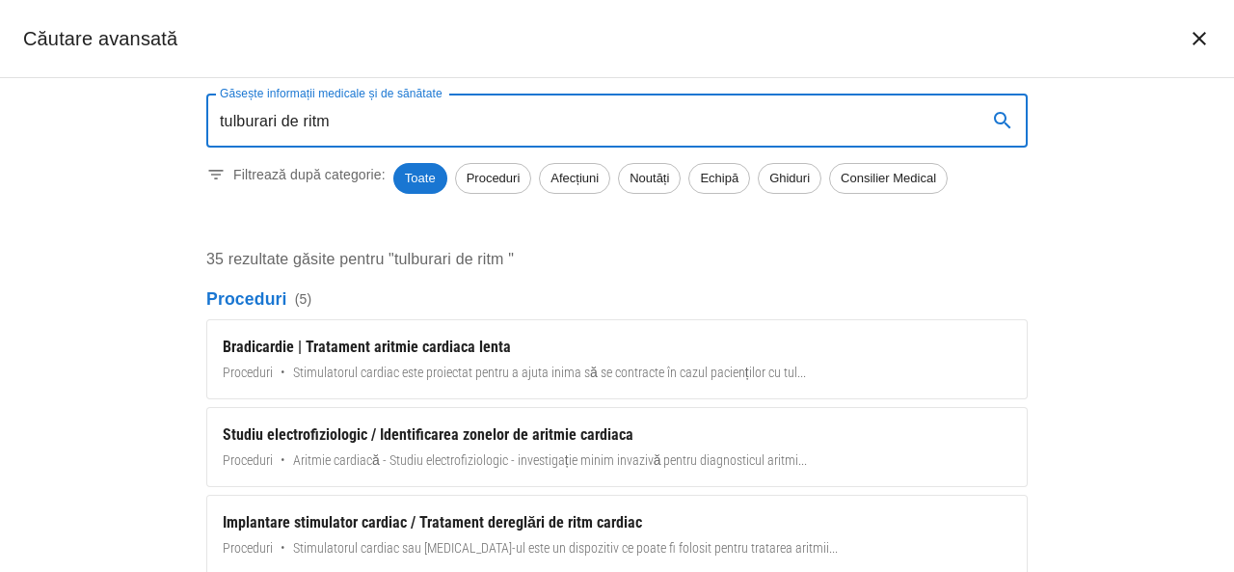
drag, startPoint x: 362, startPoint y: 128, endPoint x: 0, endPoint y: 107, distance: 363.0
click at [0, 107] on div "Găsește informații medicale și de sănătate tulburari de ritm Găsește informații…" at bounding box center [617, 325] width 1234 height 494
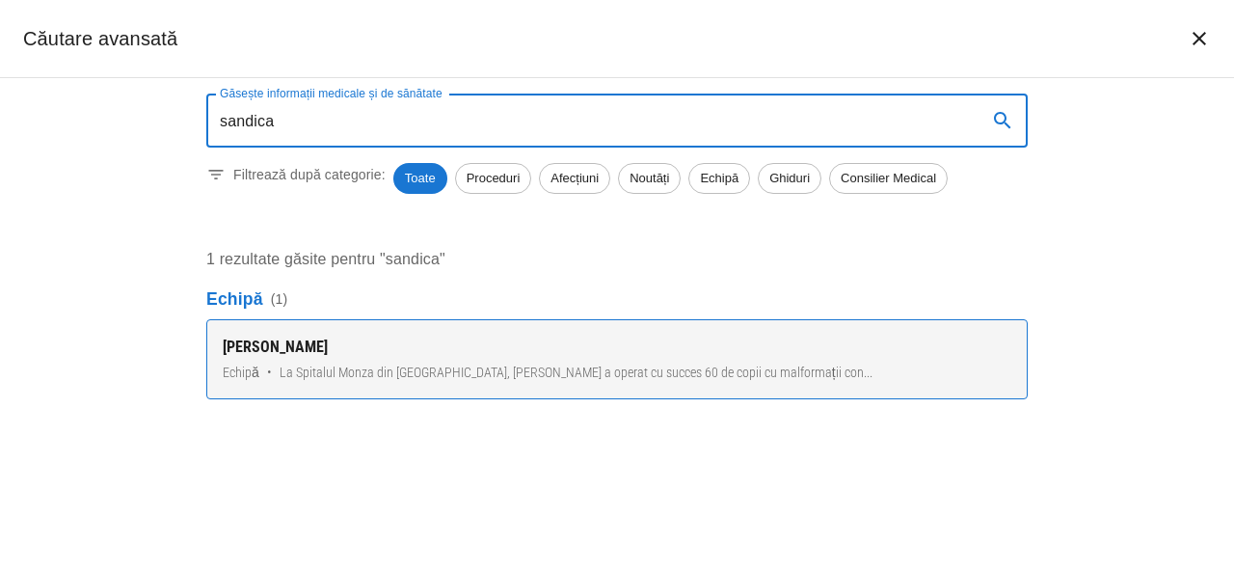
type input "sandica"
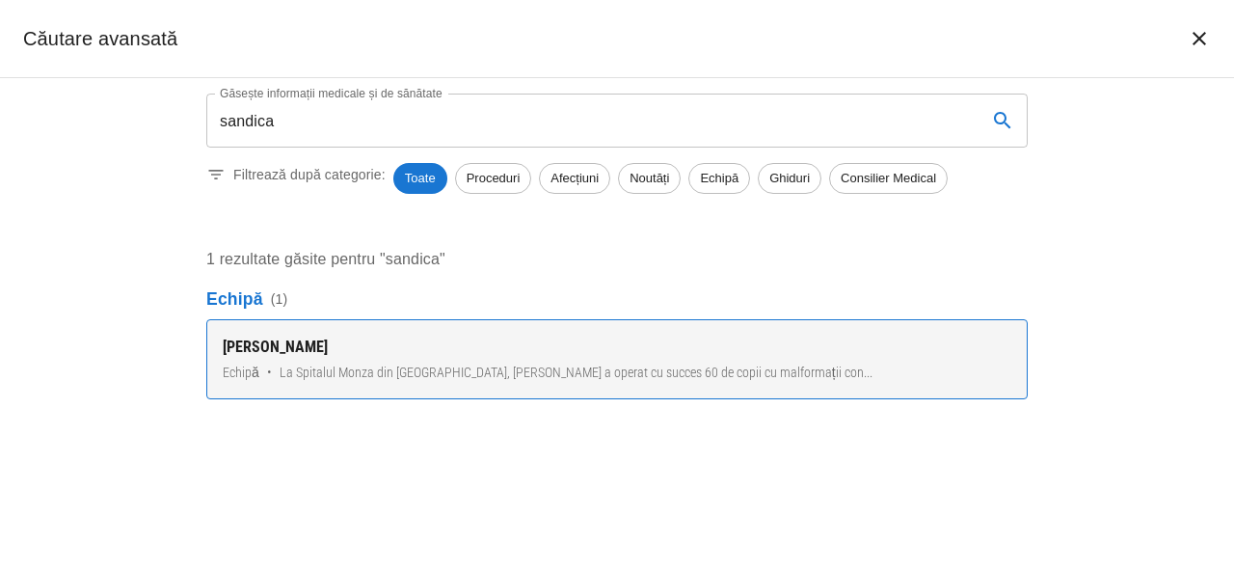
click at [299, 359] on div "[PERSON_NAME]" at bounding box center [617, 346] width 788 height 23
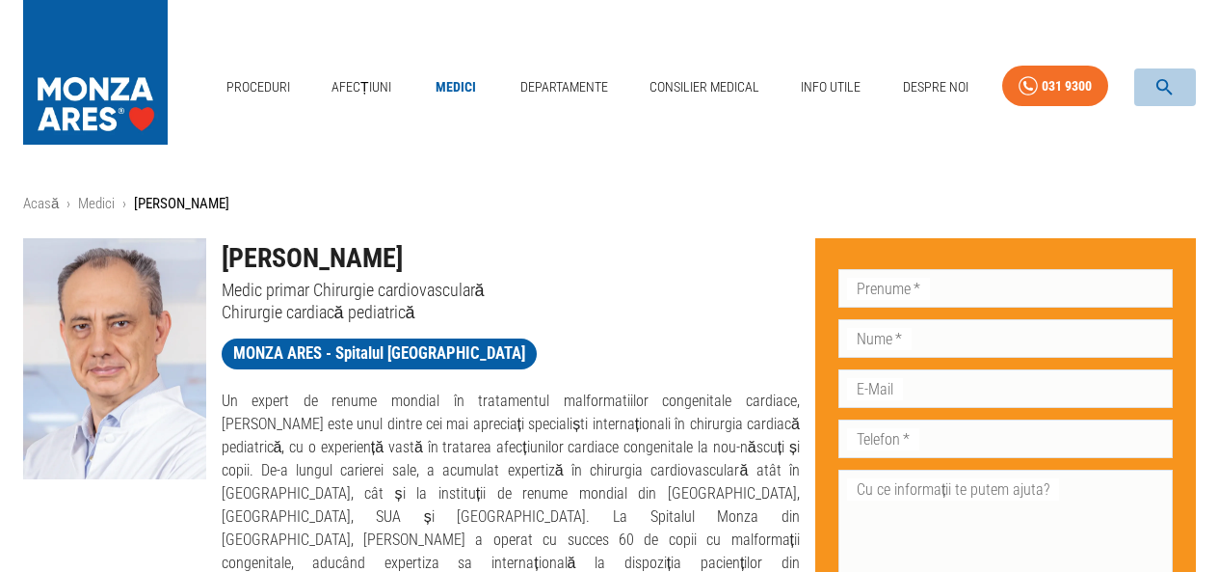
click at [1160, 84] on icon "button" at bounding box center [1165, 87] width 22 height 22
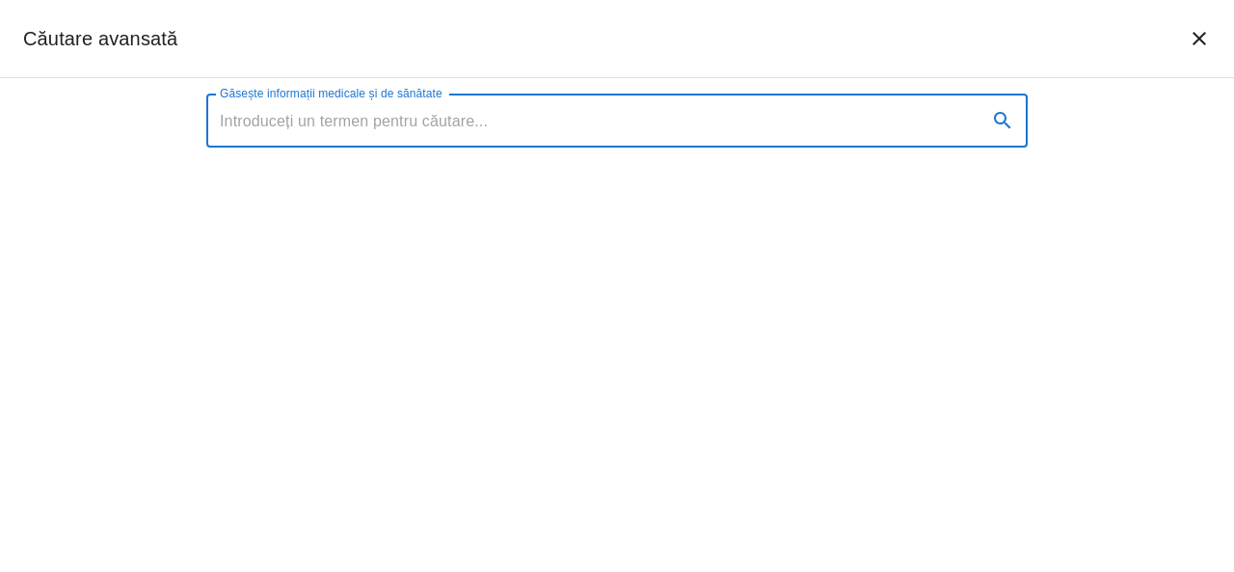
click at [595, 126] on input "Găsește informații medicale și de sănătate" at bounding box center [588, 120] width 765 height 54
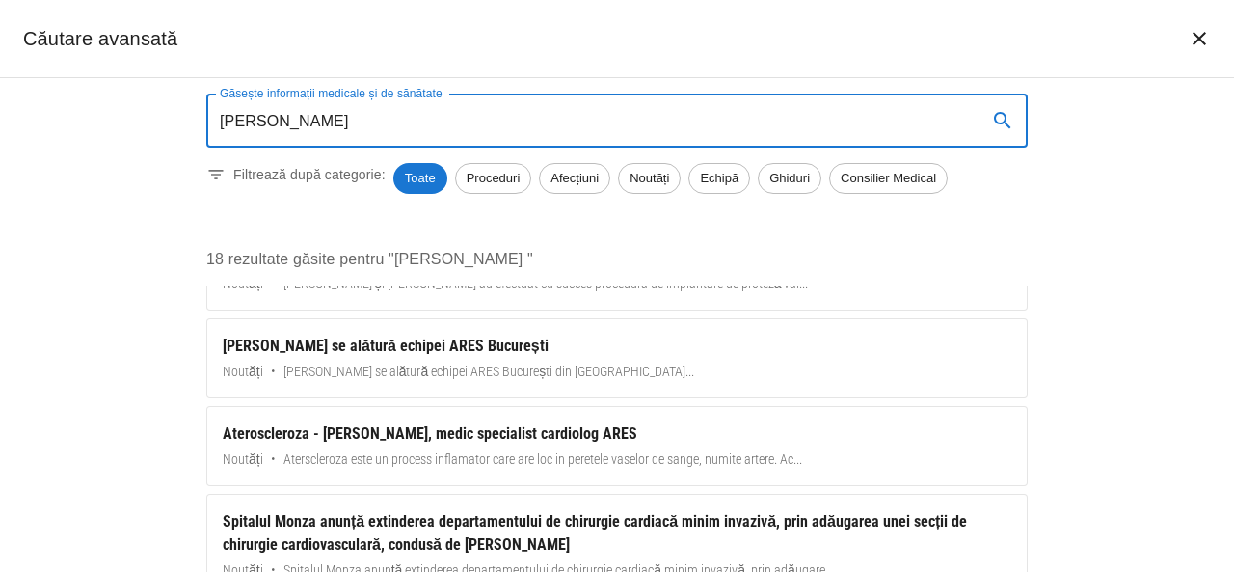
scroll to position [771, 0]
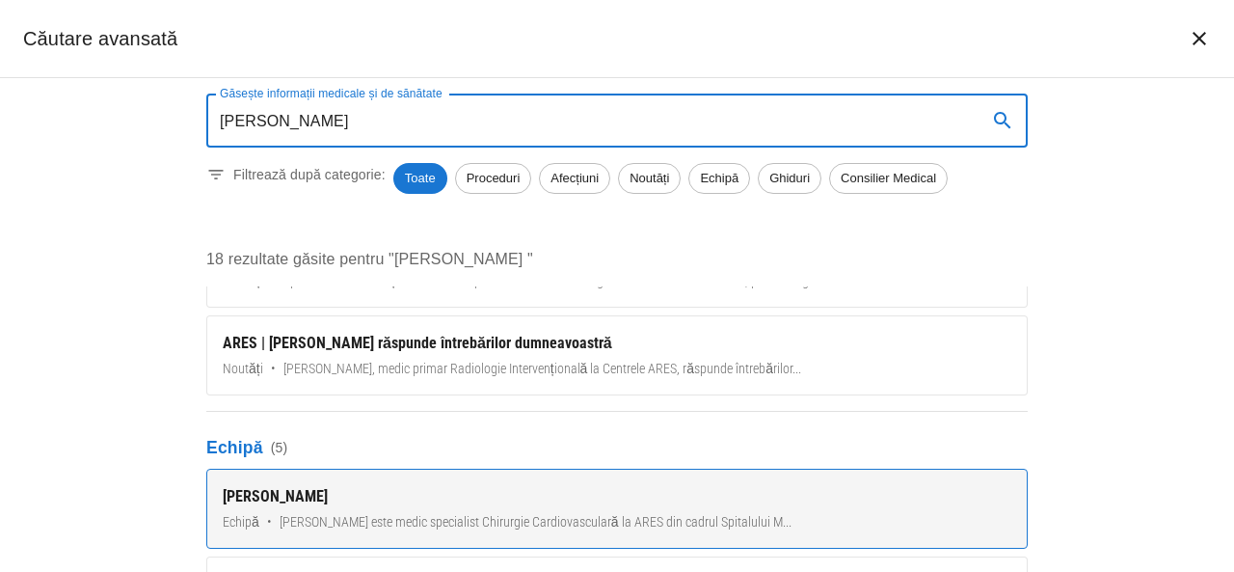
type input "[PERSON_NAME]"
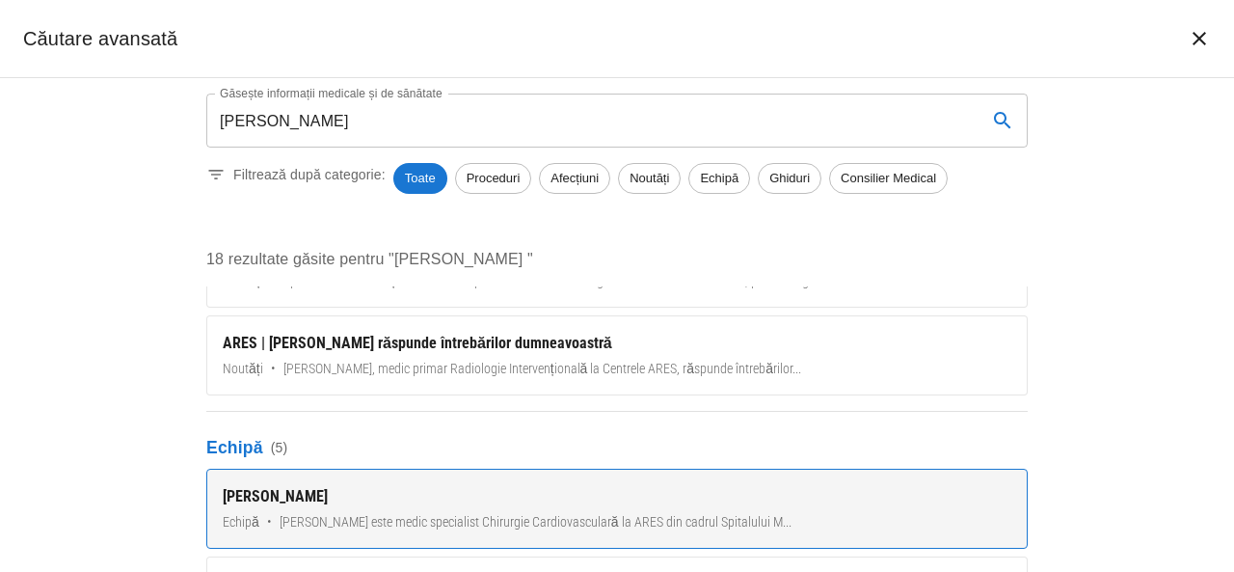
click at [280, 491] on div "[PERSON_NAME]" at bounding box center [617, 496] width 788 height 23
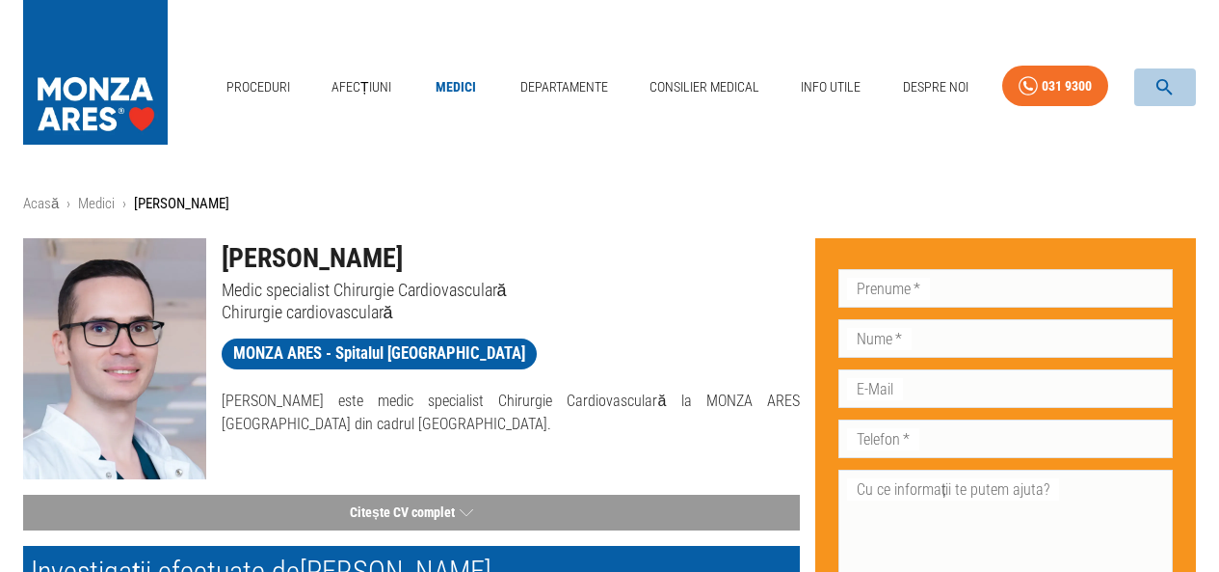
click at [1165, 77] on icon "button" at bounding box center [1165, 87] width 22 height 22
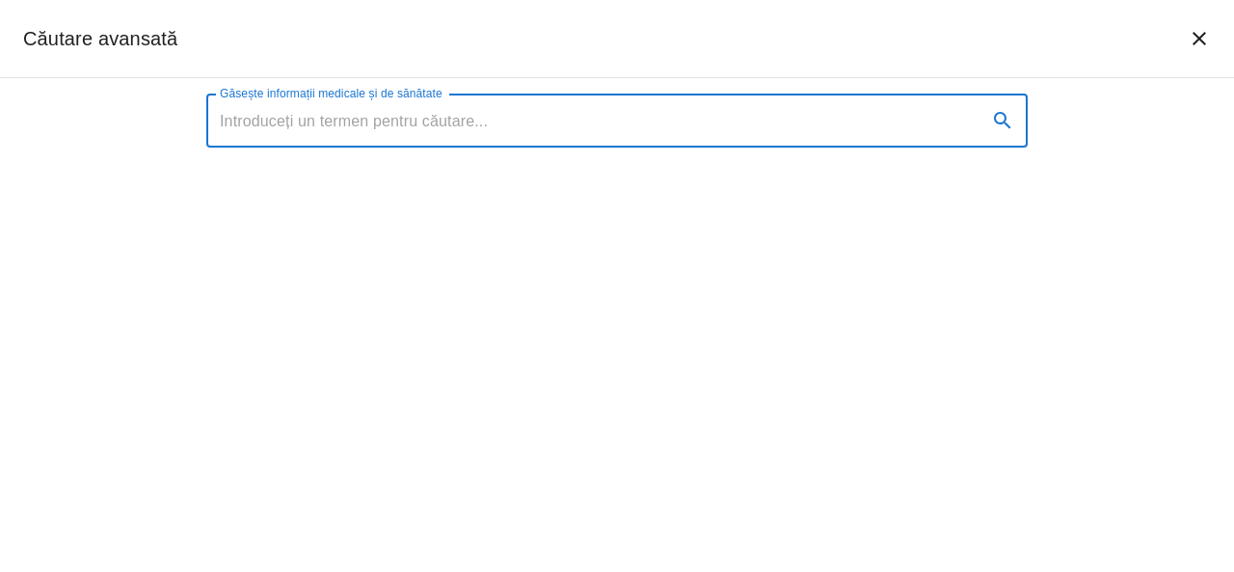
click at [425, 120] on input "Găsește informații medicale și de sănătate" at bounding box center [588, 120] width 765 height 54
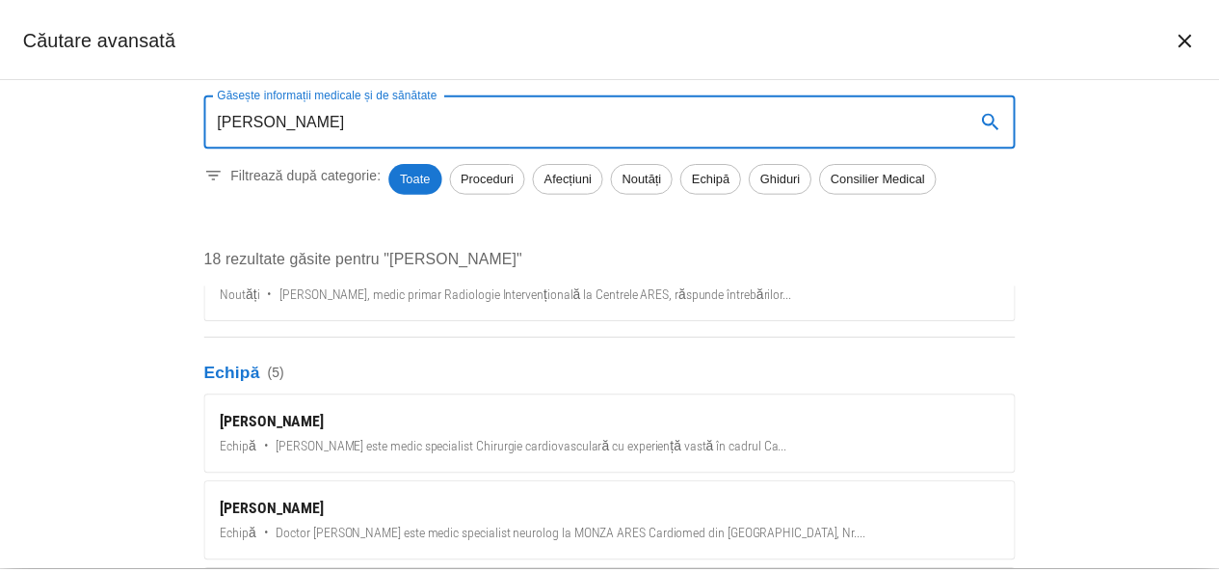
scroll to position [867, 0]
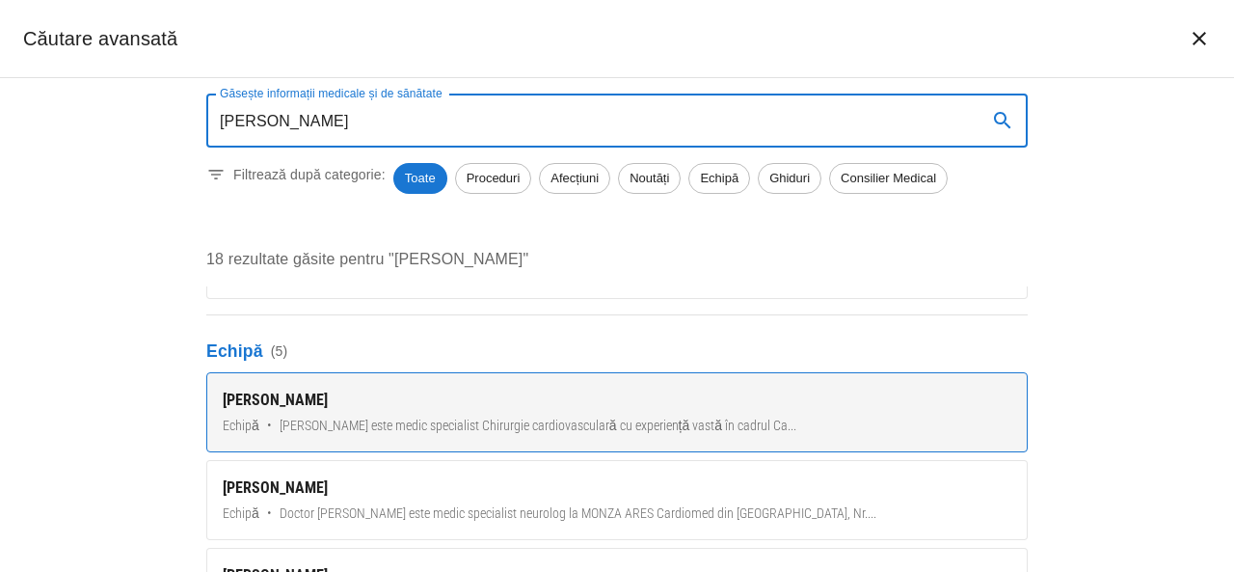
type input "[PERSON_NAME]"
click at [334, 397] on div "[PERSON_NAME]" at bounding box center [617, 399] width 788 height 23
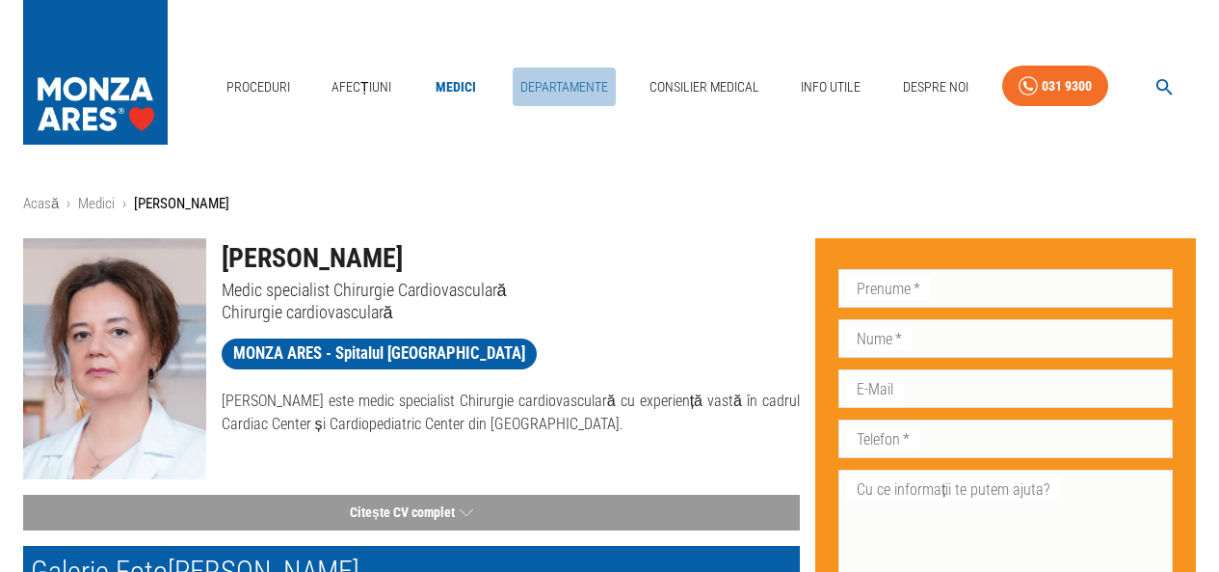
click at [568, 85] on link "Departamente" at bounding box center [564, 87] width 103 height 40
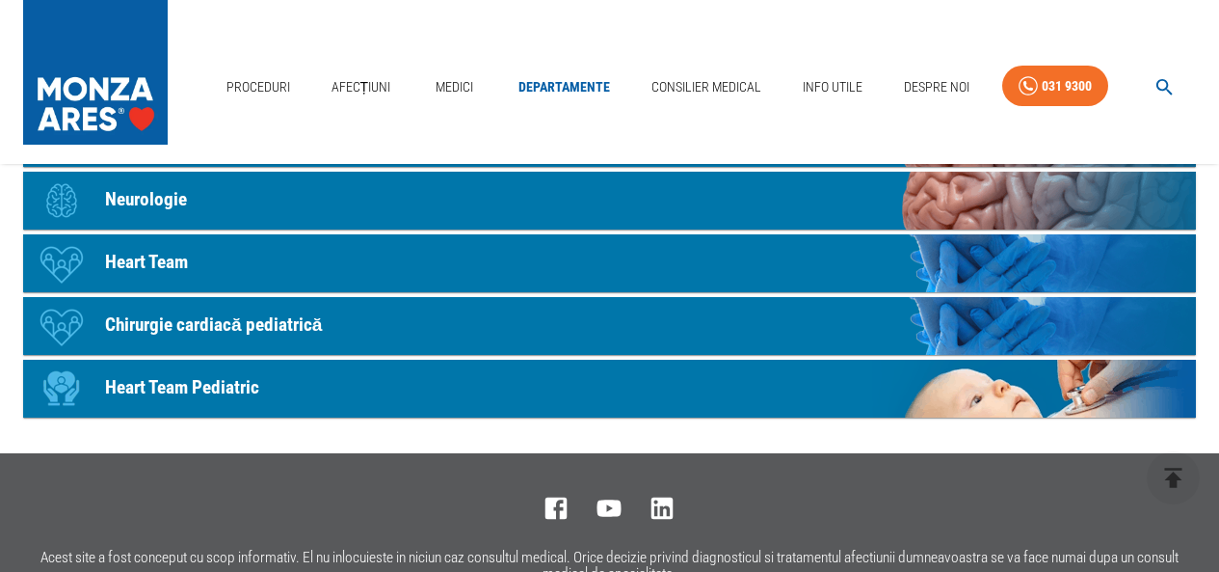
scroll to position [1157, 0]
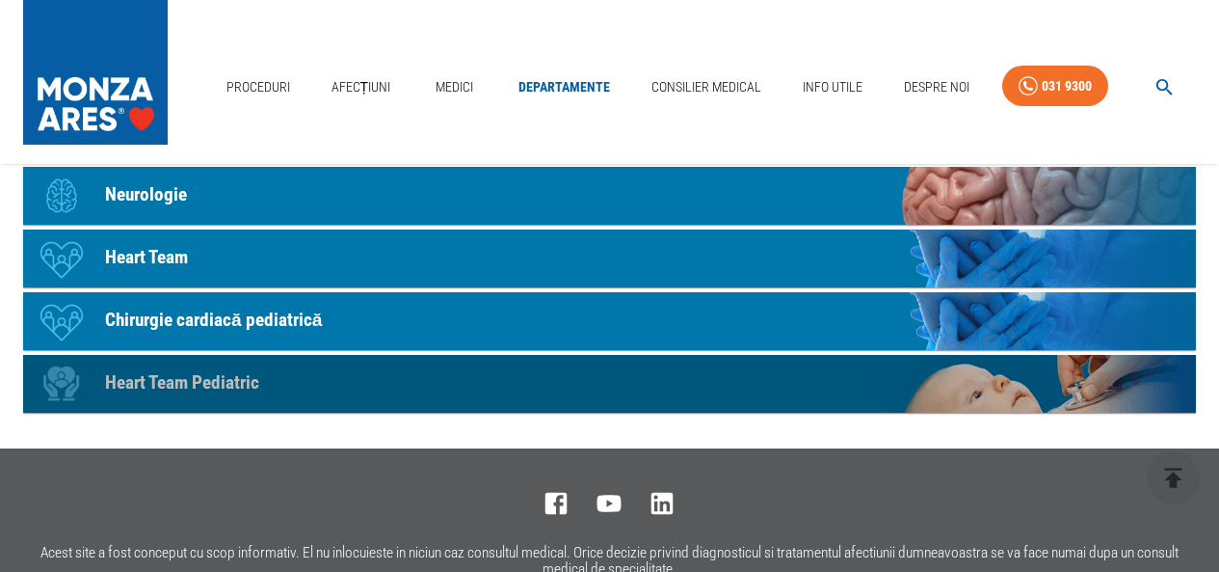
click at [209, 379] on p "Heart Team Pediatric" at bounding box center [182, 383] width 154 height 28
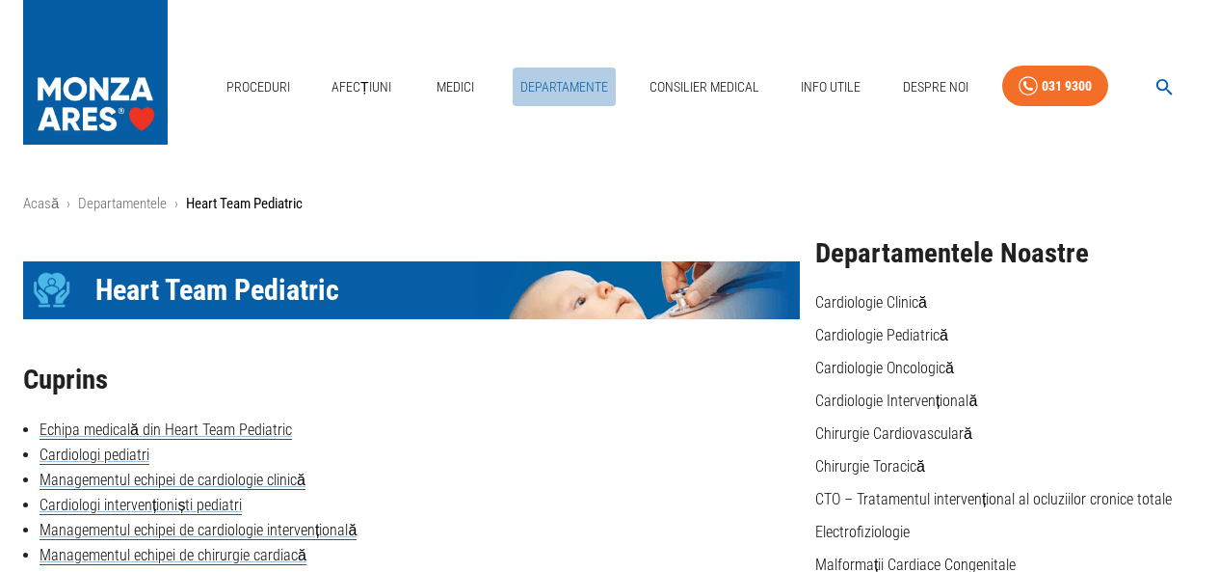
click at [554, 87] on link "Departamente" at bounding box center [564, 87] width 103 height 40
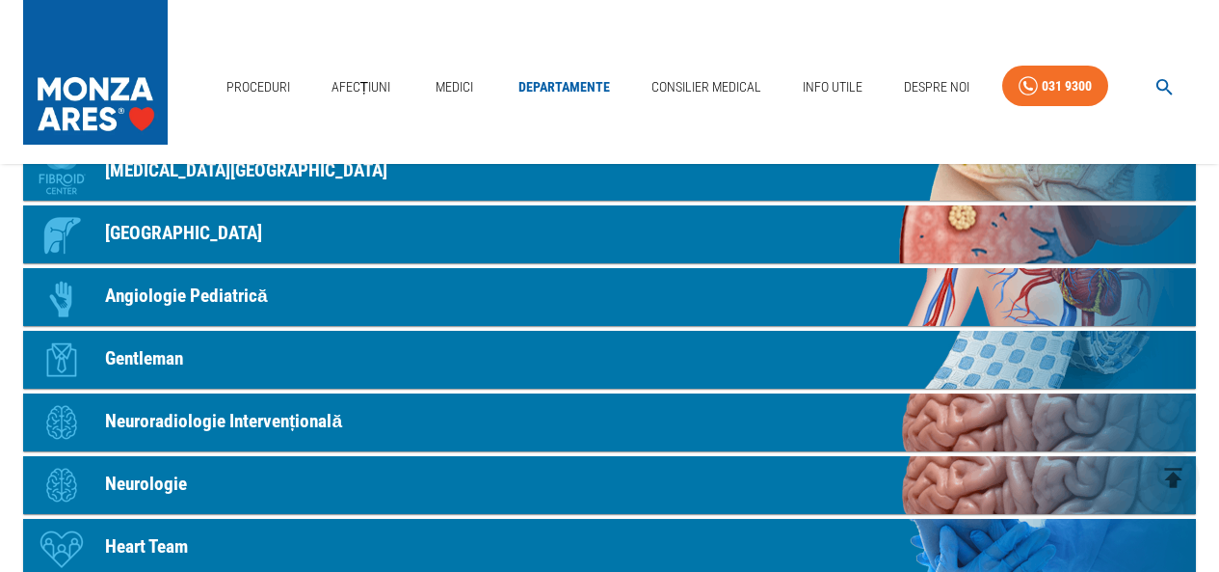
scroll to position [1157, 0]
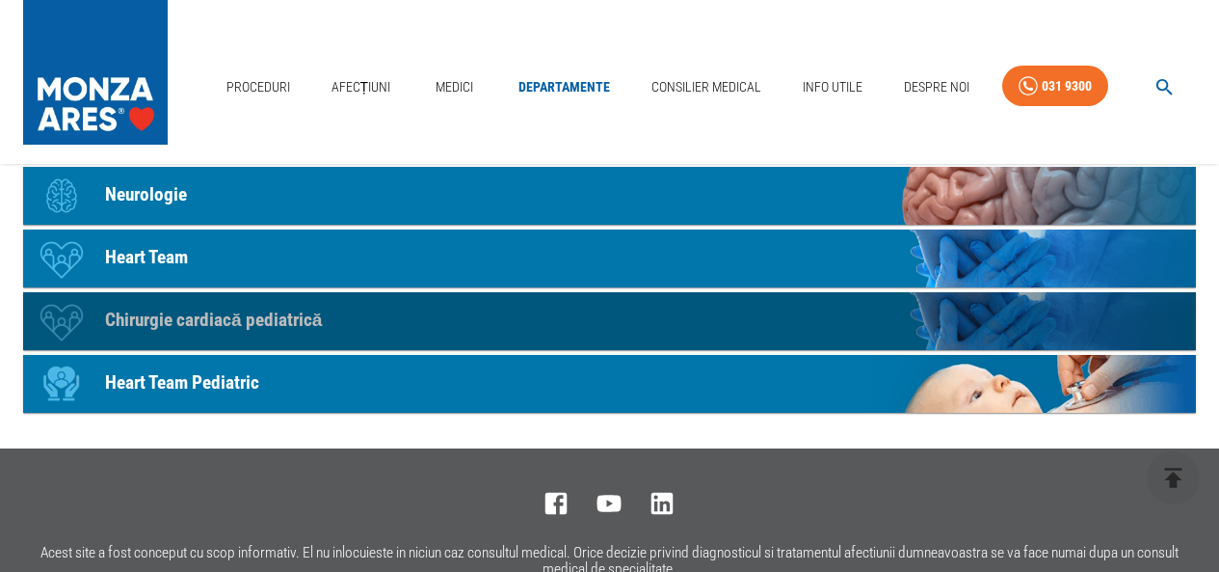
click at [305, 313] on p "Chirurgie cardiacă pediatrică" at bounding box center [213, 321] width 217 height 28
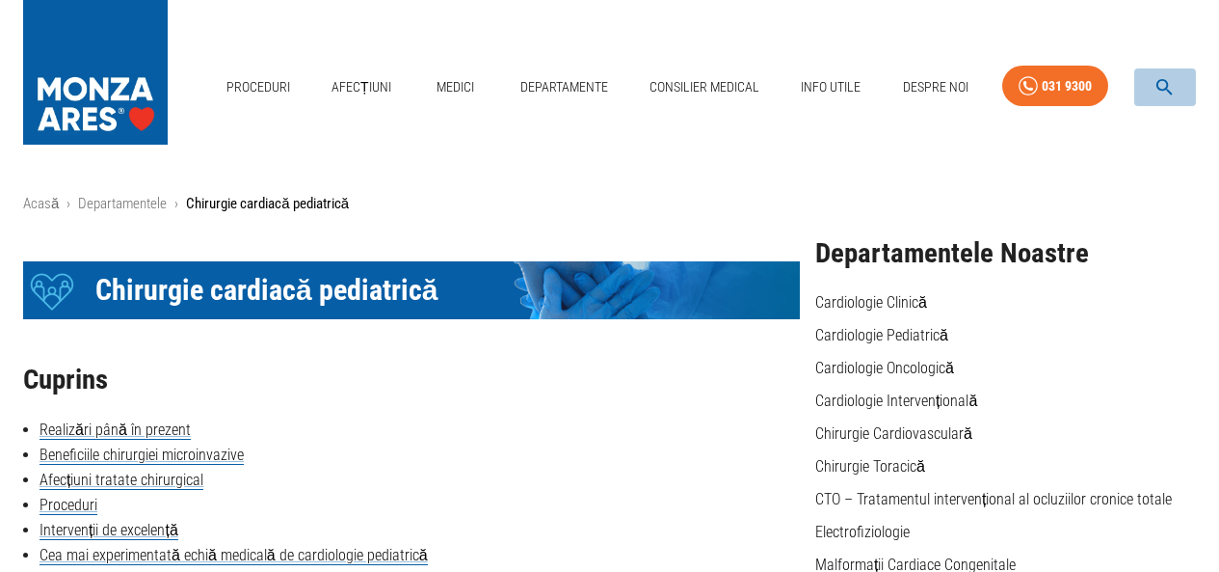
click at [1156, 86] on icon "button" at bounding box center [1165, 87] width 22 height 22
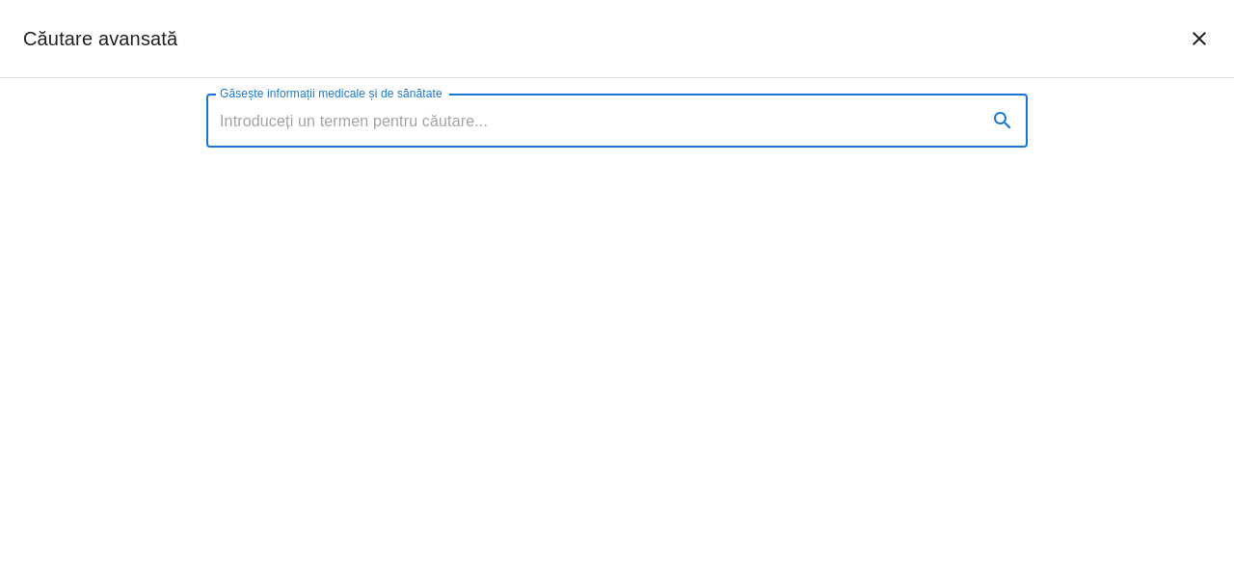
click at [539, 124] on input "Găsește informații medicale și de sănătate" at bounding box center [588, 120] width 765 height 54
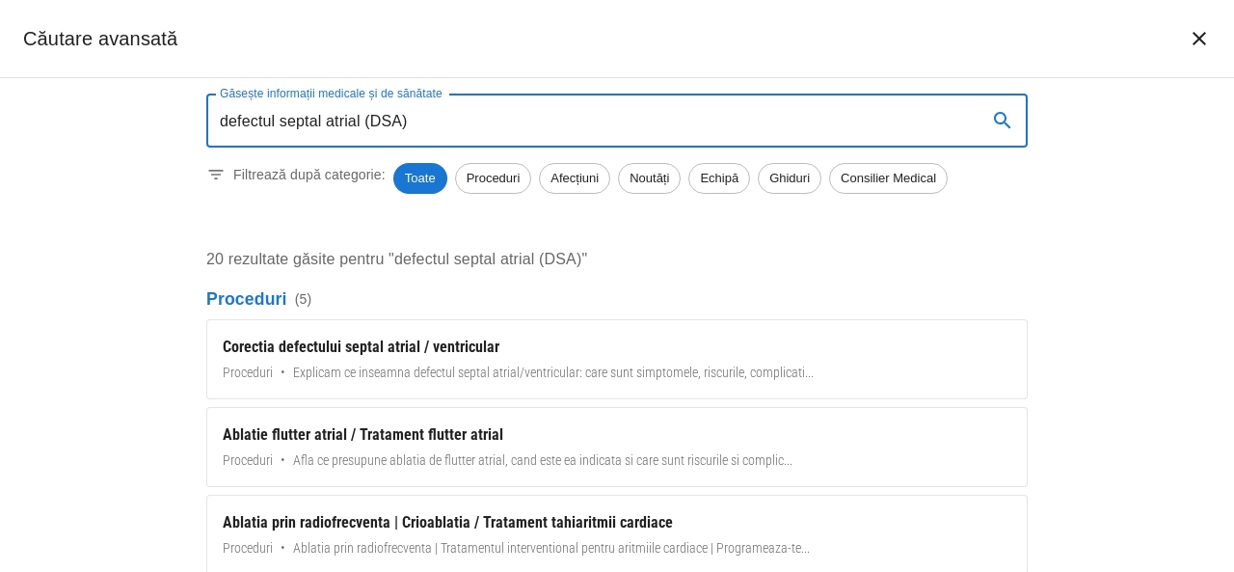
type input "defectul septal atrial (DSA)"
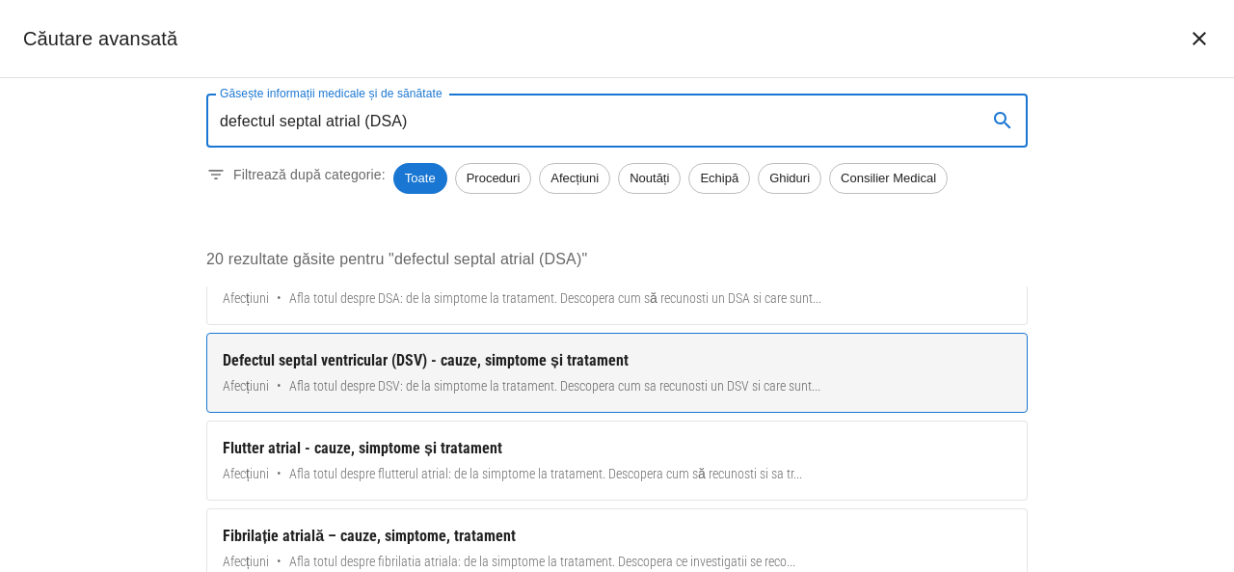
scroll to position [482, 0]
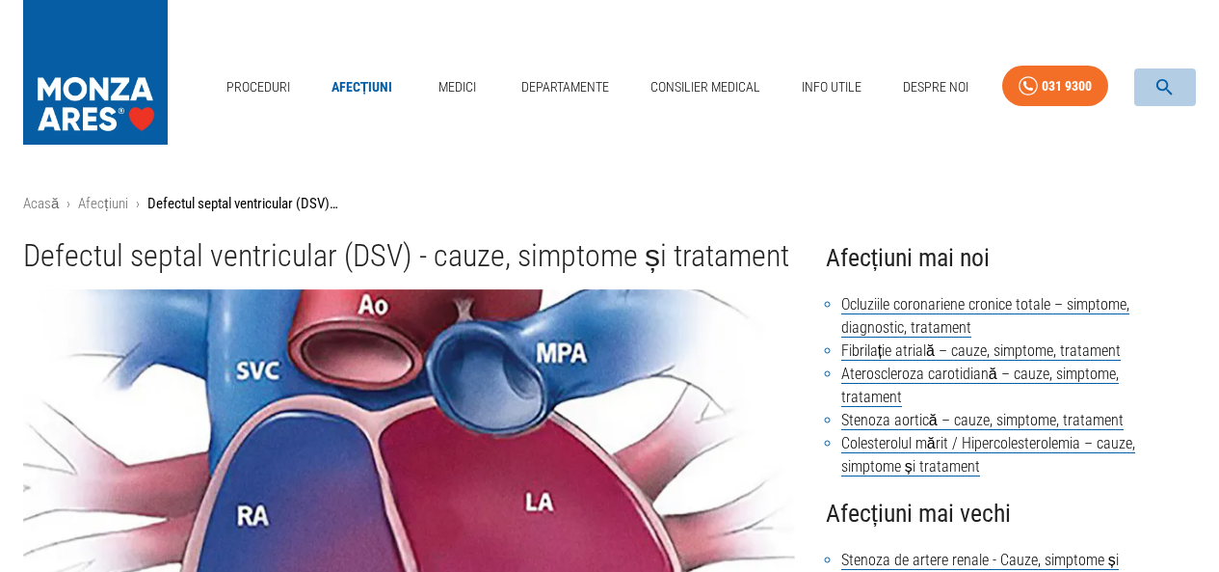
click at [1163, 83] on icon "button" at bounding box center [1165, 87] width 22 height 22
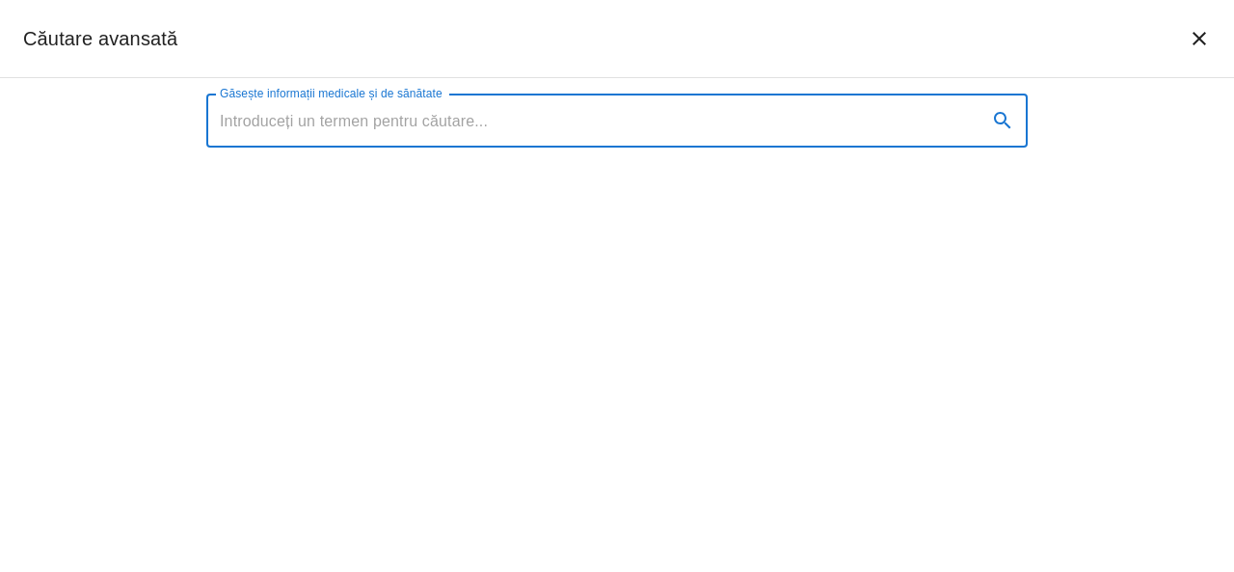
click at [537, 134] on input "Găsește informații medicale și de sănătate" at bounding box center [588, 120] width 765 height 54
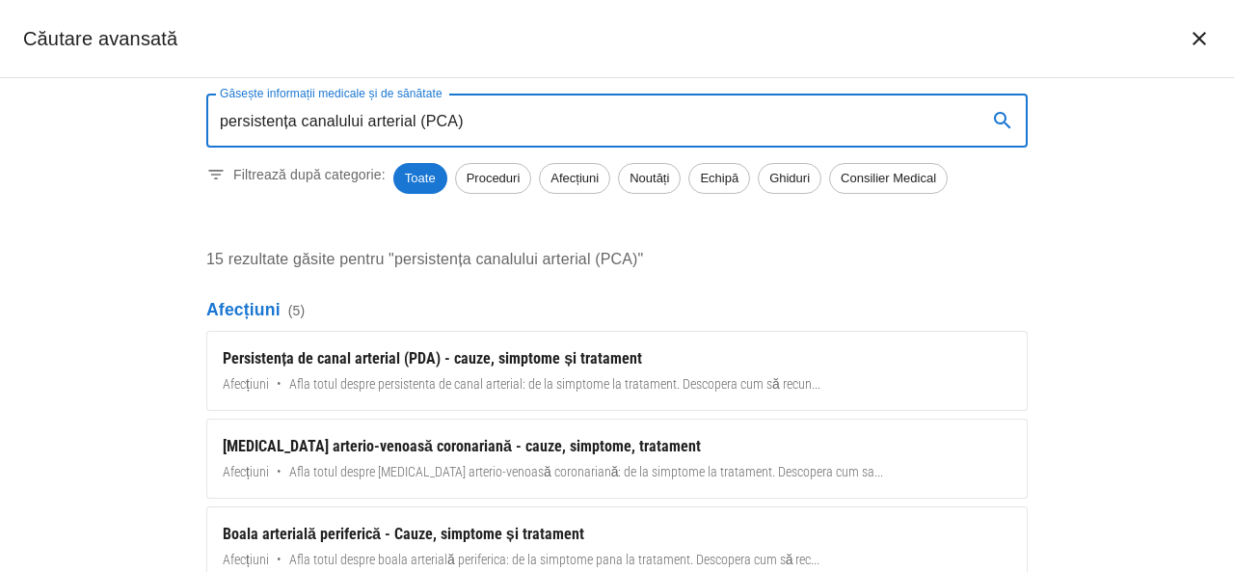
scroll to position [493, 0]
drag, startPoint x: 857, startPoint y: 131, endPoint x: 3, endPoint y: 187, distance: 855.8
click at [3, 187] on div "Găsește informații medicale și de sănătate persistența canalului arterial (PCA)…" at bounding box center [617, 325] width 1234 height 494
paste input "[MEDICAL_DATA] patent (FOP"
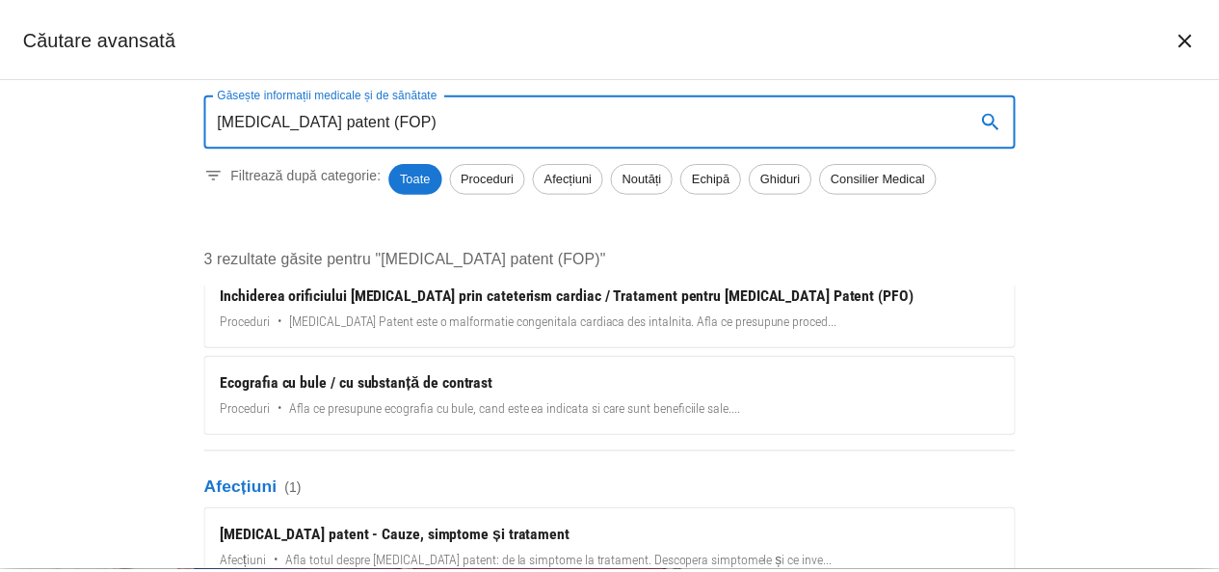
scroll to position [50, 0]
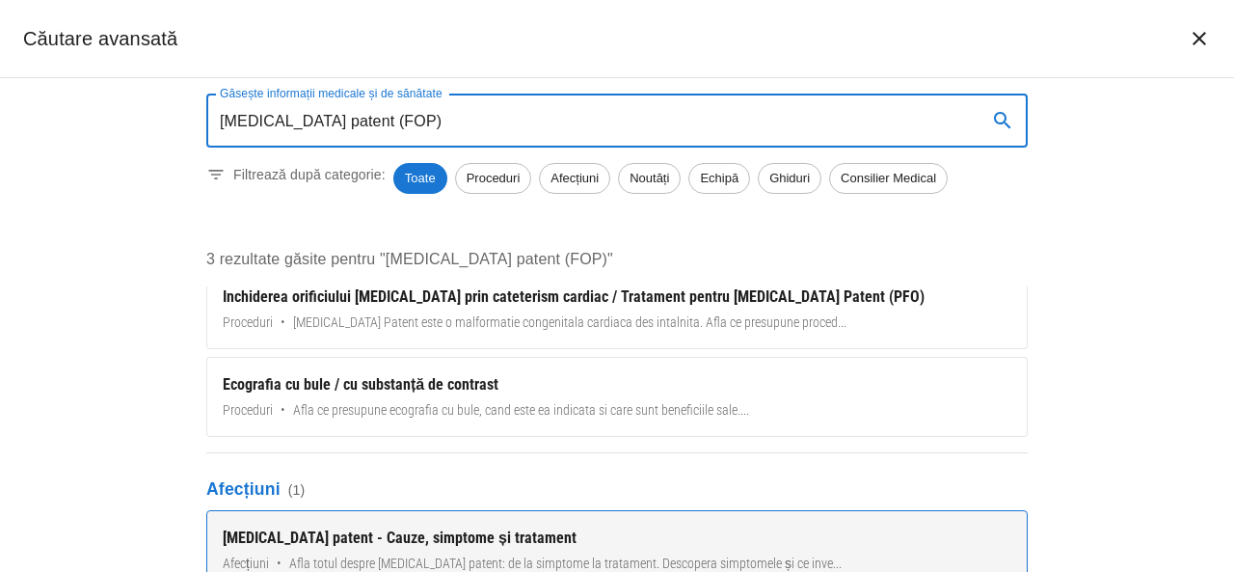
type input "[MEDICAL_DATA] patent (FOP)"
click at [378, 536] on div "[MEDICAL_DATA] patent - Cauze, simptome și tratament" at bounding box center [617, 537] width 788 height 23
